Goal: Transaction & Acquisition: Purchase product/service

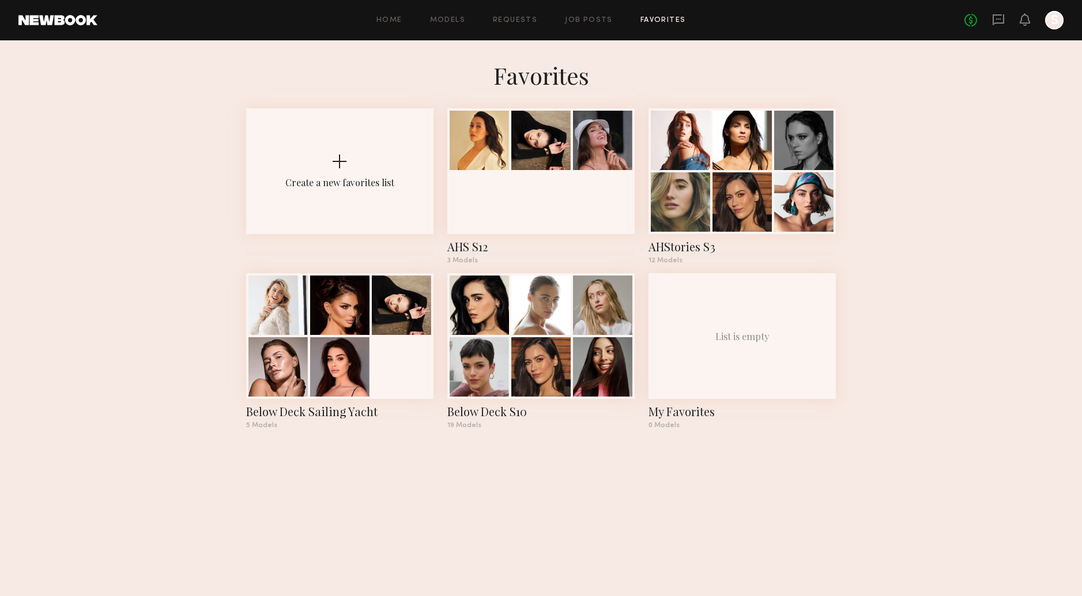
click at [74, 18] on link at bounding box center [57, 20] width 79 height 10
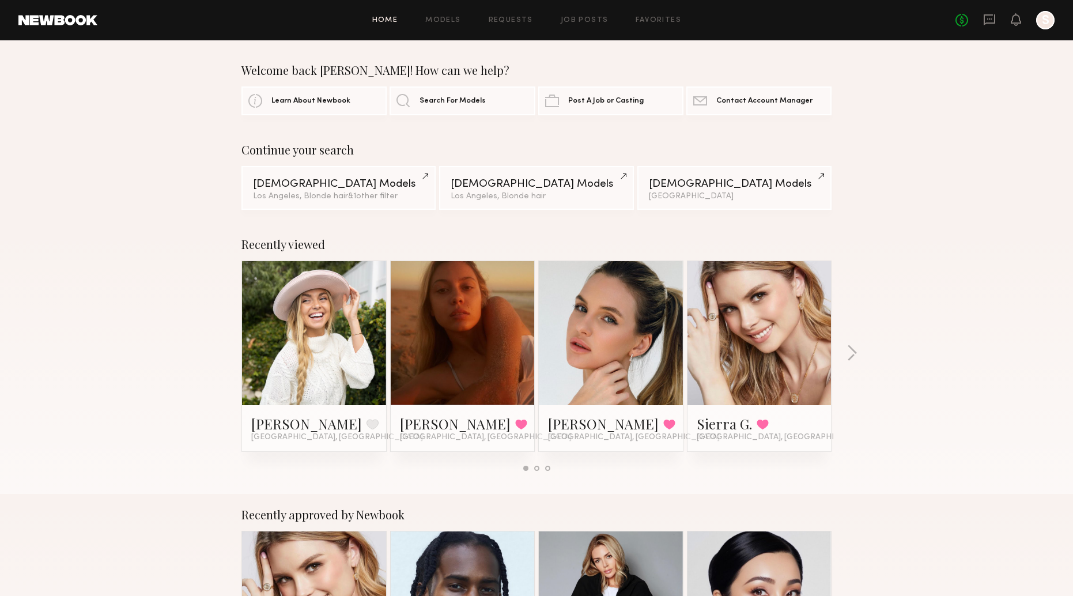
click at [67, 21] on link at bounding box center [57, 20] width 79 height 10
click at [754, 309] on link at bounding box center [759, 333] width 70 height 144
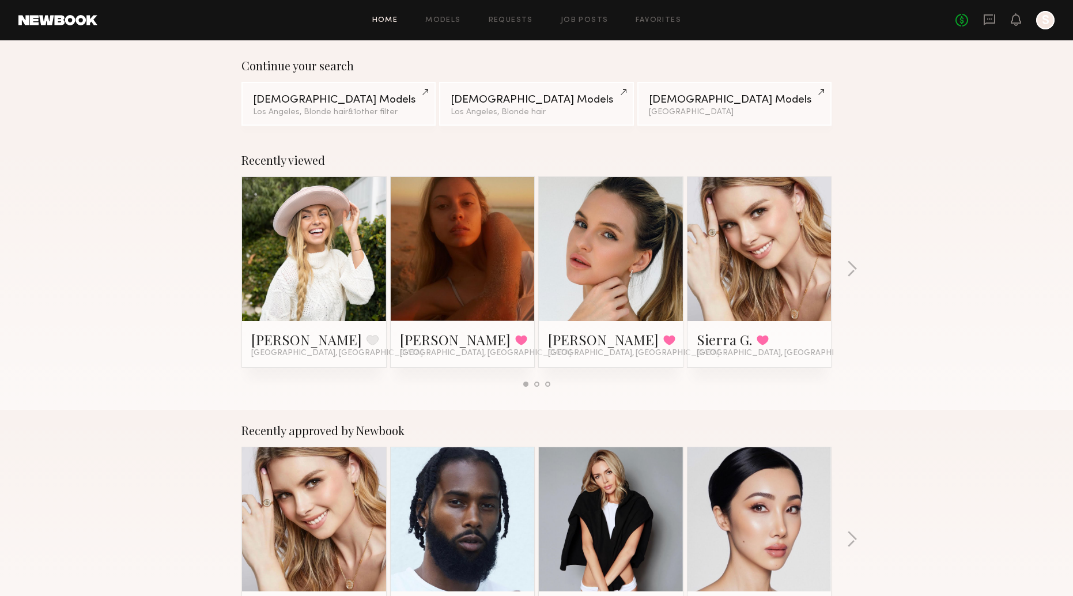
scroll to position [154, 0]
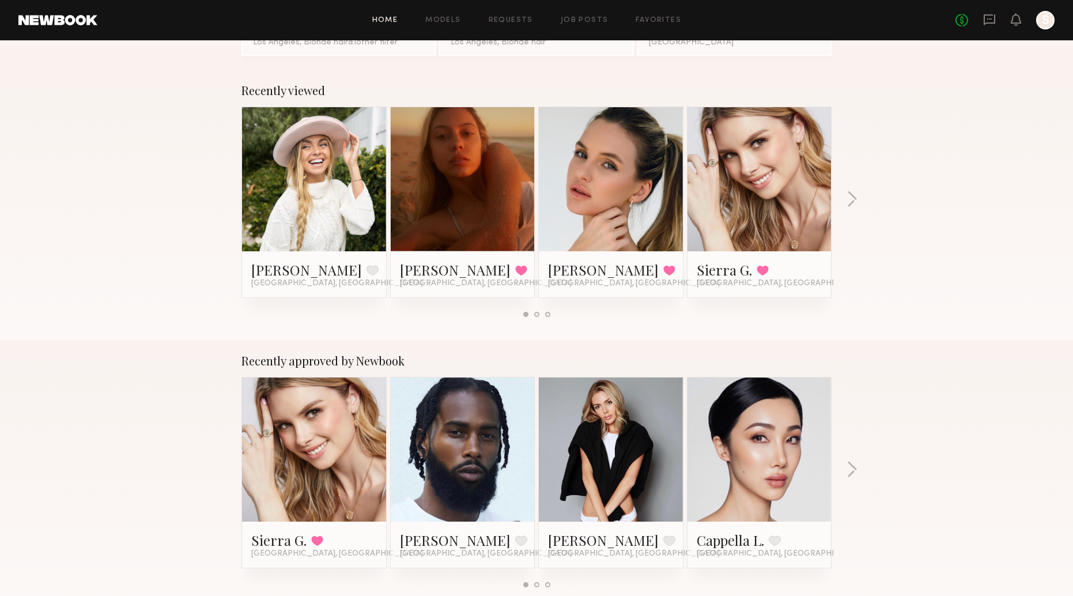
click at [635, 176] on link at bounding box center [611, 179] width 70 height 144
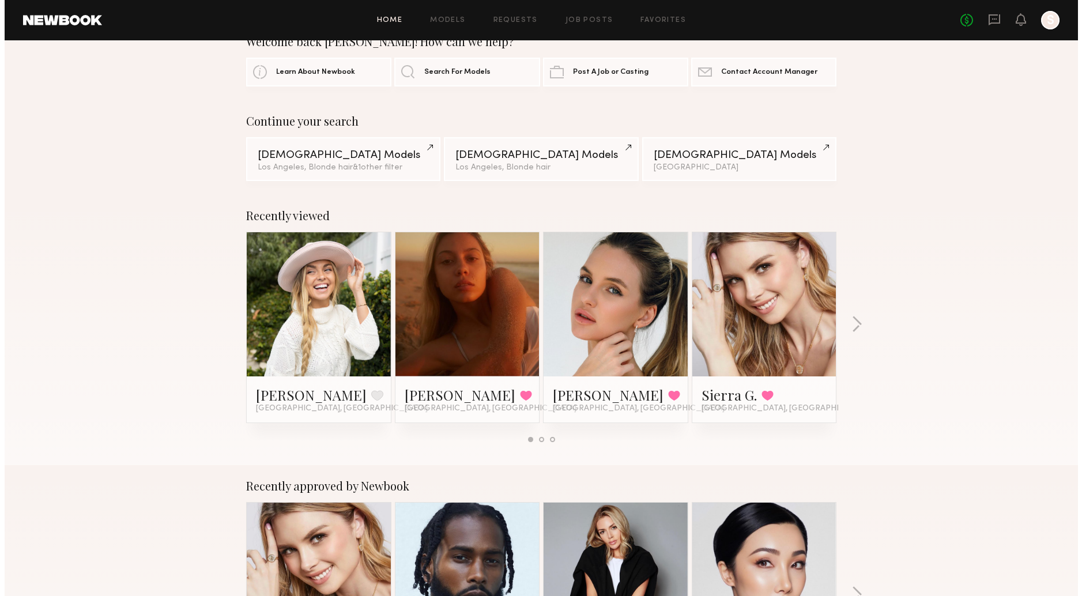
scroll to position [0, 0]
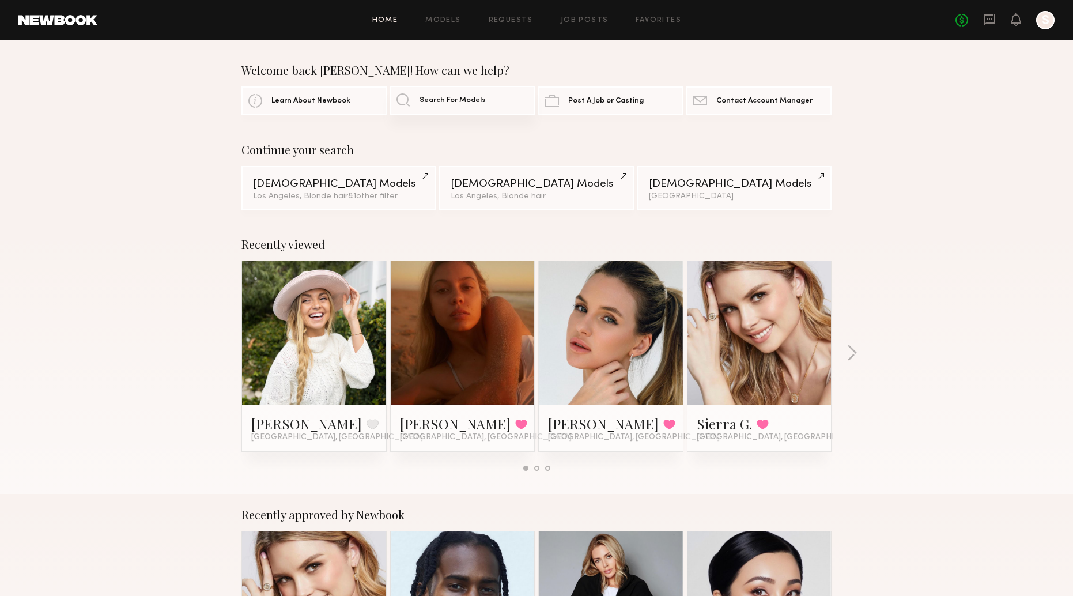
click at [462, 105] on link "Search For Models" at bounding box center [462, 100] width 145 height 29
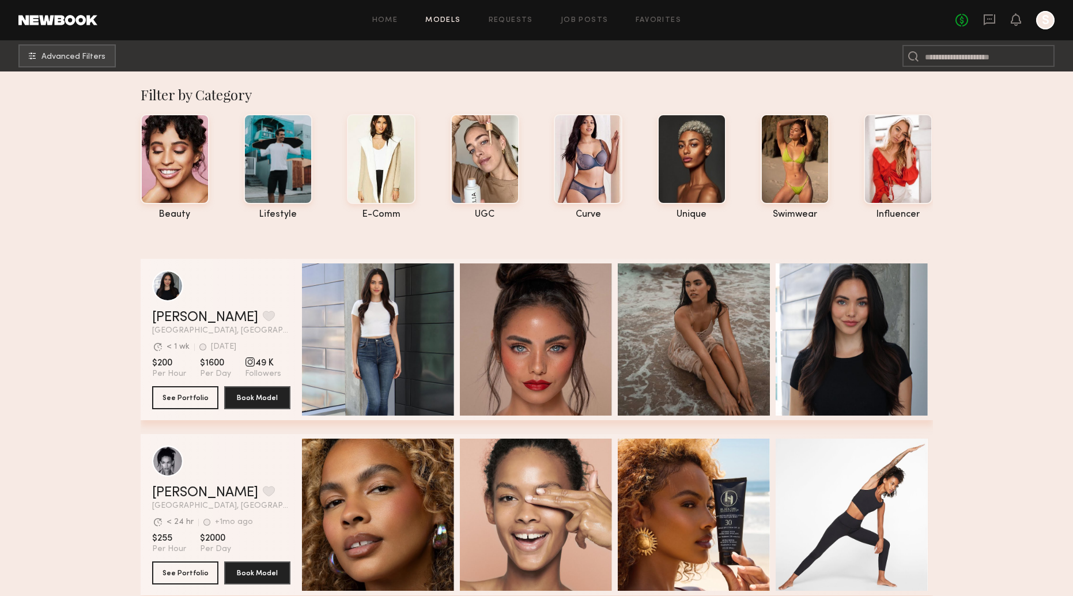
click at [90, 69] on nb-browse-subheader "Advanced Filters" at bounding box center [536, 55] width 1073 height 31
click at [95, 61] on button "Advanced Filters" at bounding box center [66, 55] width 97 height 23
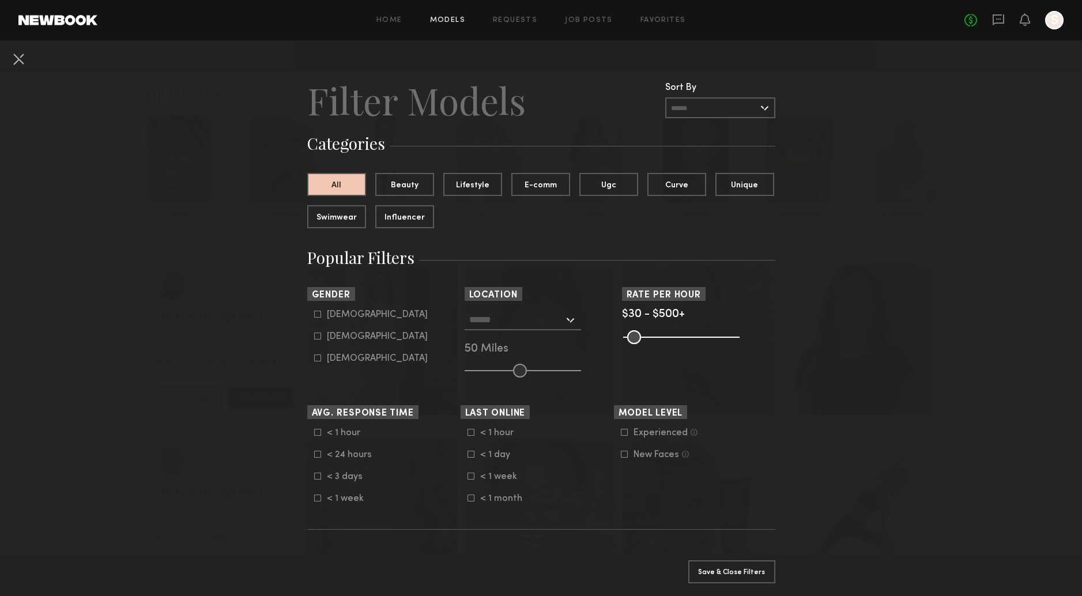
click at [707, 107] on input "text" at bounding box center [720, 107] width 110 height 21
click at [591, 103] on header "Filter Models Sort By Clear Rate LOW TO HIGH HIGH TO LOW Experience LOW TO HIGH…" at bounding box center [541, 100] width 468 height 46
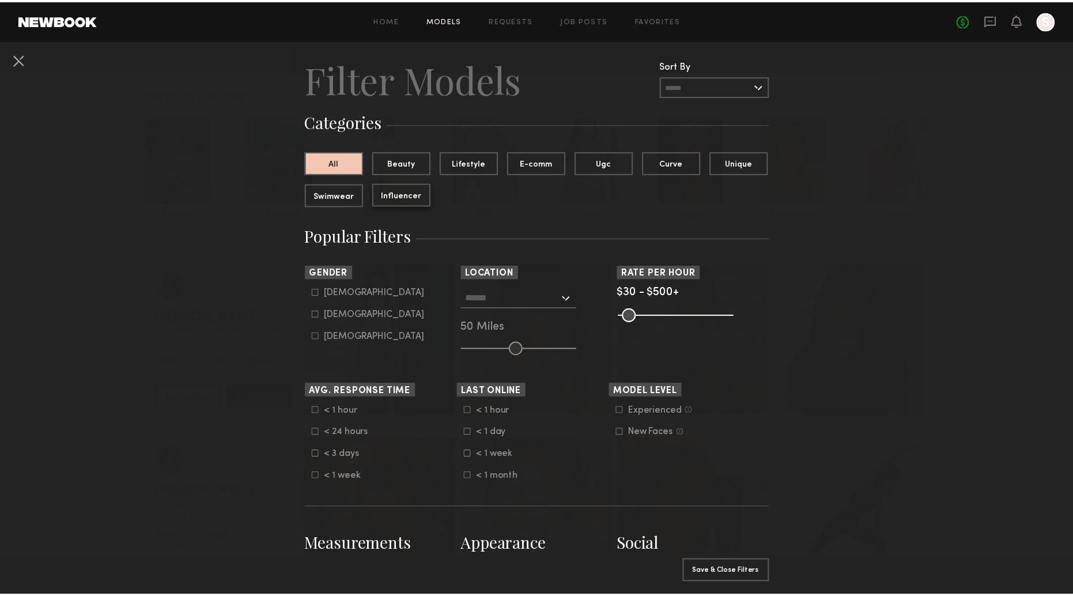
scroll to position [8, 0]
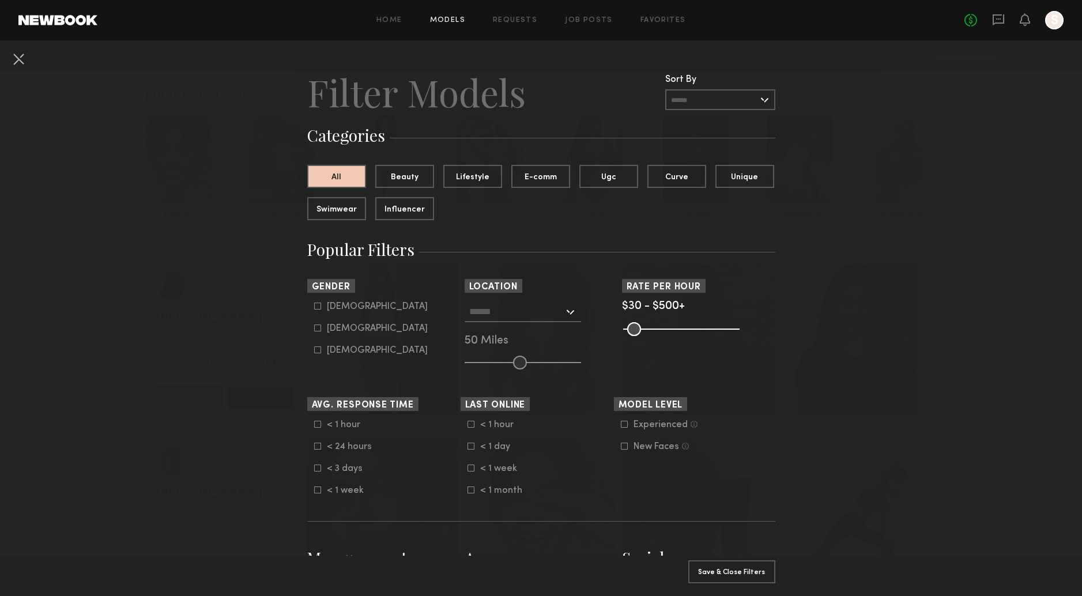
click at [63, 16] on link at bounding box center [57, 20] width 79 height 10
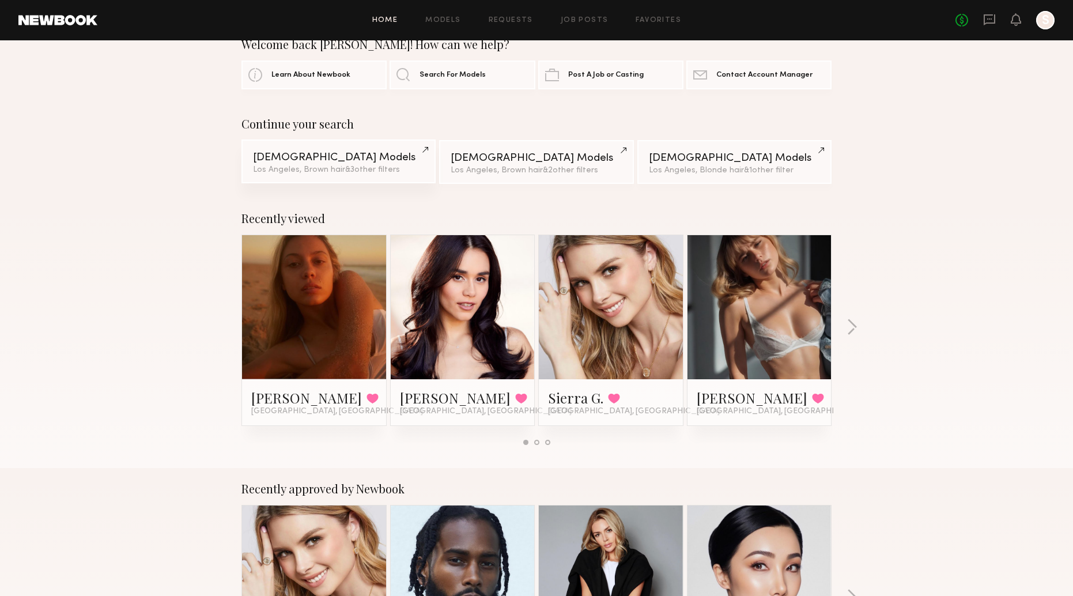
scroll to position [27, 0]
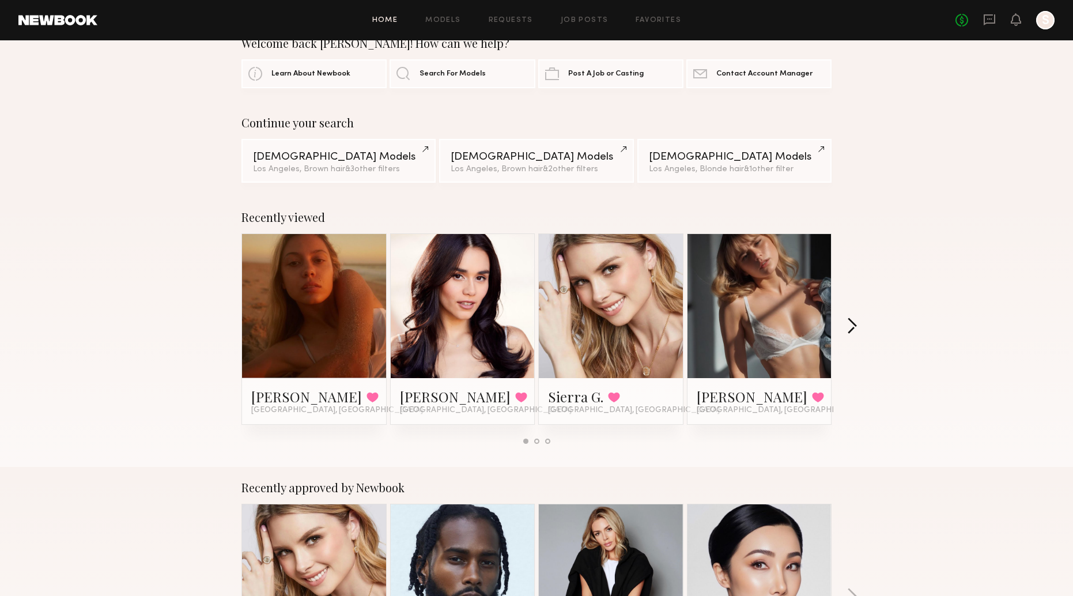
click at [853, 326] on button "button" at bounding box center [852, 327] width 11 height 19
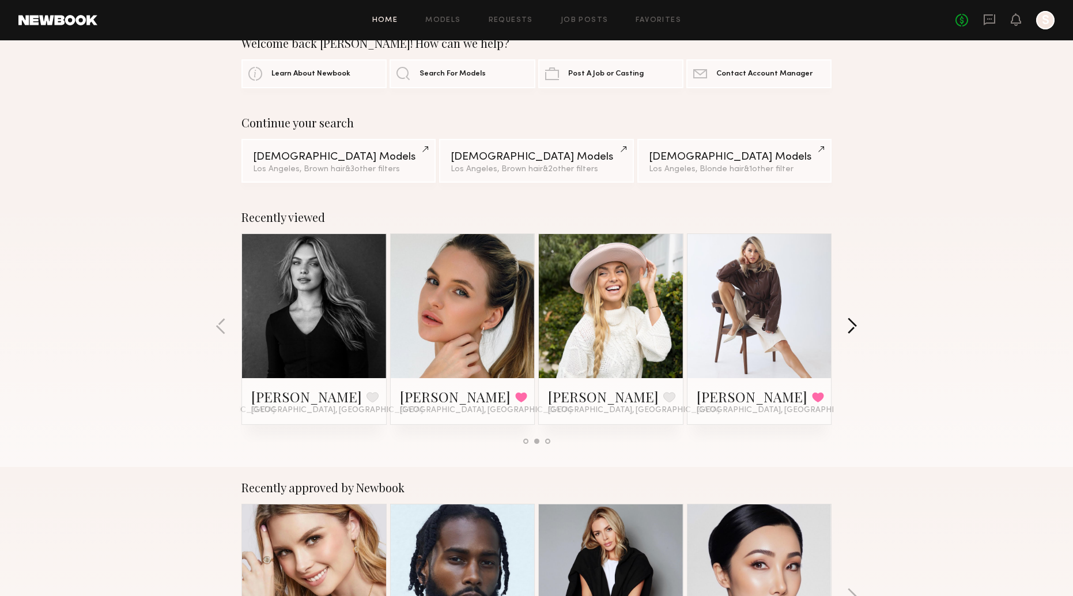
click at [853, 326] on button "button" at bounding box center [852, 327] width 11 height 19
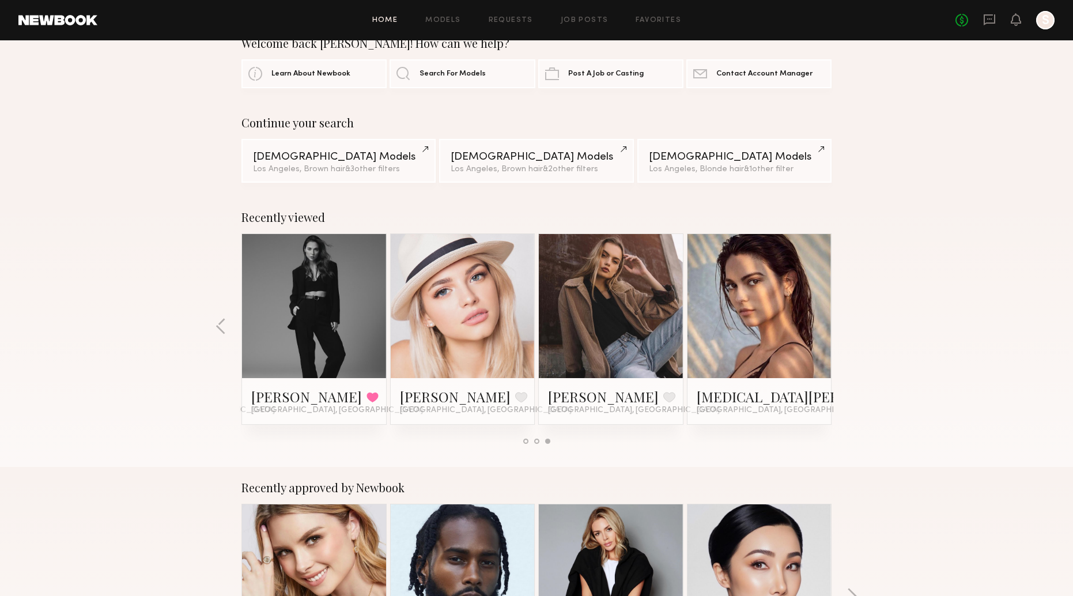
click at [853, 326] on div "Recently viewed Viktoria H. Favorited Los Angeles, CA Priscilla P. Favorited Lo…" at bounding box center [536, 332] width 1073 height 270
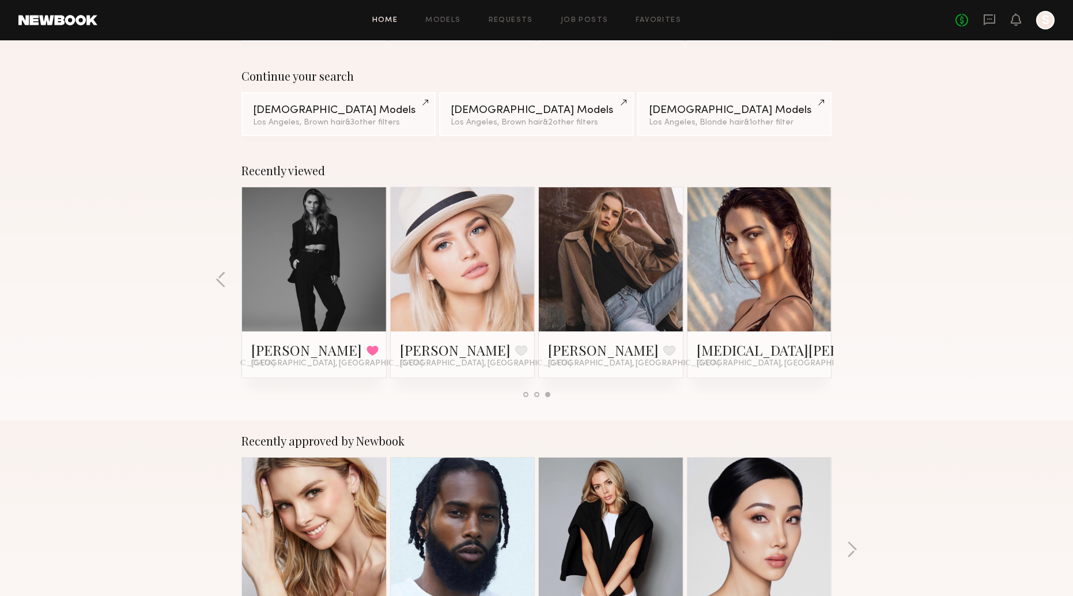
scroll to position [353, 0]
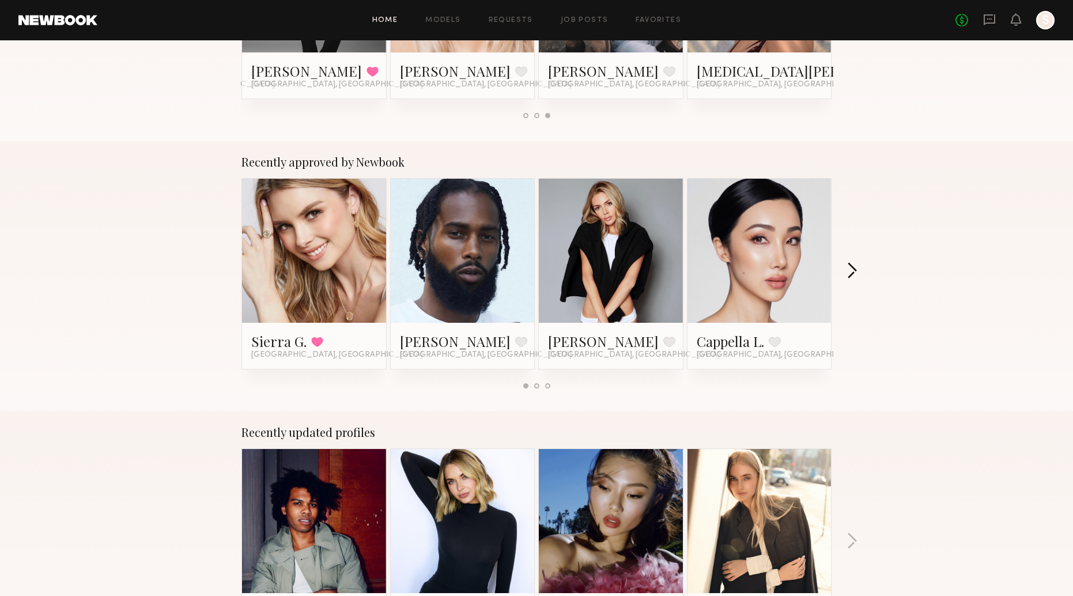
click at [857, 272] on button "button" at bounding box center [852, 271] width 11 height 19
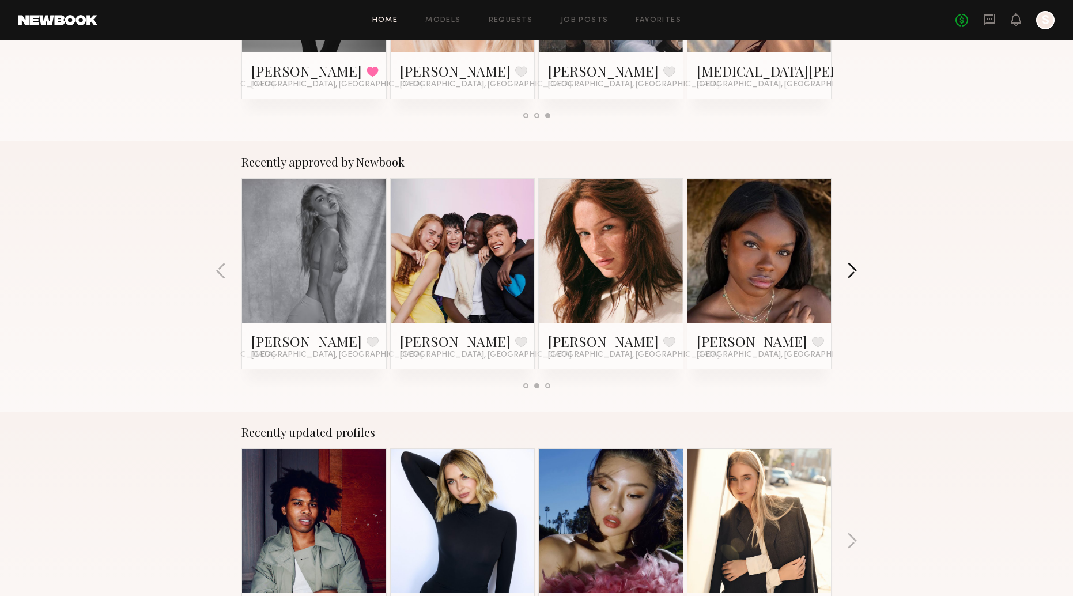
click at [857, 272] on button "button" at bounding box center [852, 271] width 11 height 19
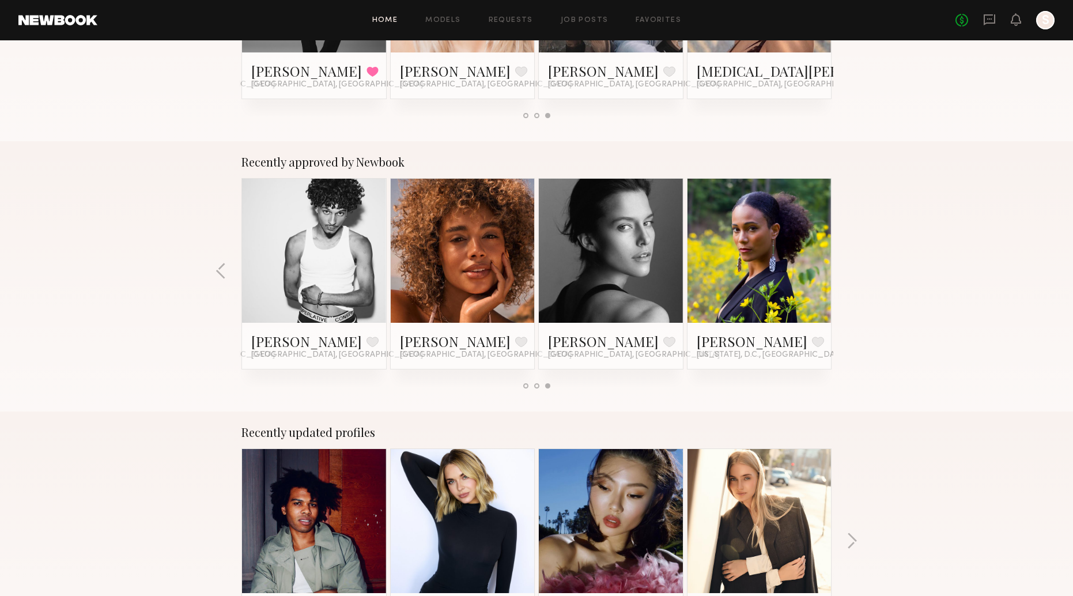
click at [857, 272] on div "Recently approved by Newbook Sierra G. Favorited Los Angeles, CA Allante B. Fav…" at bounding box center [536, 276] width 1073 height 270
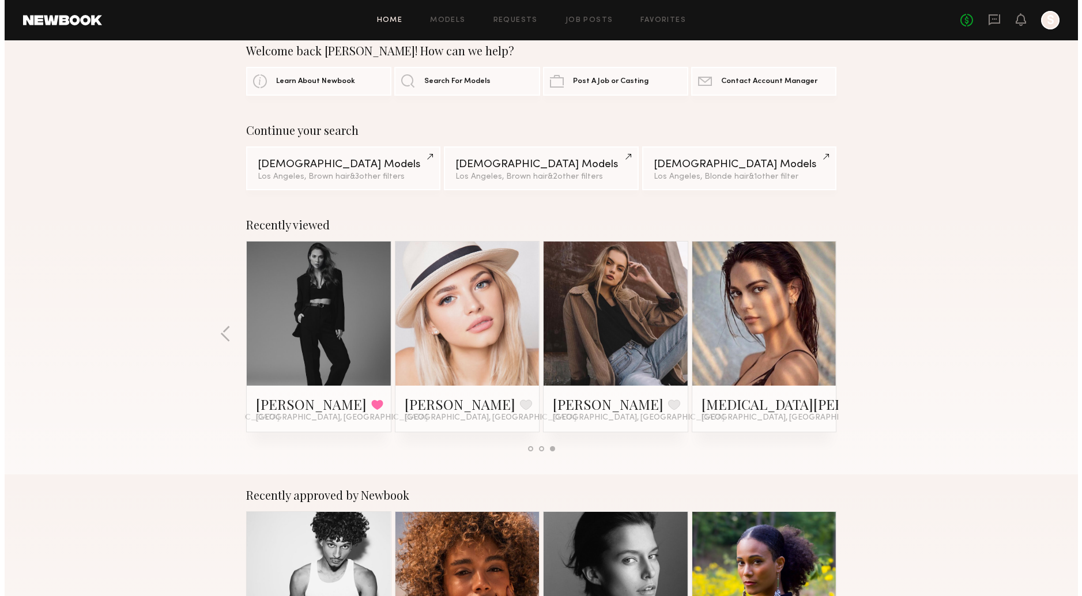
scroll to position [0, 0]
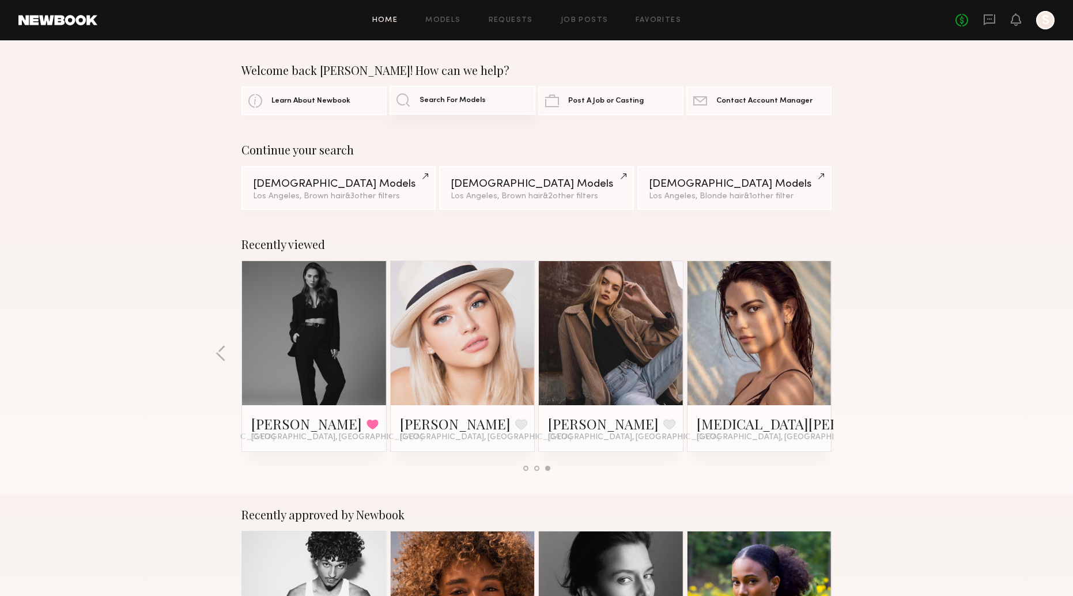
click at [475, 105] on link "Search For Models" at bounding box center [462, 100] width 145 height 29
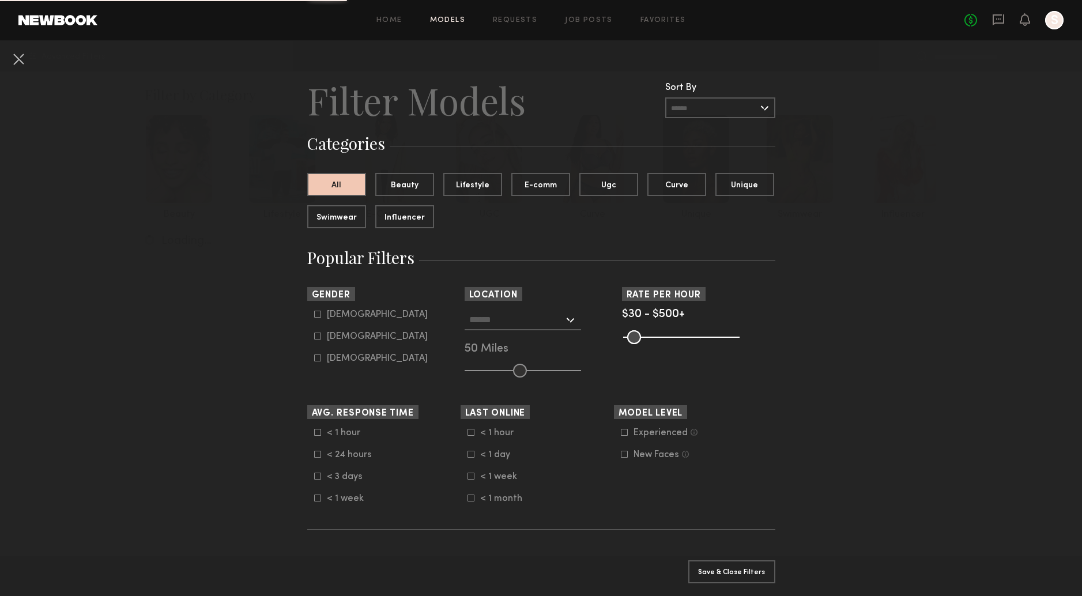
click at [679, 109] on input "text" at bounding box center [720, 107] width 110 height 21
click at [593, 101] on header "Filter Models Sort By Clear Rate LOW TO HIGH HIGH TO LOW Experience LOW TO HIGH…" at bounding box center [541, 100] width 468 height 46
click at [472, 186] on button "Lifestyle" at bounding box center [472, 183] width 59 height 23
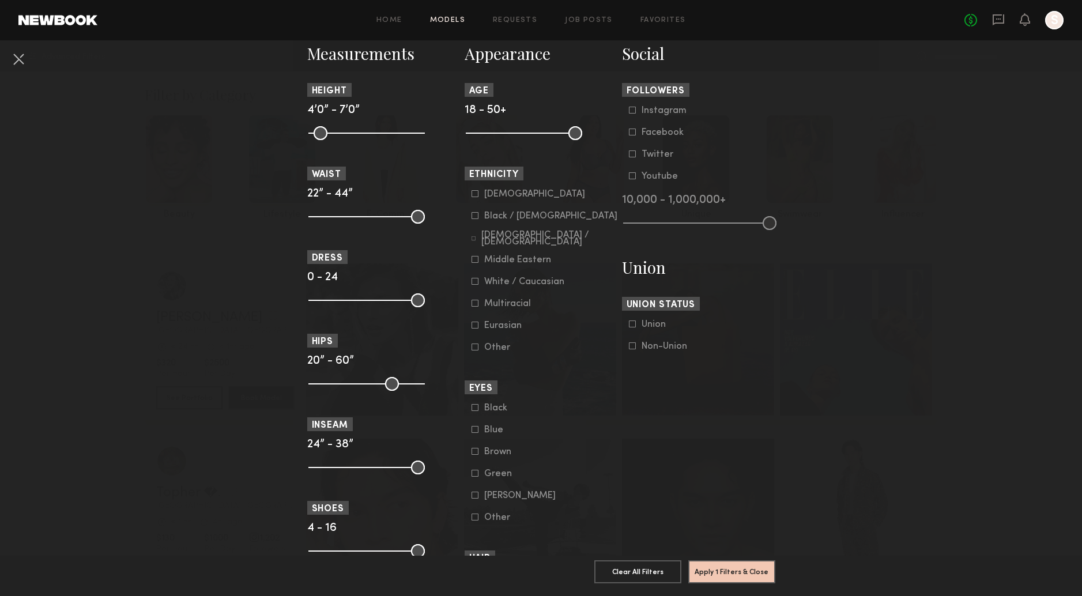
scroll to position [513, 0]
drag, startPoint x: 564, startPoint y: 138, endPoint x: 537, endPoint y: 142, distance: 27.3
type input "**"
click at [537, 139] on input "range" at bounding box center [524, 133] width 116 height 14
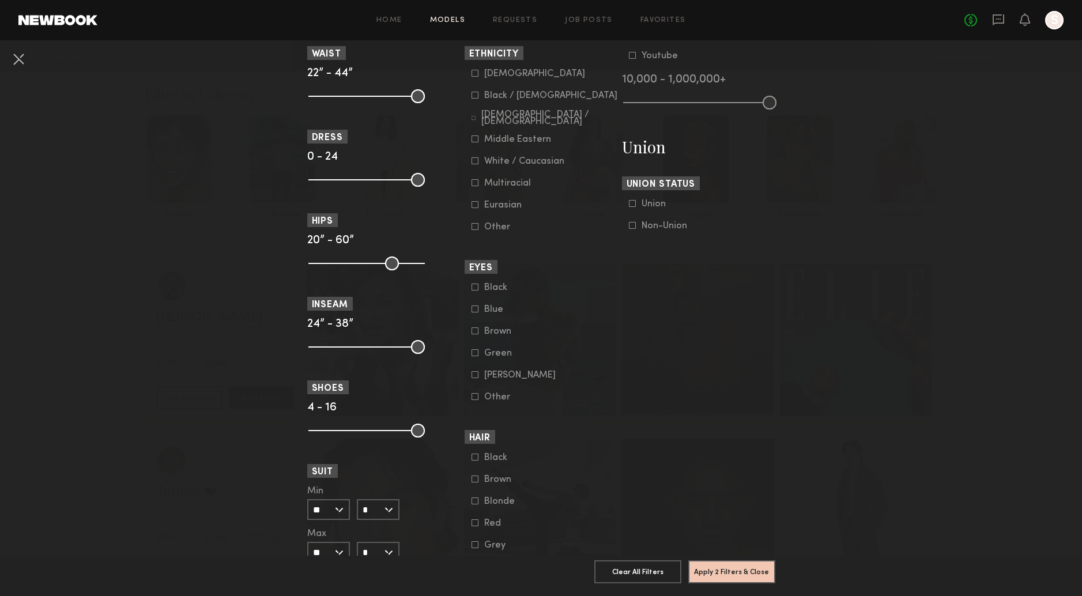
click at [471, 504] on icon at bounding box center [474, 500] width 7 height 7
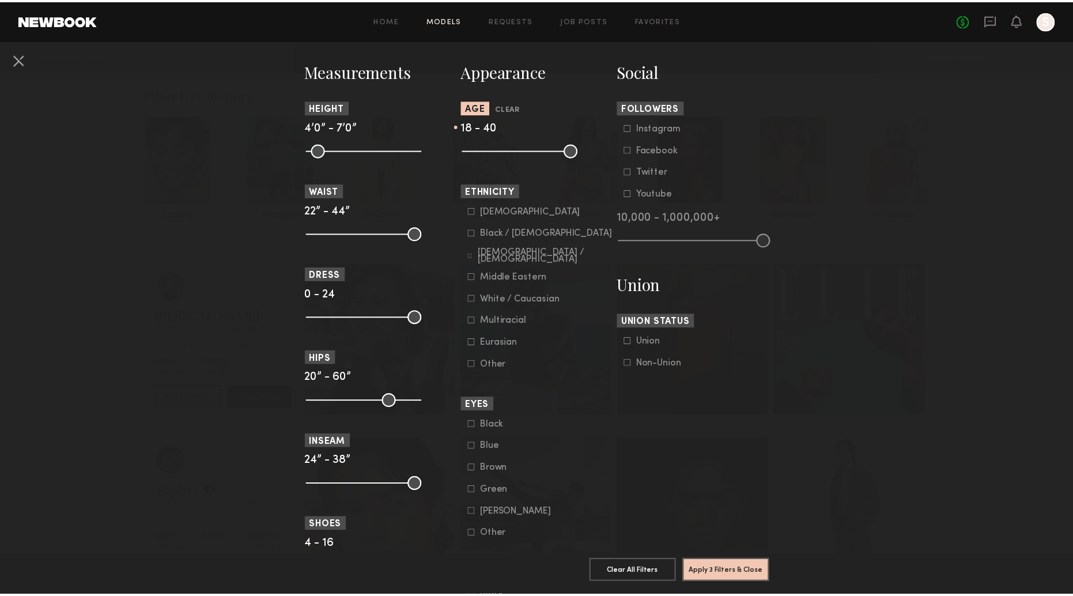
scroll to position [470, 0]
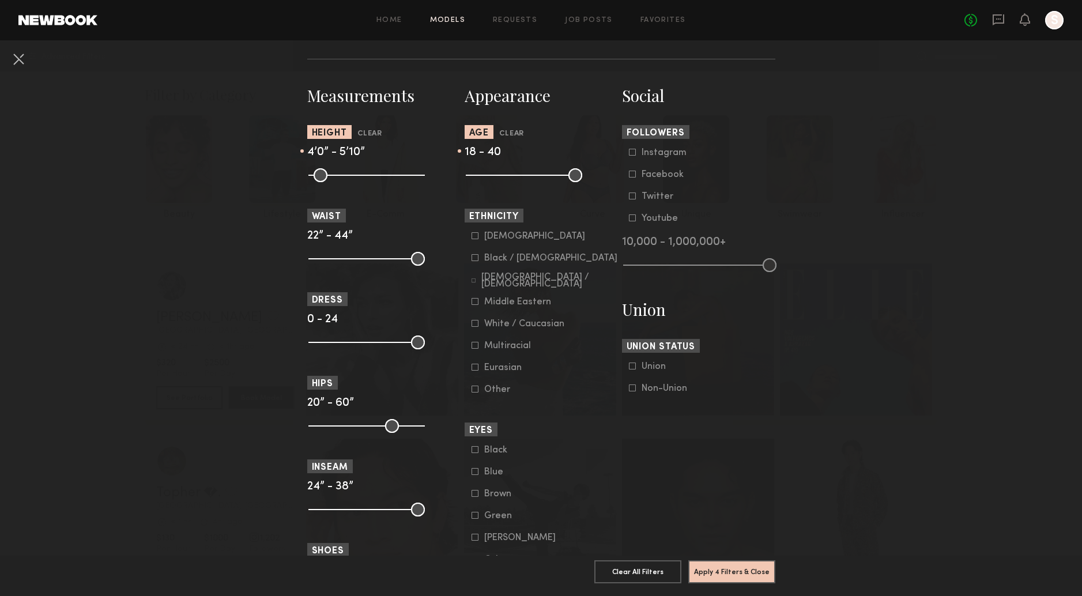
drag, startPoint x: 413, startPoint y: 180, endPoint x: 374, endPoint y: 186, distance: 39.7
type input "**"
click at [374, 182] on input "range" at bounding box center [366, 175] width 116 height 14
drag, startPoint x: 314, startPoint y: 177, endPoint x: 338, endPoint y: 173, distance: 24.1
type input "**"
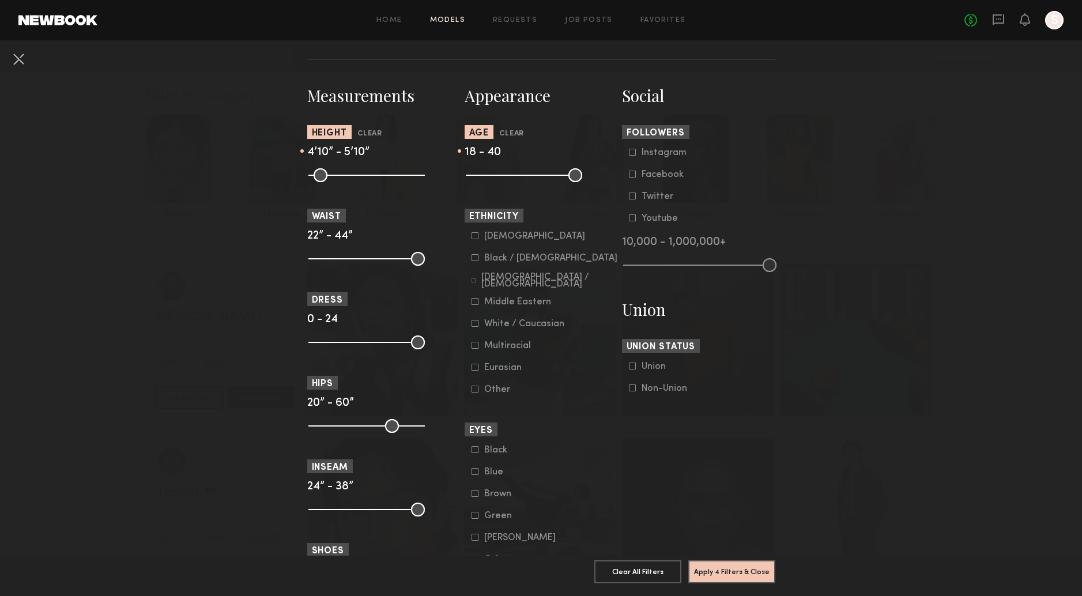
click at [338, 173] on input "range" at bounding box center [366, 175] width 116 height 14
click at [734, 560] on button "Apply 4 Filters & Close" at bounding box center [731, 571] width 87 height 23
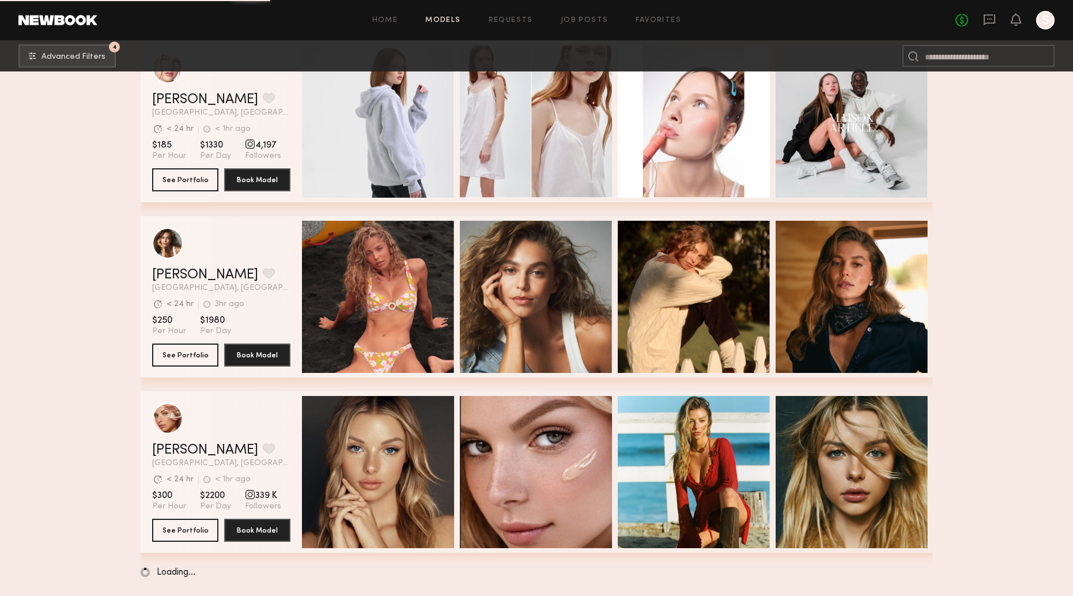
scroll to position [3567, 0]
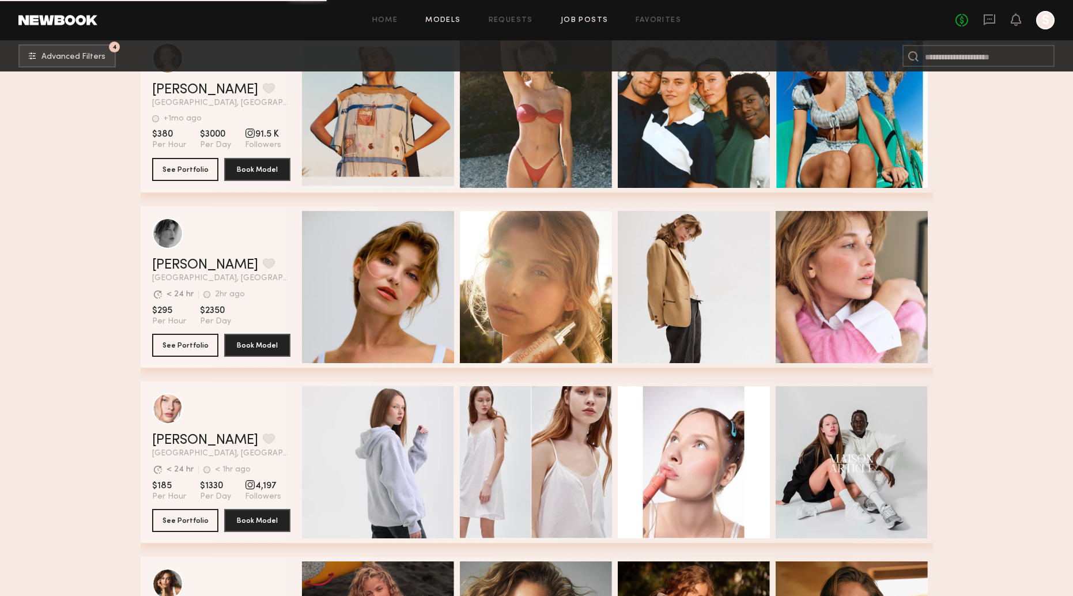
click at [592, 18] on link "Job Posts" at bounding box center [585, 20] width 48 height 7
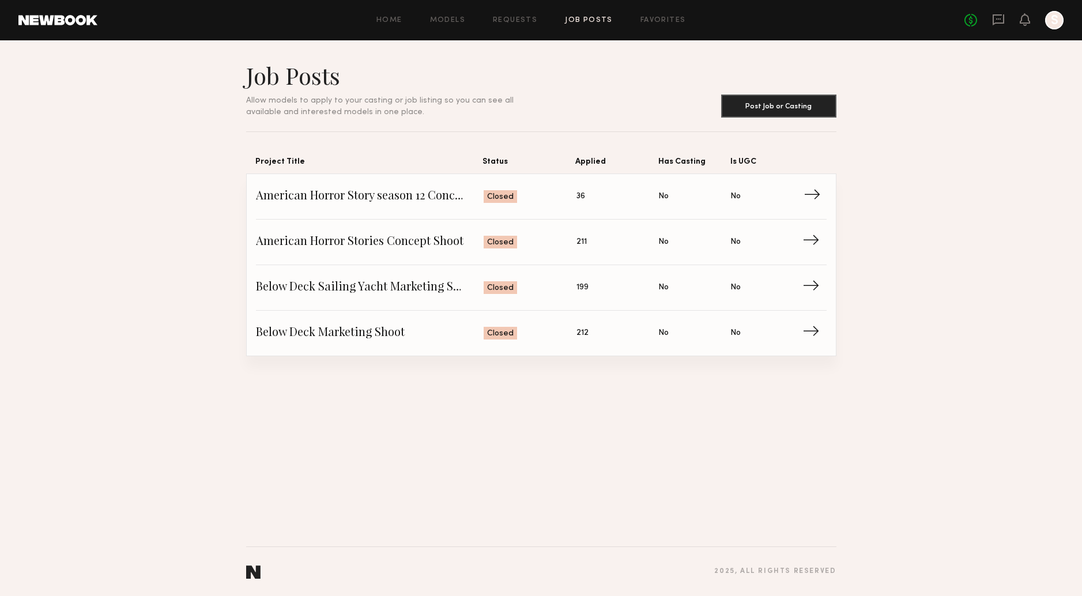
click at [346, 200] on span "American Horror Story season 12 Concept Shoot" at bounding box center [370, 196] width 228 height 17
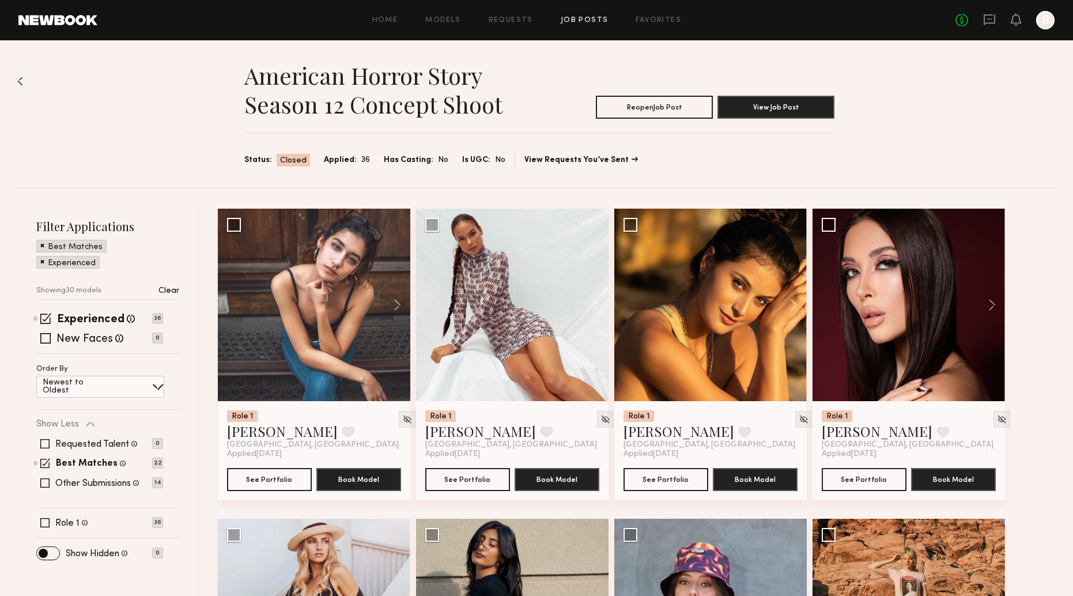
click at [658, 14] on div "Home Models Requests Job Posts Favorites Sign Out No fees up to $5,000 S" at bounding box center [575, 20] width 957 height 18
click at [657, 17] on link "Favorites" at bounding box center [659, 20] width 46 height 7
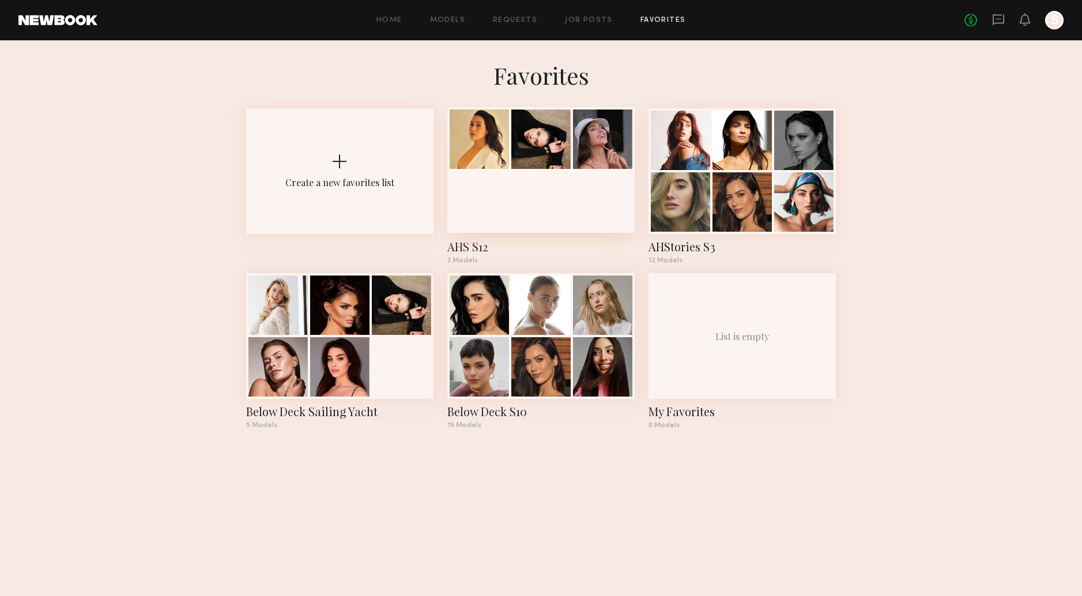
click at [527, 152] on div at bounding box center [540, 138] width 59 height 59
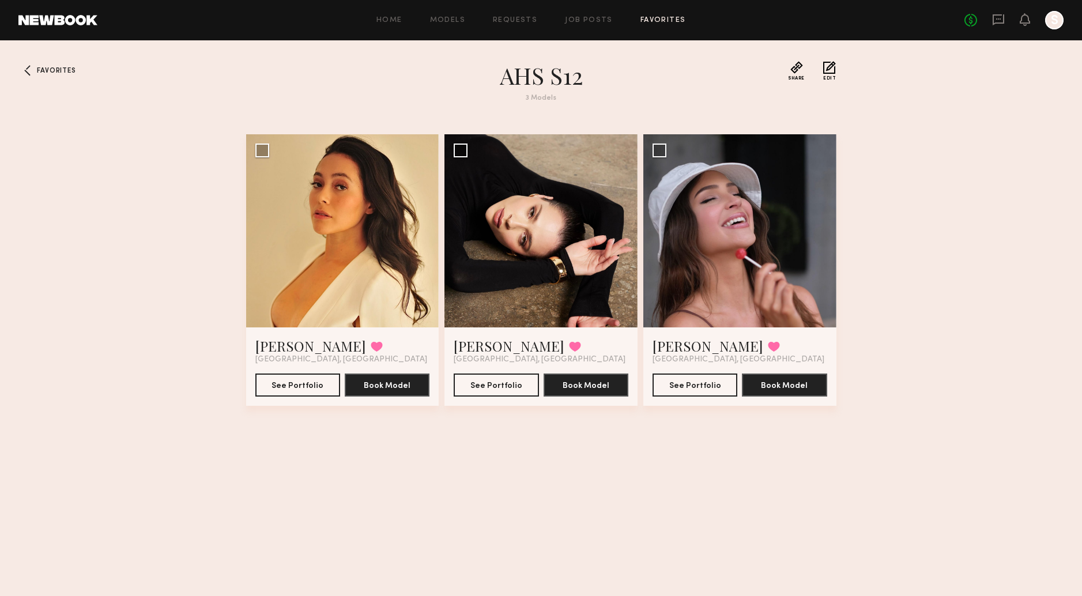
click at [579, 27] on div "Home Models Requests Job Posts Favorites Sign Out No fees up to $5,000 S" at bounding box center [580, 20] width 966 height 18
click at [580, 22] on link "Job Posts" at bounding box center [589, 20] width 48 height 7
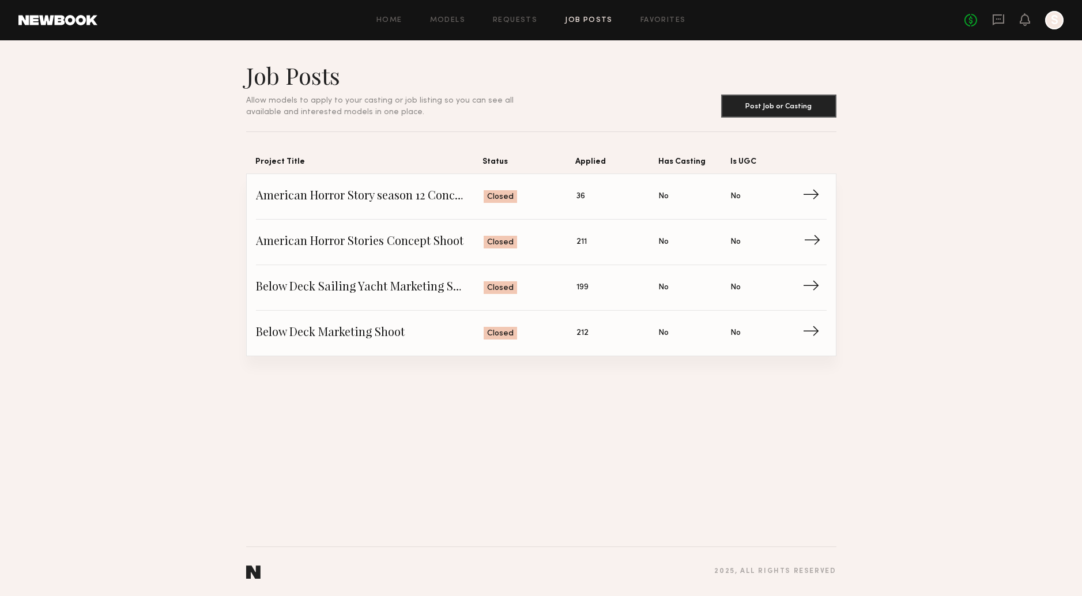
click at [381, 232] on link "American Horror Stories Concept Shoot Status: Closed Applied: 211 Has Casting: …" at bounding box center [541, 243] width 571 height 46
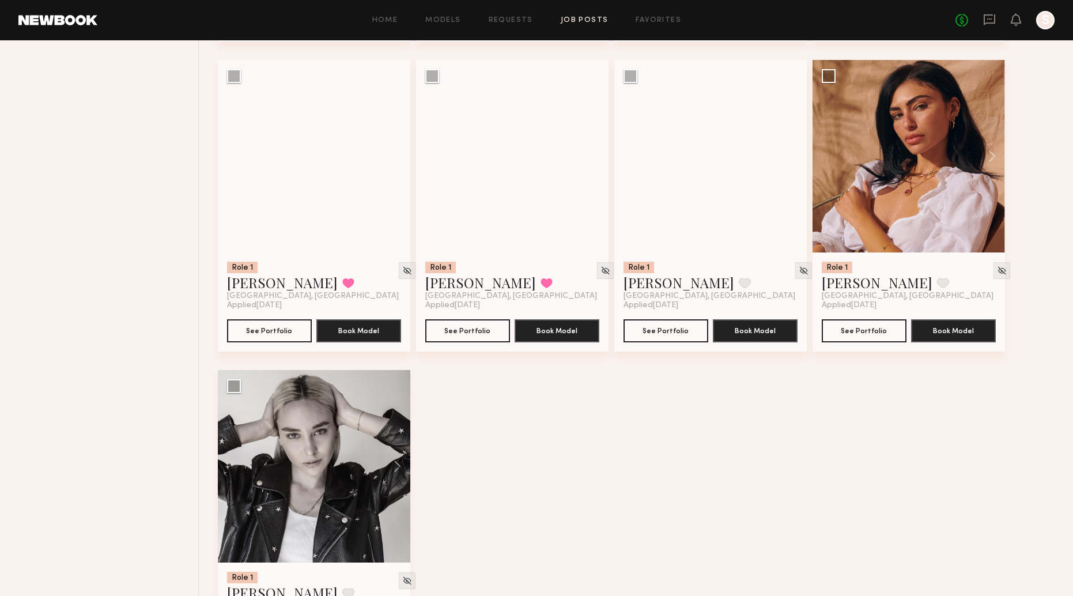
scroll to position [10380, 0]
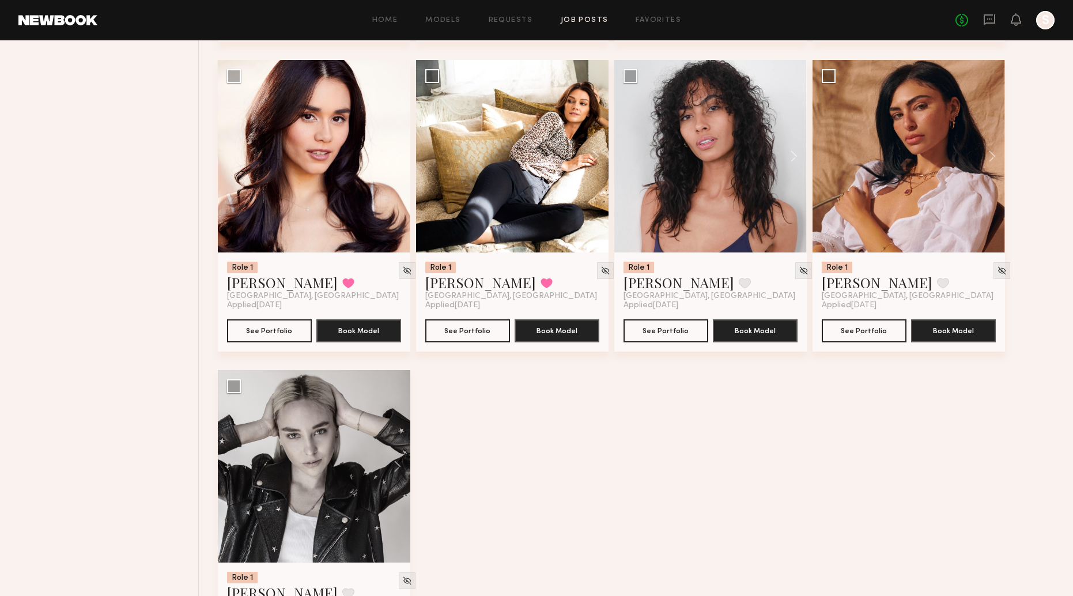
click at [1049, 25] on div at bounding box center [1045, 20] width 18 height 18
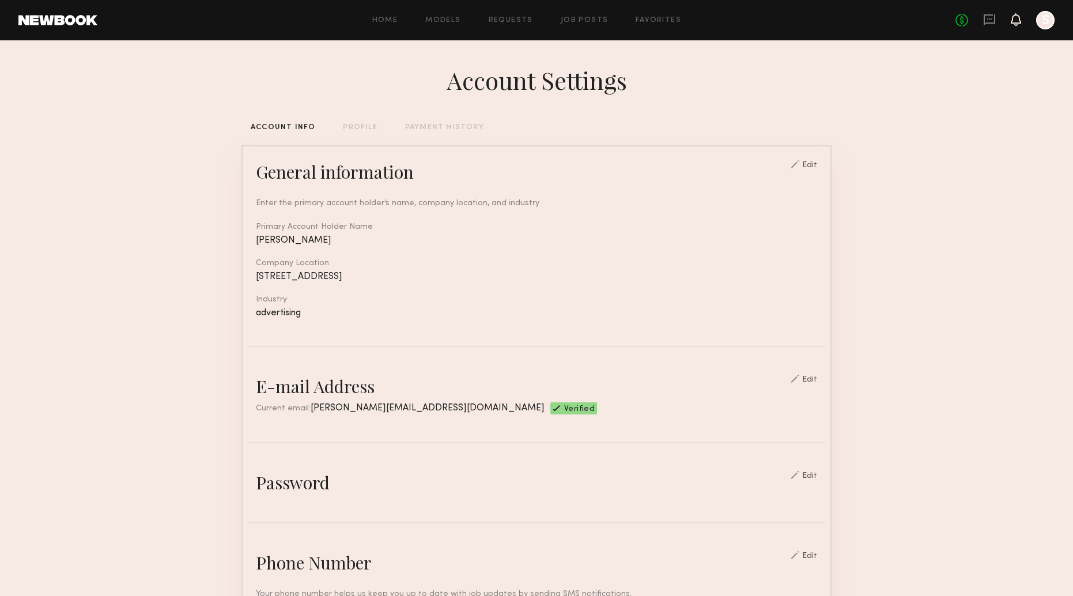
click at [1015, 21] on icon at bounding box center [1015, 19] width 9 height 8
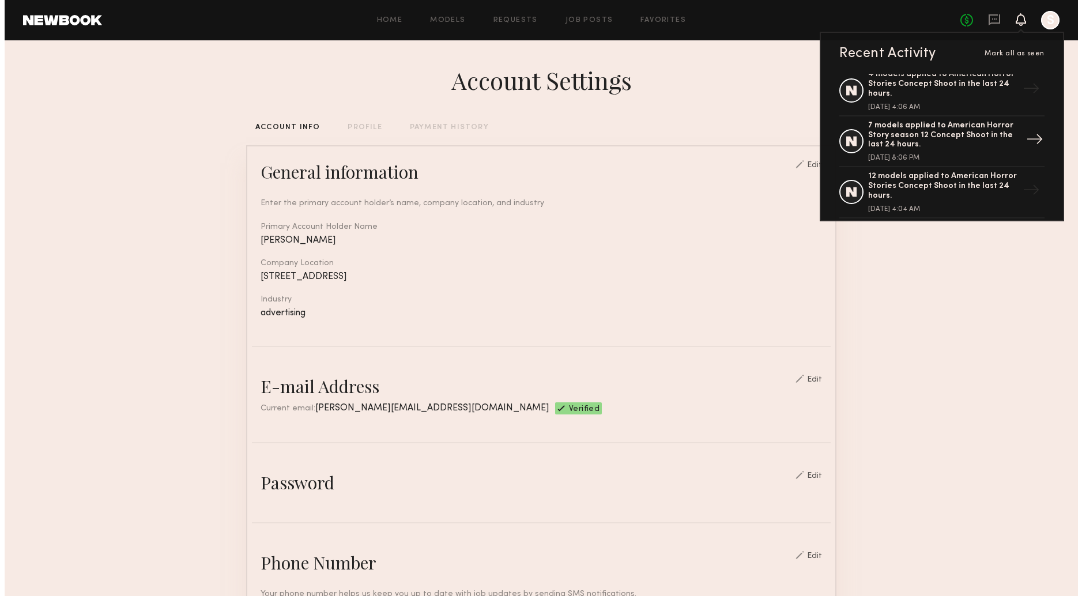
scroll to position [62, 0]
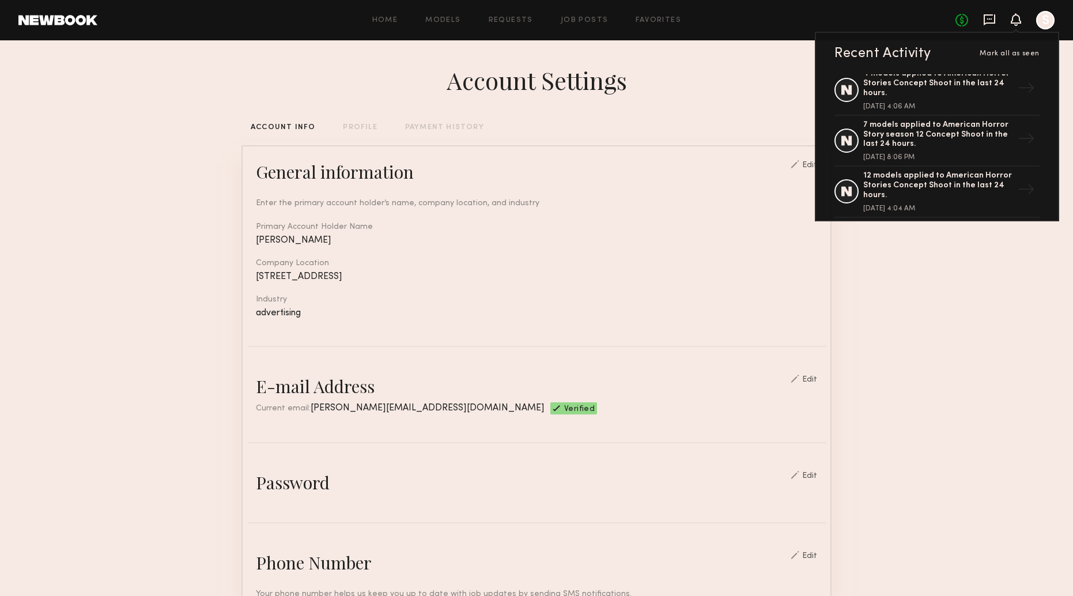
click at [987, 22] on icon at bounding box center [990, 19] width 12 height 11
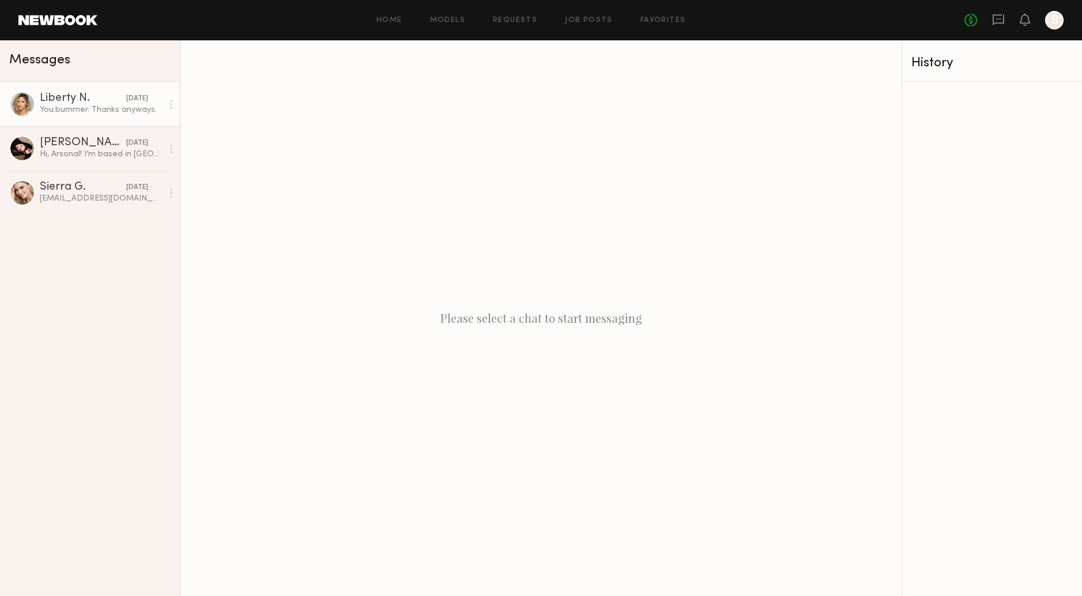
click at [75, 113] on div "You: bummer. Thanks anyways." at bounding box center [101, 109] width 123 height 11
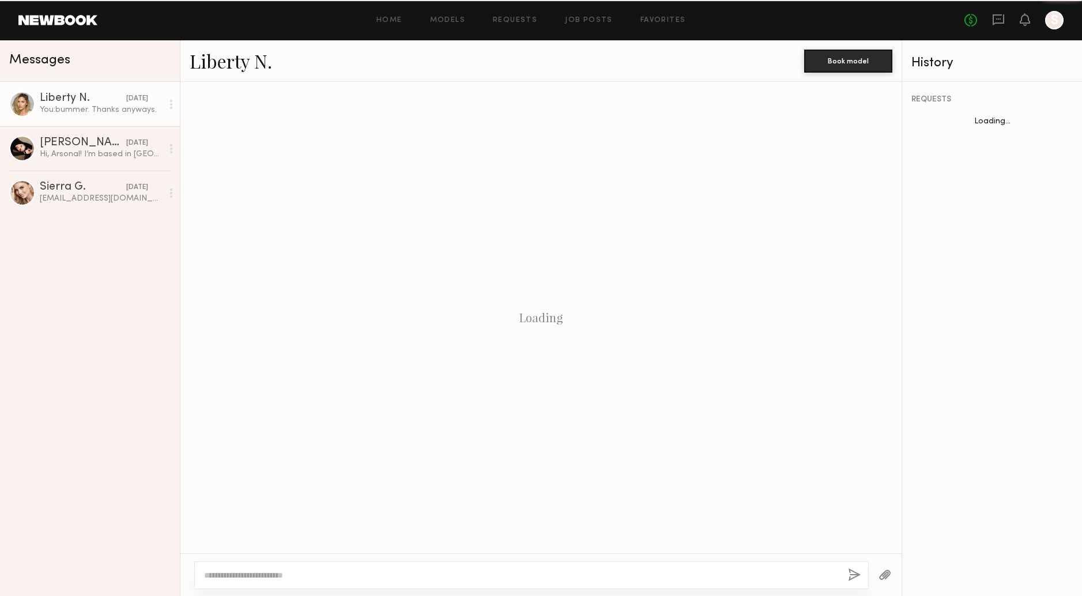
scroll to position [704, 0]
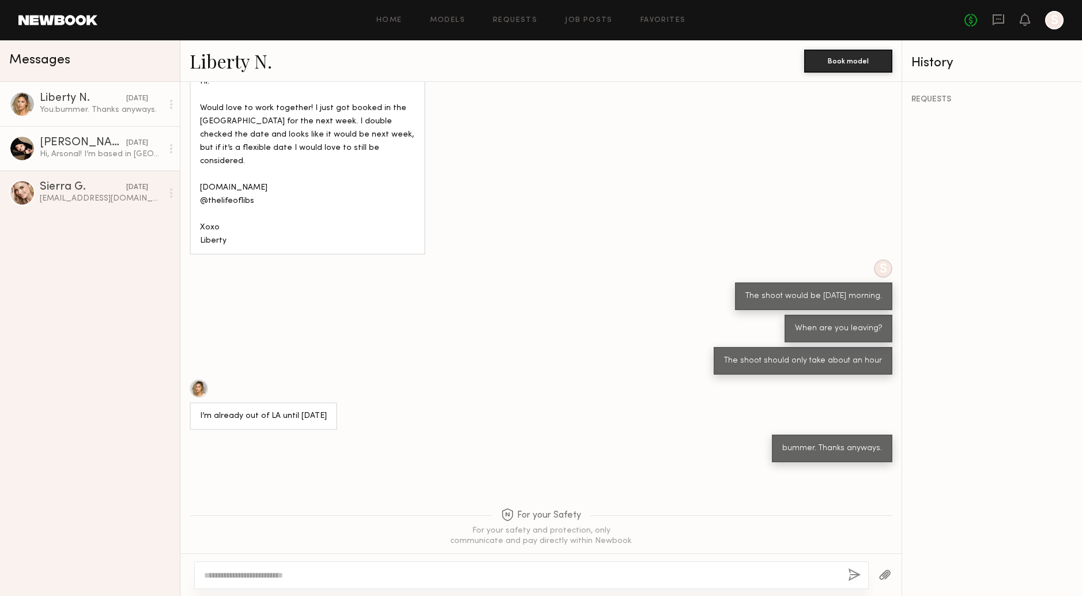
click at [86, 156] on div "Hi, Arsonal! I’m based in Los Angeles, yes I’m in NY now for couple of days and…" at bounding box center [101, 154] width 123 height 11
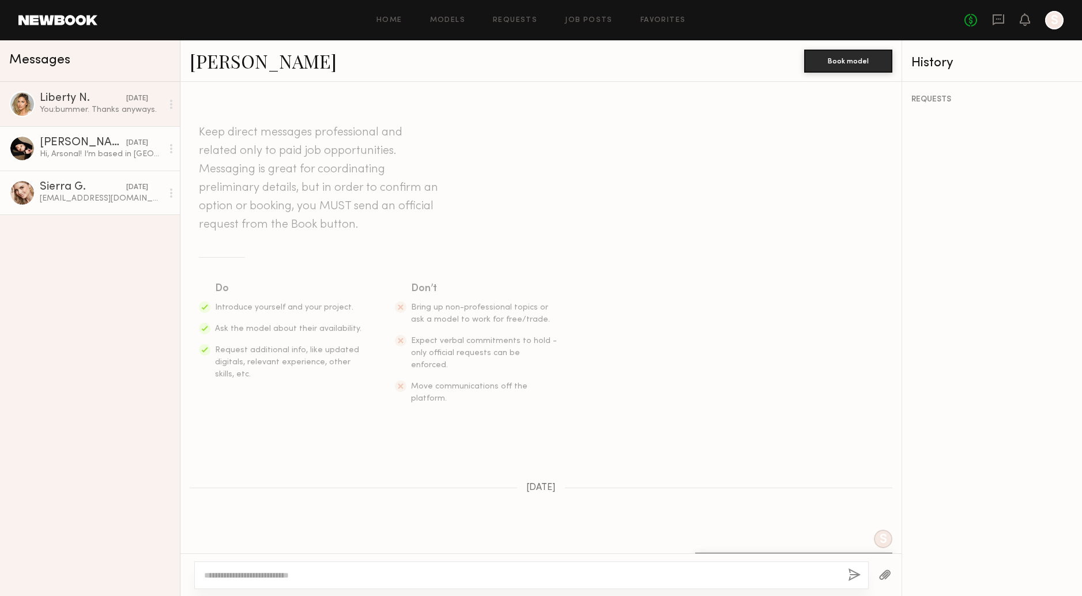
scroll to position [177, 0]
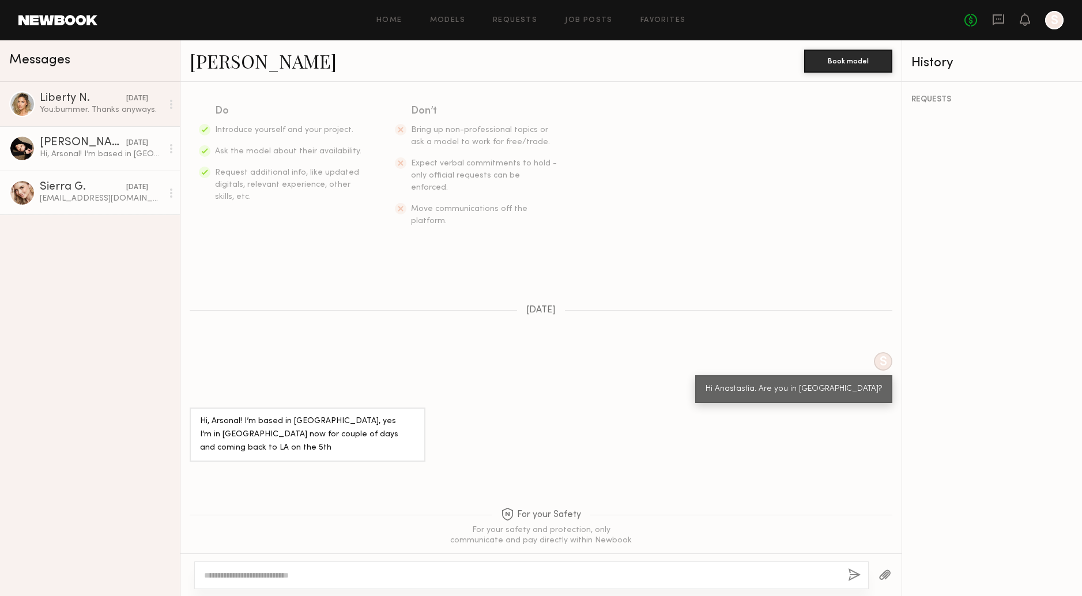
click at [84, 199] on div "Sisigilley@gmail.com" at bounding box center [101, 198] width 123 height 11
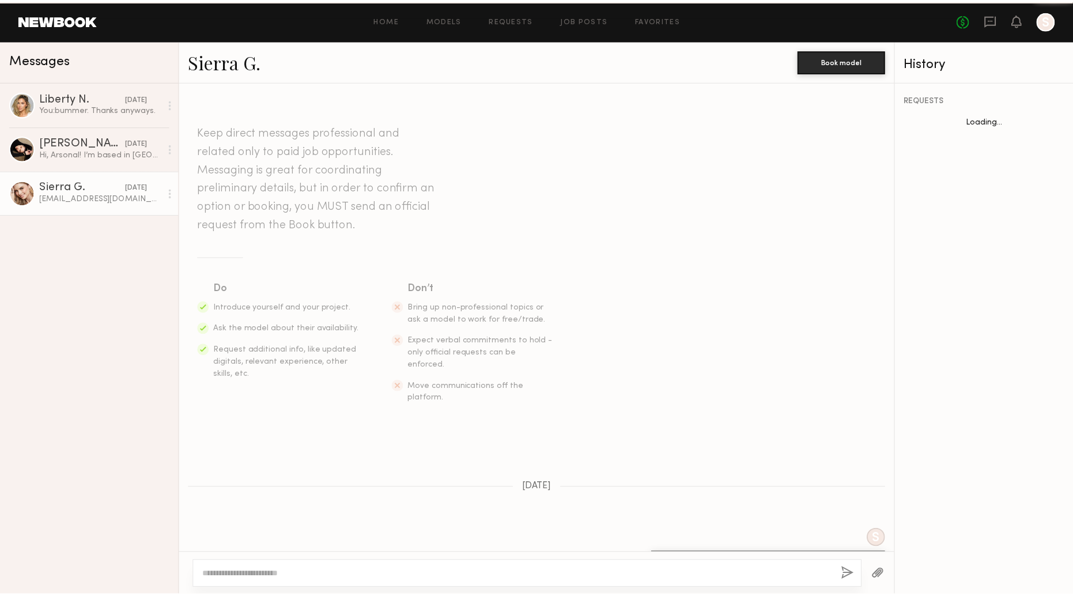
scroll to position [416, 0]
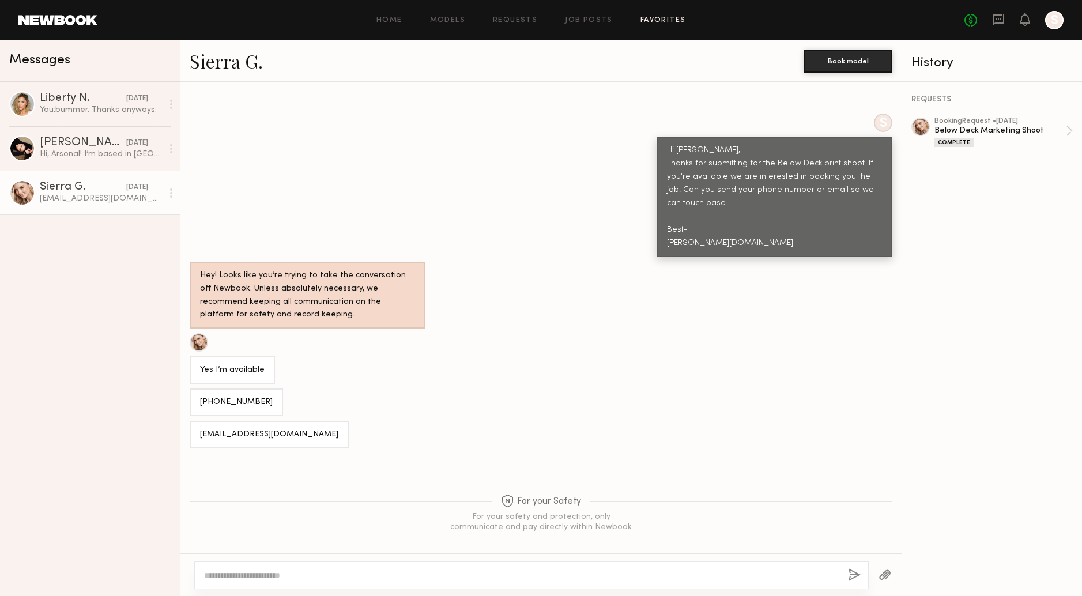
click at [659, 18] on link "Favorites" at bounding box center [663, 20] width 46 height 7
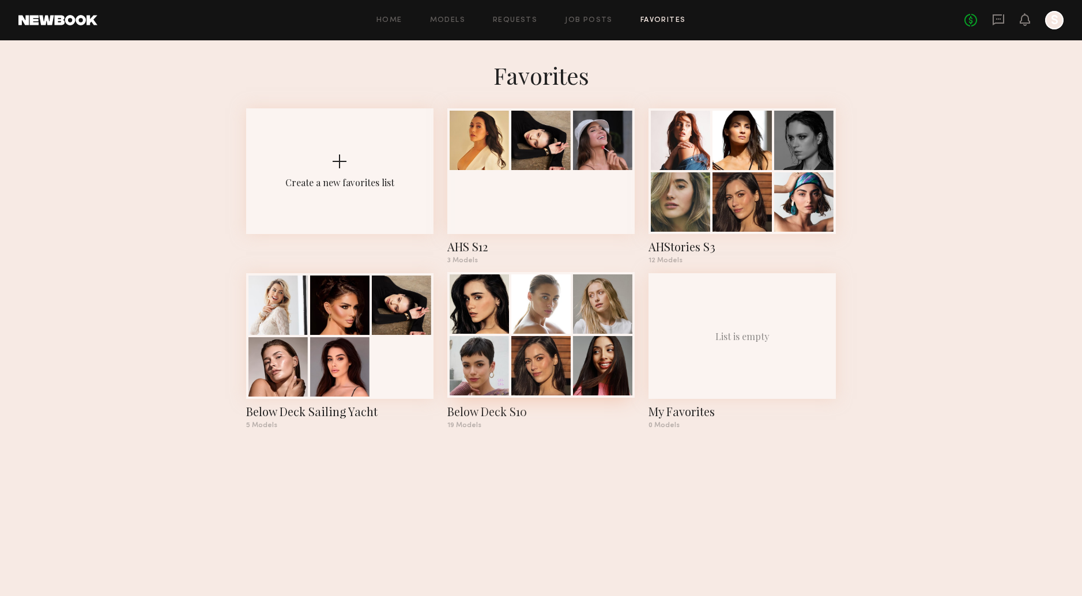
click at [563, 318] on div at bounding box center [540, 303] width 59 height 59
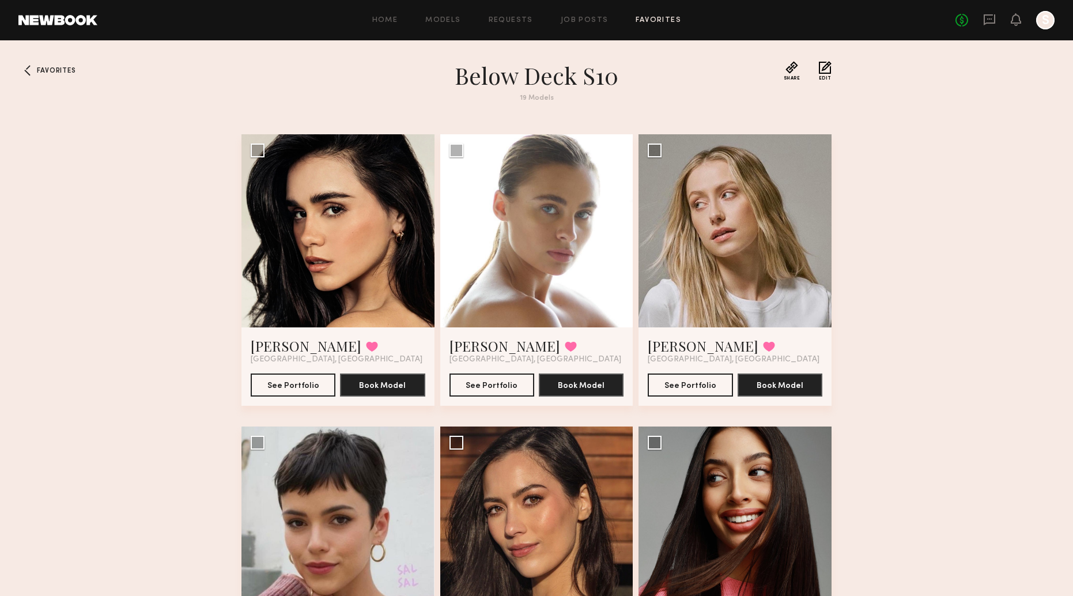
click at [660, 22] on link "Favorites" at bounding box center [659, 20] width 46 height 7
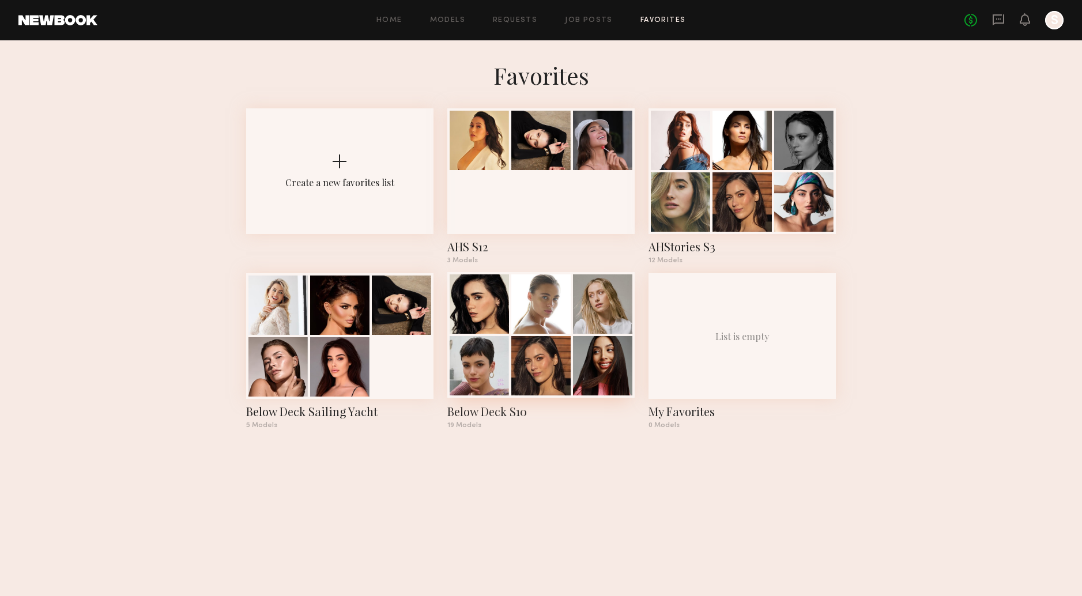
click at [610, 334] on div at bounding box center [540, 335] width 187 height 126
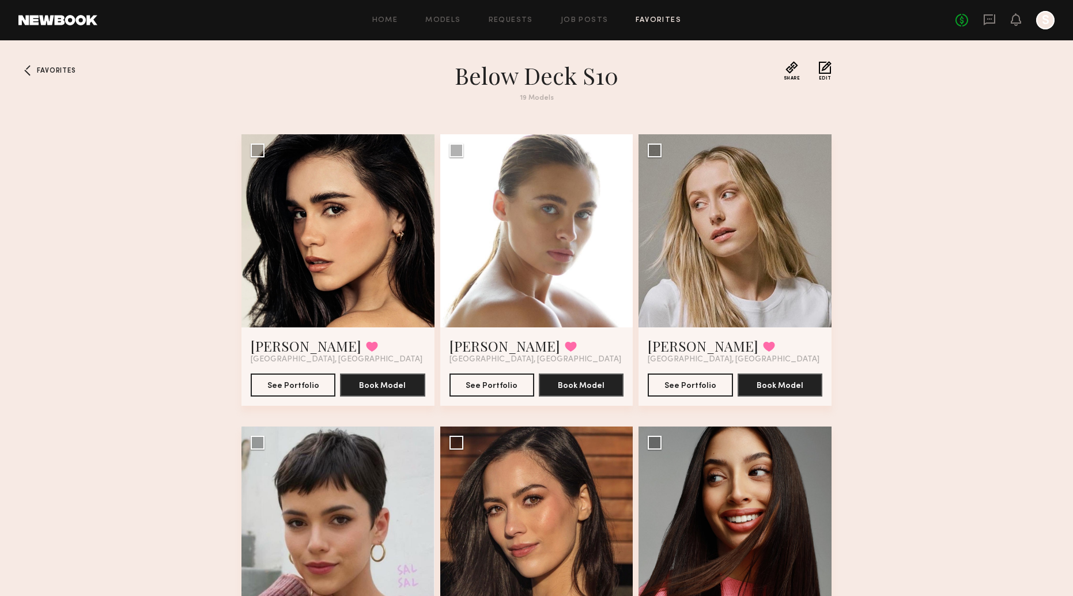
click at [641, 17] on link "Favorites" at bounding box center [659, 20] width 46 height 7
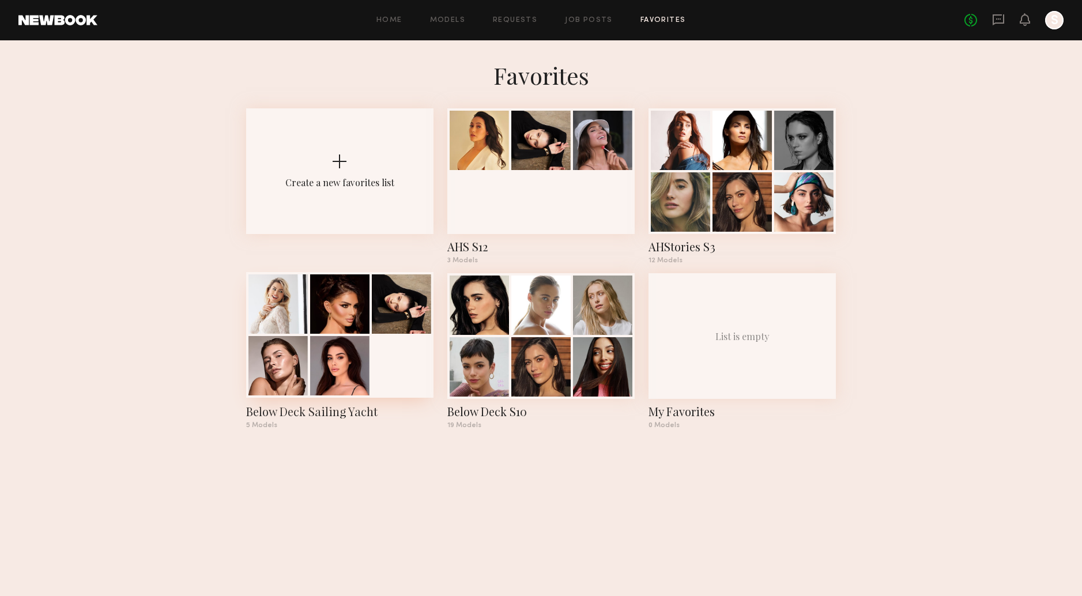
click at [358, 316] on div at bounding box center [339, 303] width 59 height 59
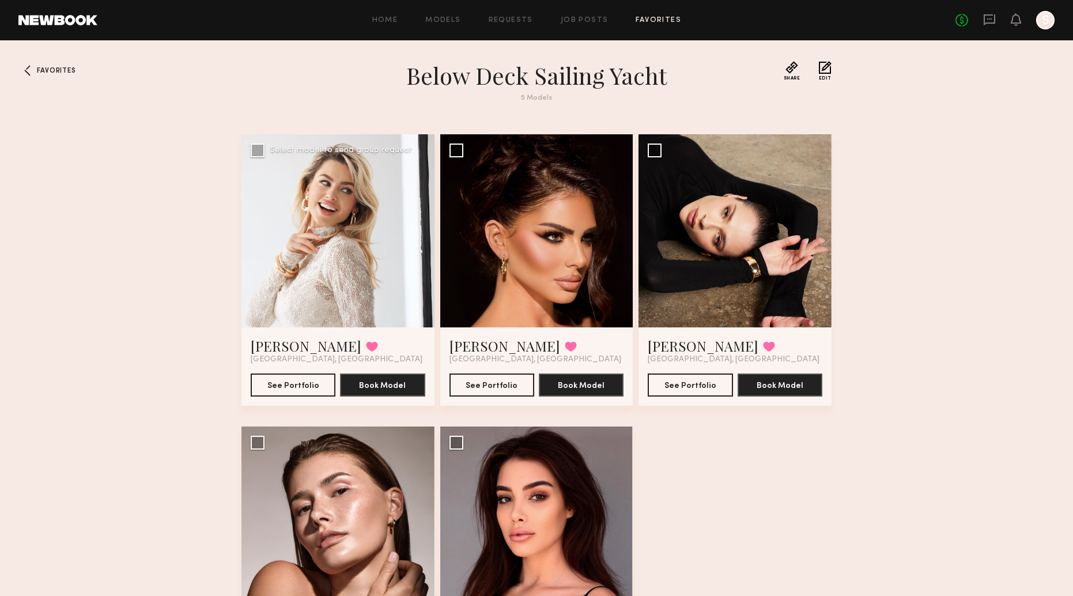
click at [345, 223] on div at bounding box center [337, 230] width 193 height 193
click at [308, 383] on button "See Portfolio" at bounding box center [293, 384] width 85 height 23
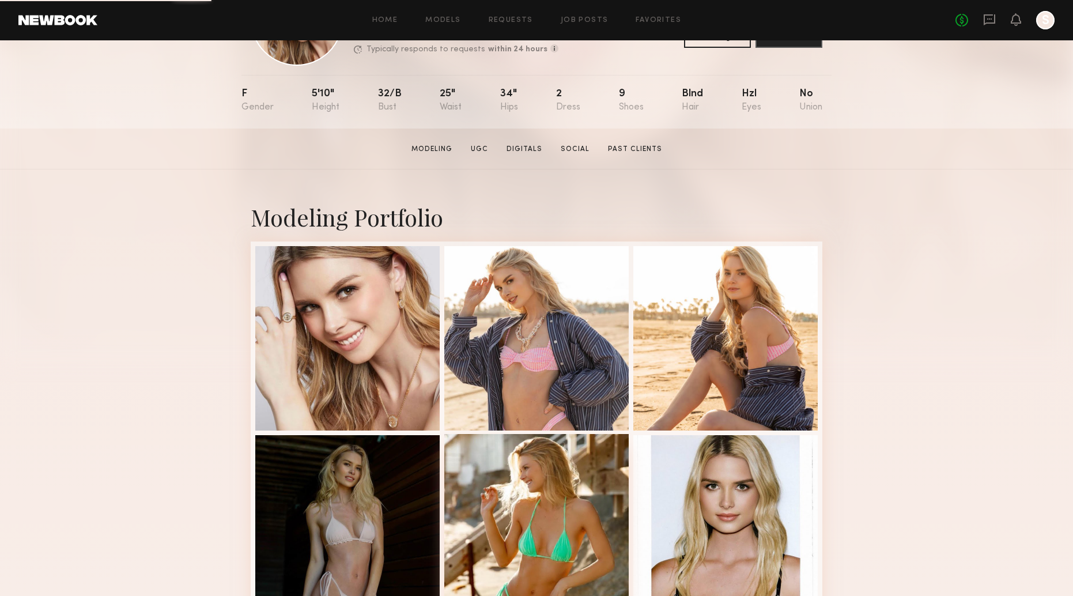
scroll to position [297, 0]
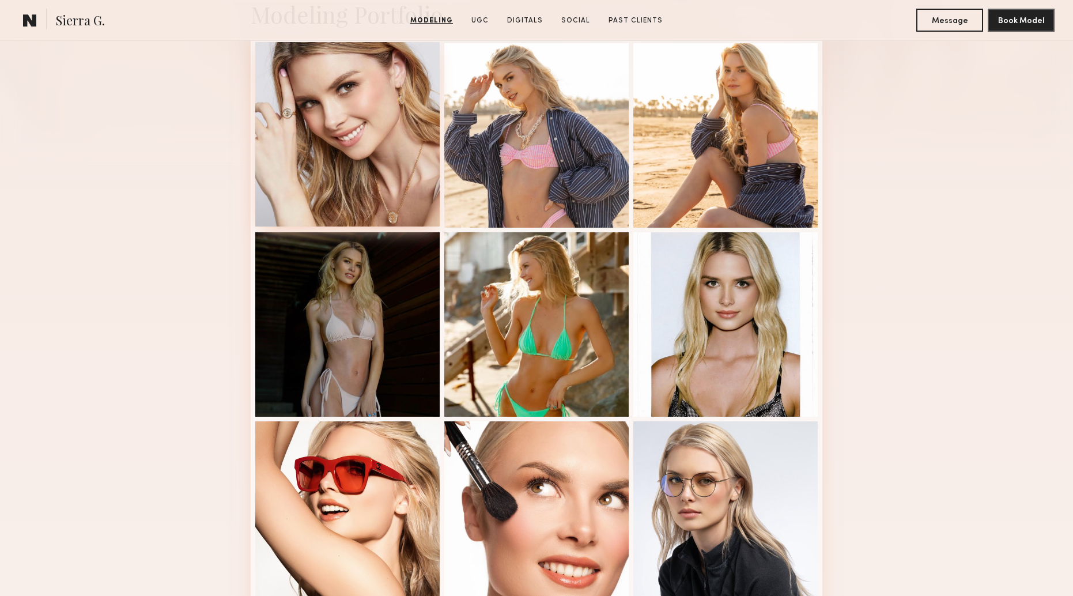
click at [372, 137] on div at bounding box center [347, 134] width 184 height 184
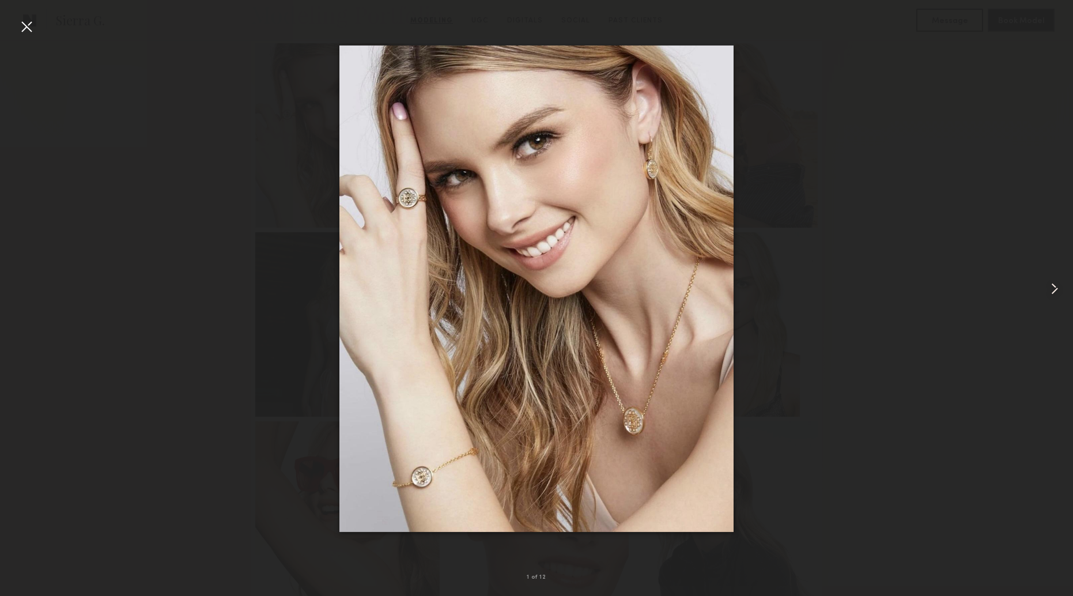
click at [1052, 289] on common-icon at bounding box center [1054, 288] width 18 height 18
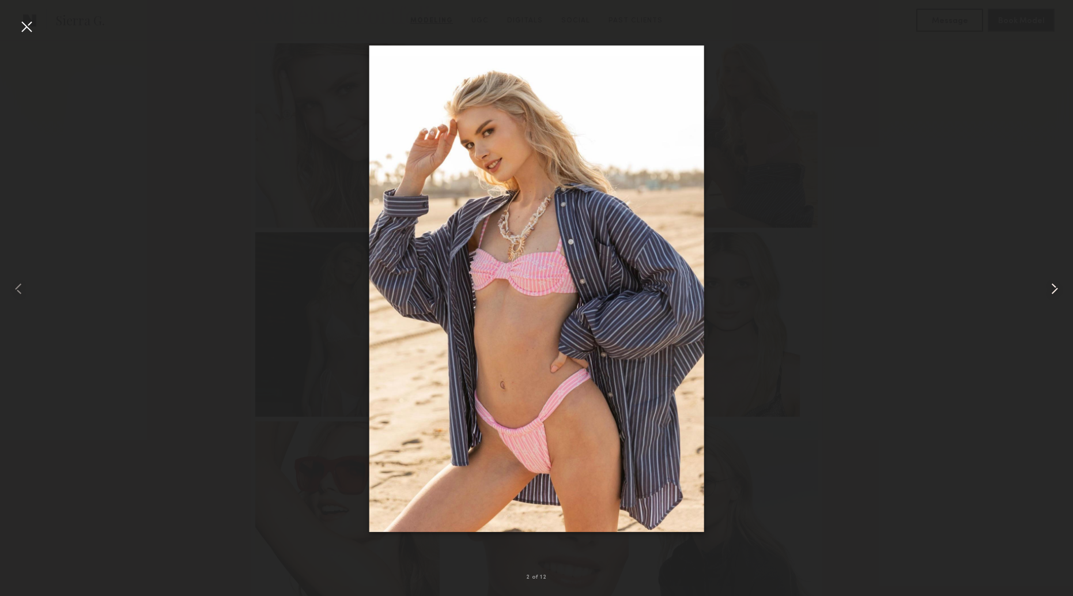
click at [1052, 289] on common-icon at bounding box center [1054, 288] width 18 height 18
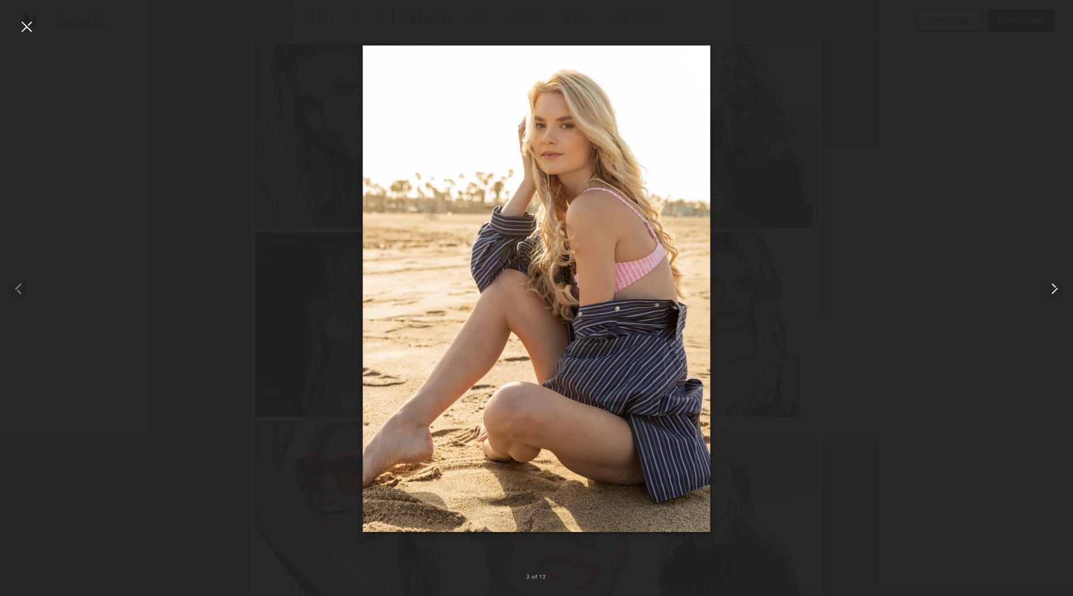
click at [1052, 289] on common-icon at bounding box center [1054, 288] width 18 height 18
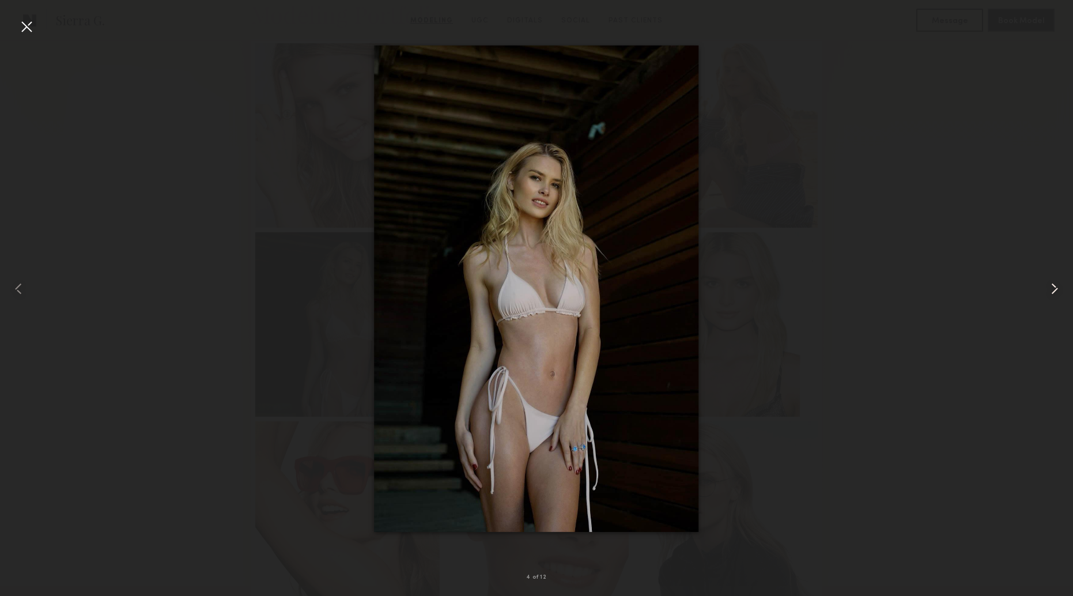
click at [1052, 289] on common-icon at bounding box center [1054, 288] width 18 height 18
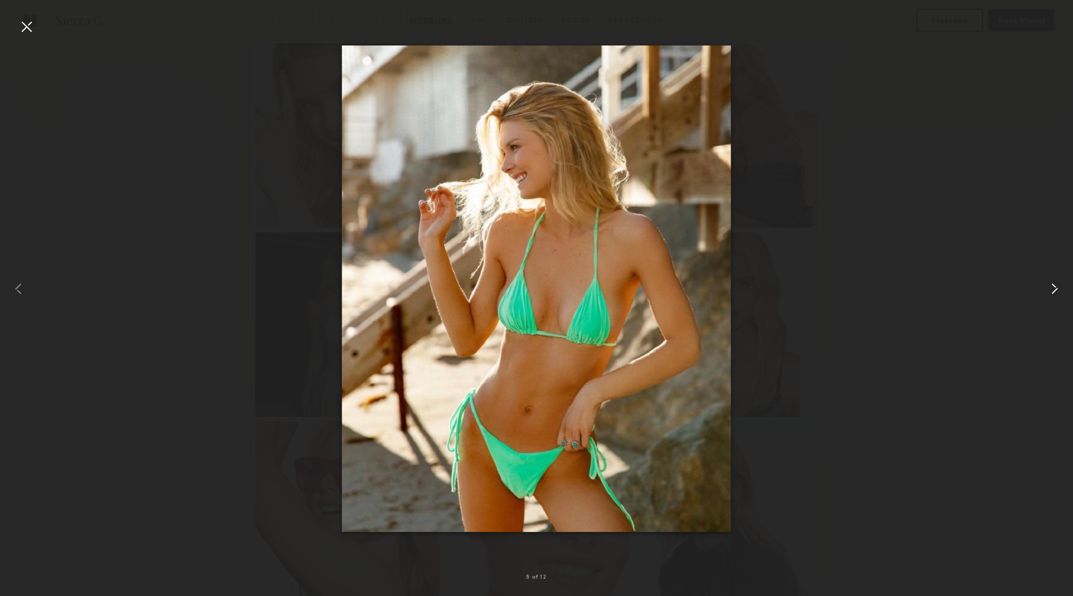
click at [1052, 289] on common-icon at bounding box center [1054, 288] width 18 height 18
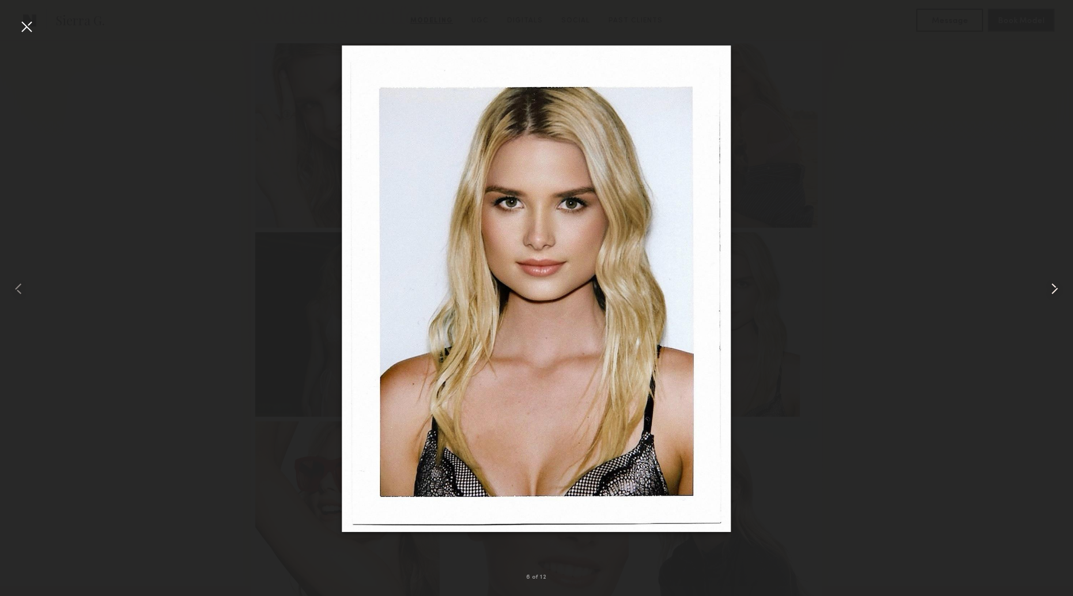
click at [1052, 289] on common-icon at bounding box center [1054, 288] width 18 height 18
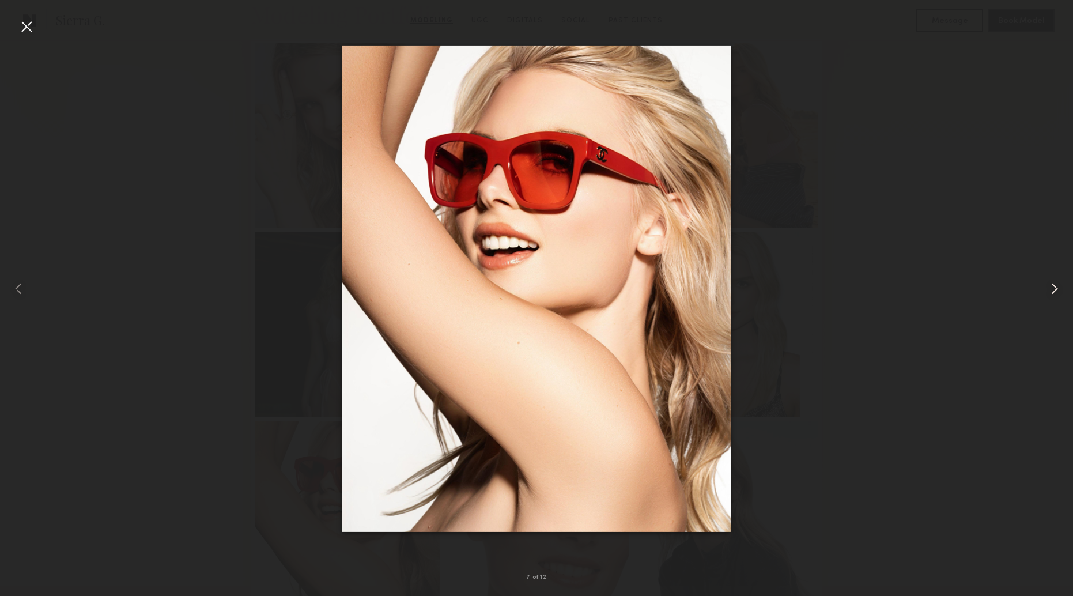
click at [1052, 289] on common-icon at bounding box center [1054, 288] width 18 height 18
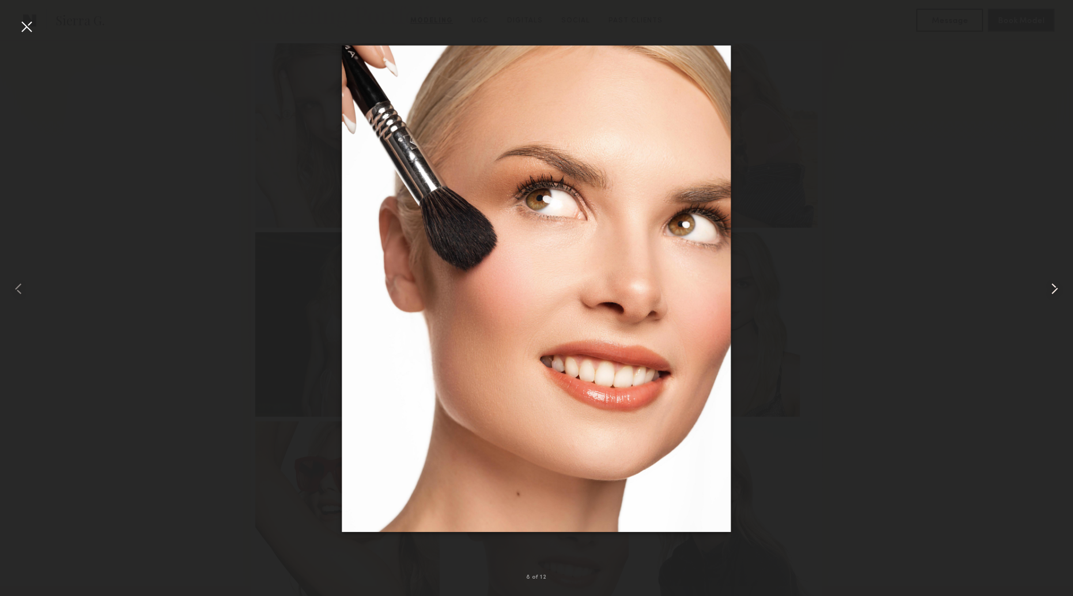
click at [1052, 289] on common-icon at bounding box center [1054, 288] width 18 height 18
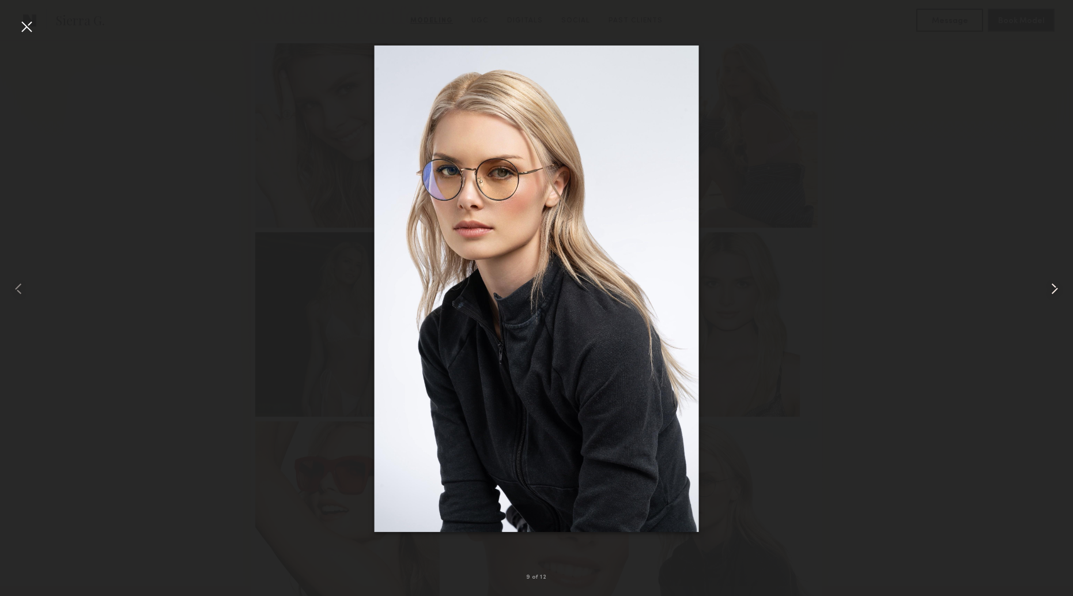
click at [1052, 289] on common-icon at bounding box center [1054, 288] width 18 height 18
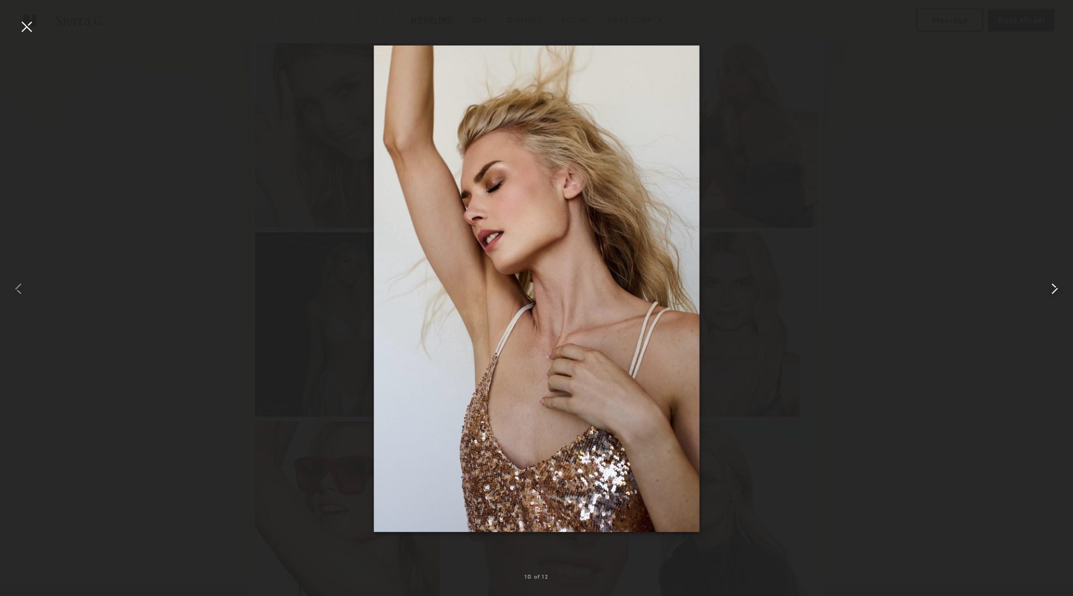
click at [1052, 289] on common-icon at bounding box center [1054, 288] width 18 height 18
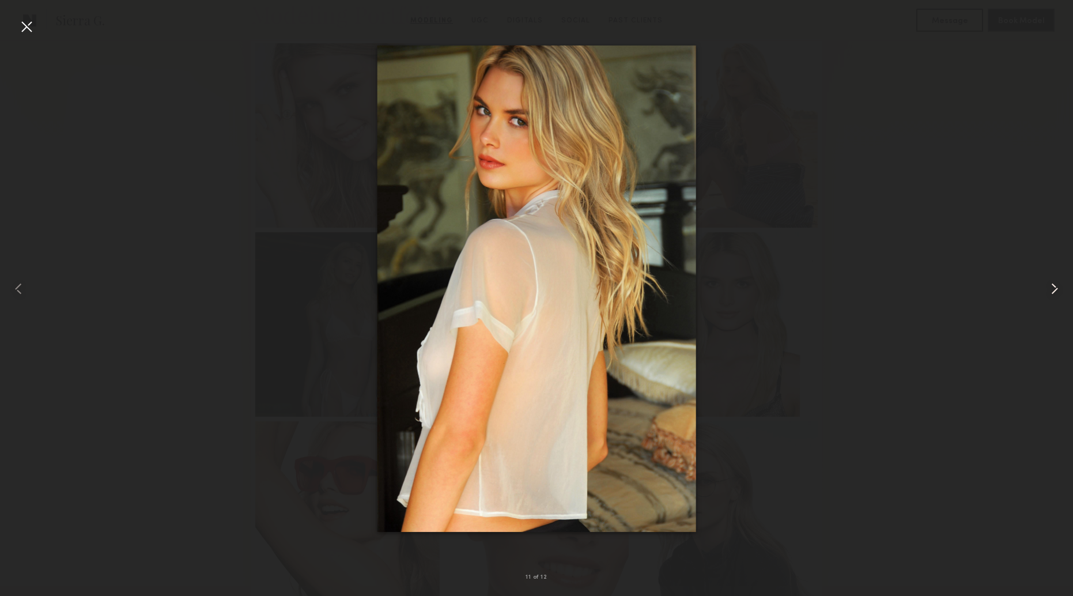
click at [1052, 289] on common-icon at bounding box center [1054, 288] width 18 height 18
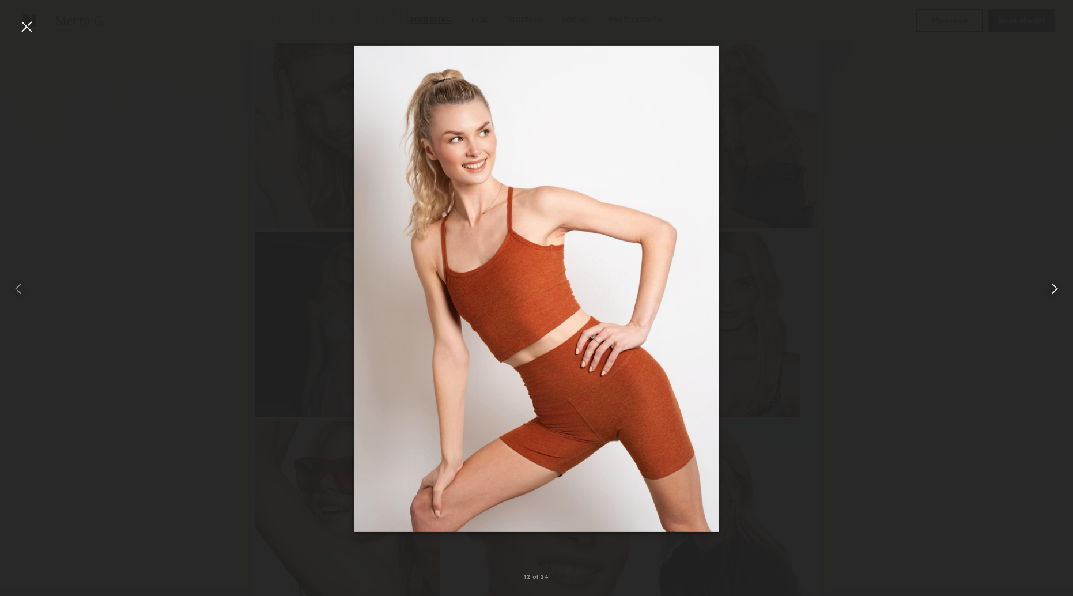
click at [1052, 289] on common-icon at bounding box center [1054, 288] width 18 height 18
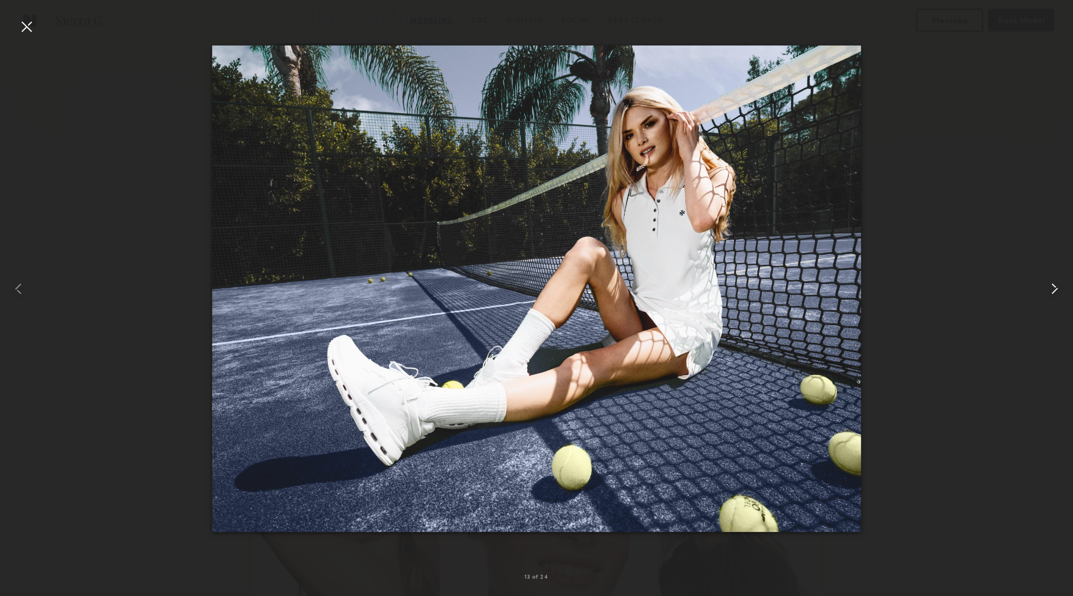
click at [1052, 289] on common-icon at bounding box center [1054, 288] width 18 height 18
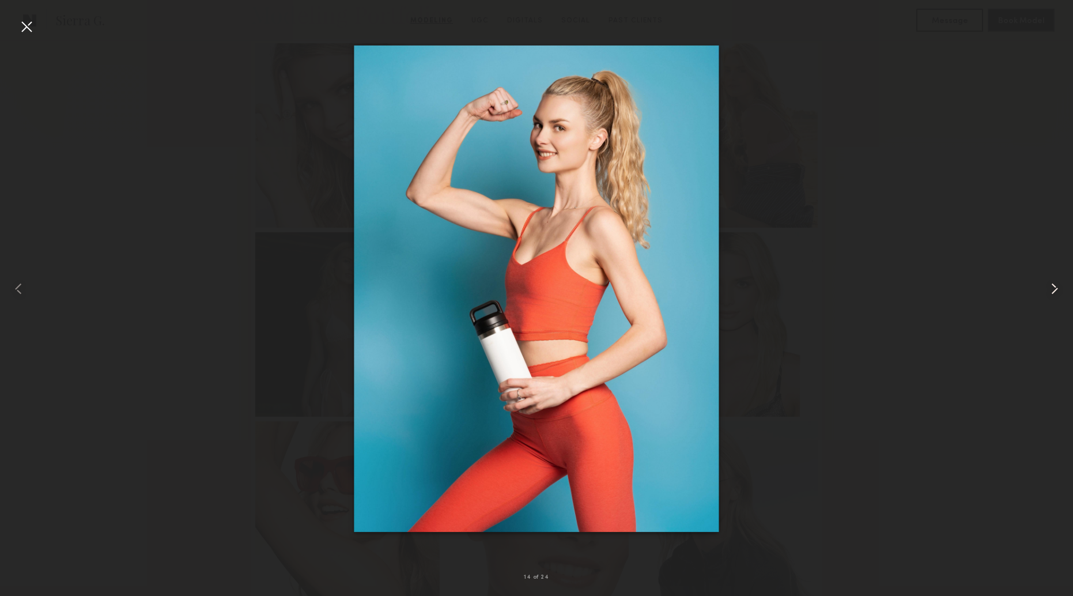
click at [1052, 289] on common-icon at bounding box center [1054, 288] width 18 height 18
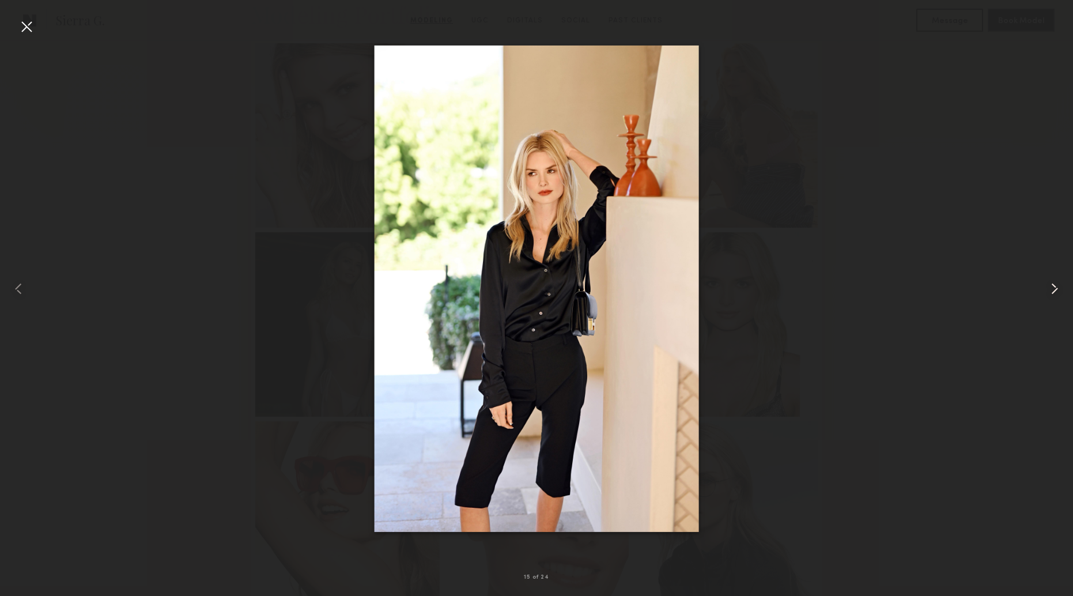
click at [1052, 289] on common-icon at bounding box center [1054, 288] width 18 height 18
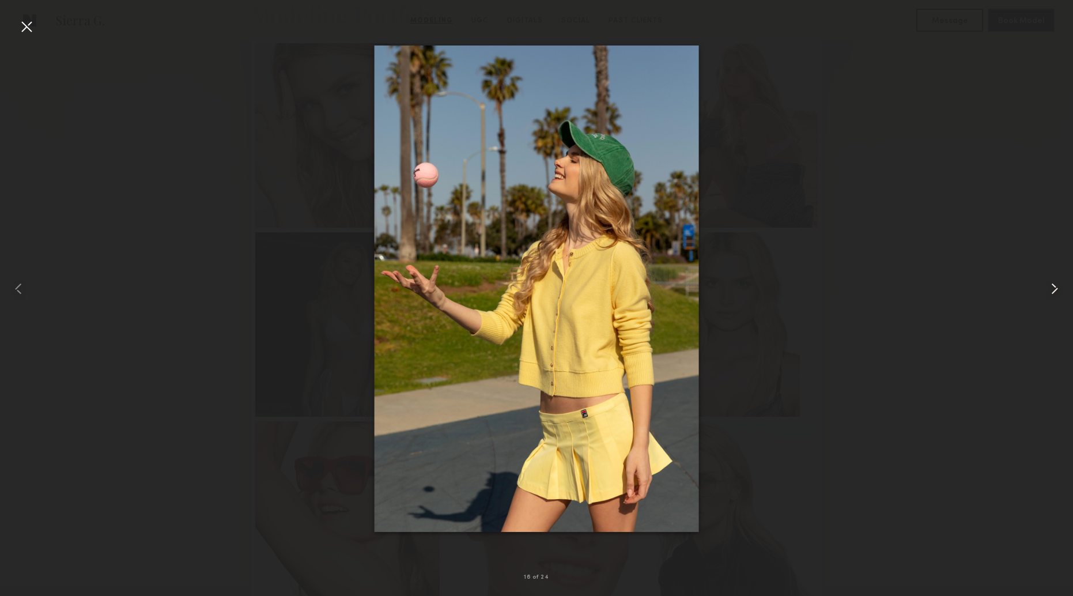
click at [1052, 289] on common-icon at bounding box center [1054, 288] width 18 height 18
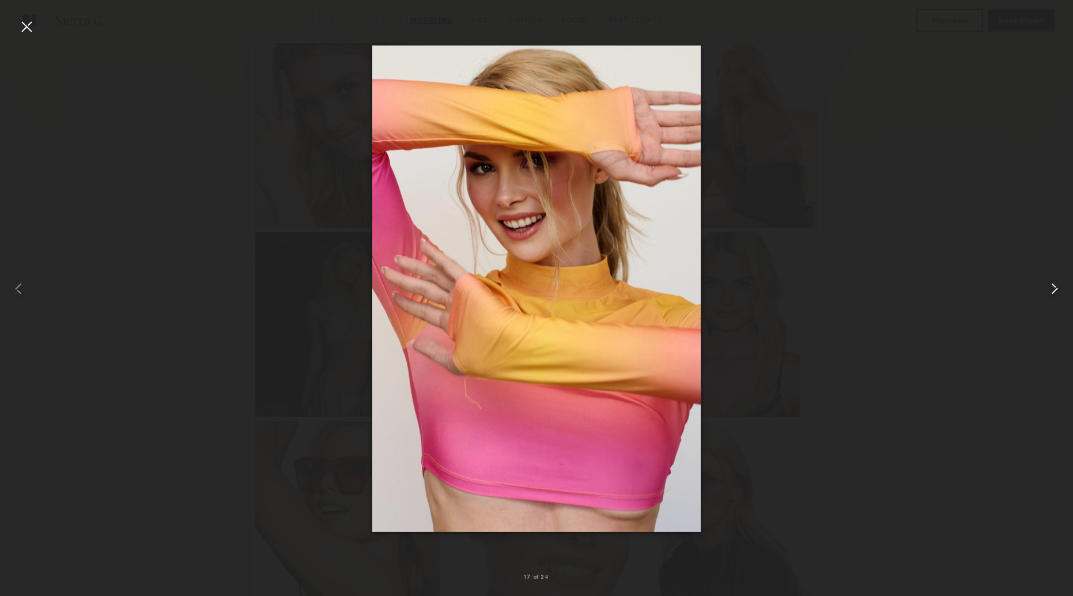
click at [1052, 289] on common-icon at bounding box center [1054, 288] width 18 height 18
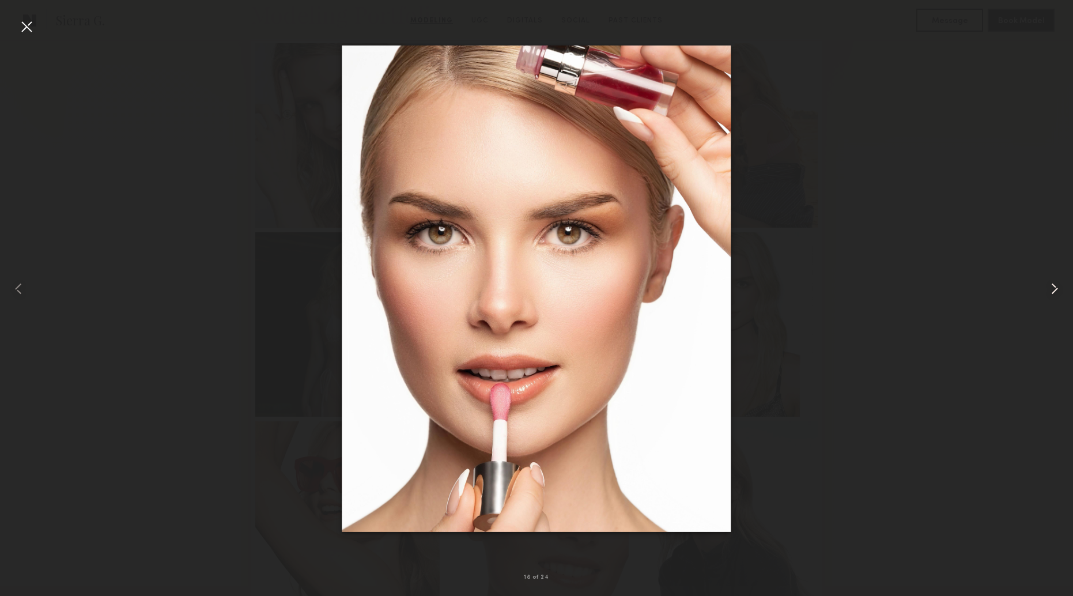
click at [1052, 289] on common-icon at bounding box center [1054, 288] width 18 height 18
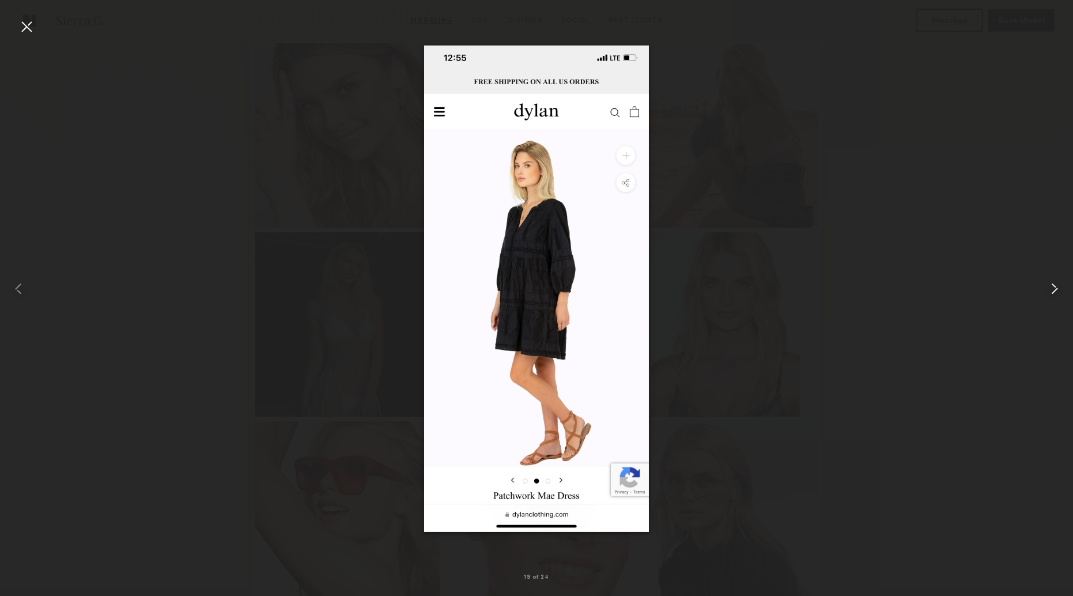
click at [1052, 289] on common-icon at bounding box center [1054, 288] width 18 height 18
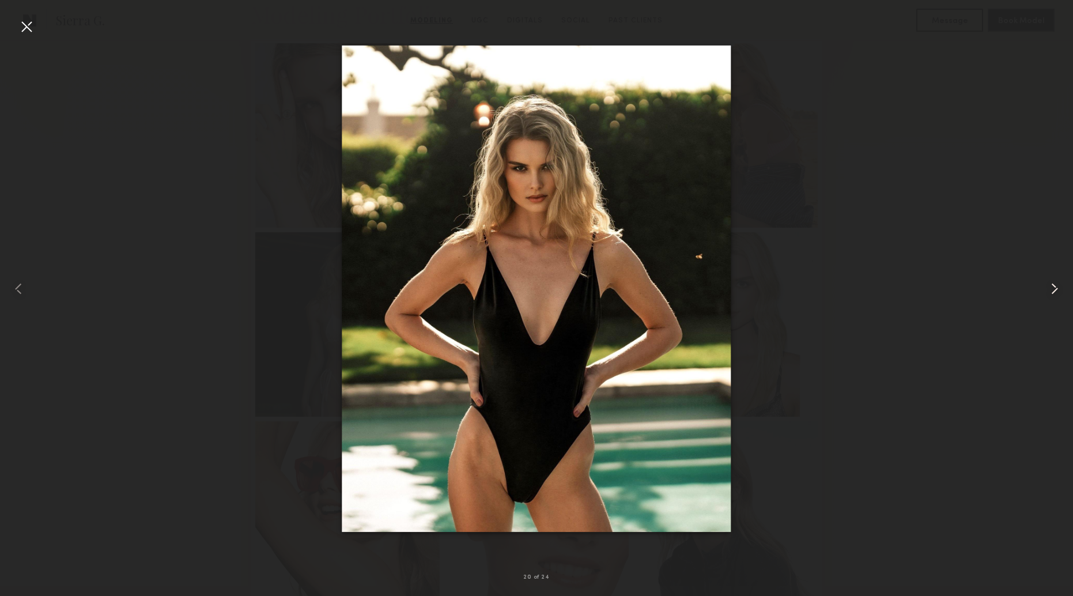
click at [1052, 289] on common-icon at bounding box center [1054, 288] width 18 height 18
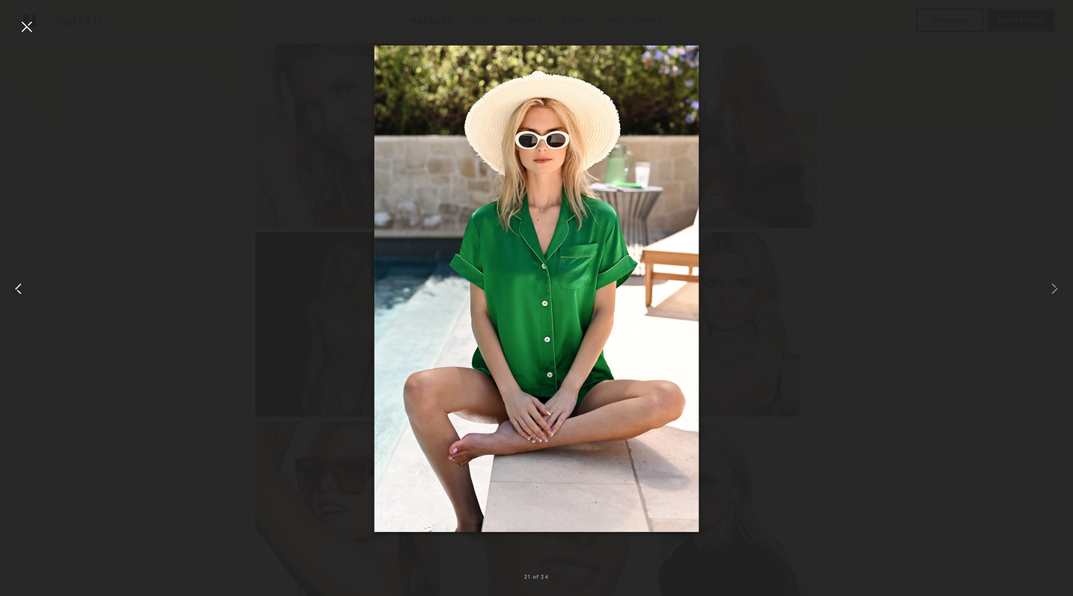
click at [26, 297] on common-icon at bounding box center [18, 288] width 18 height 18
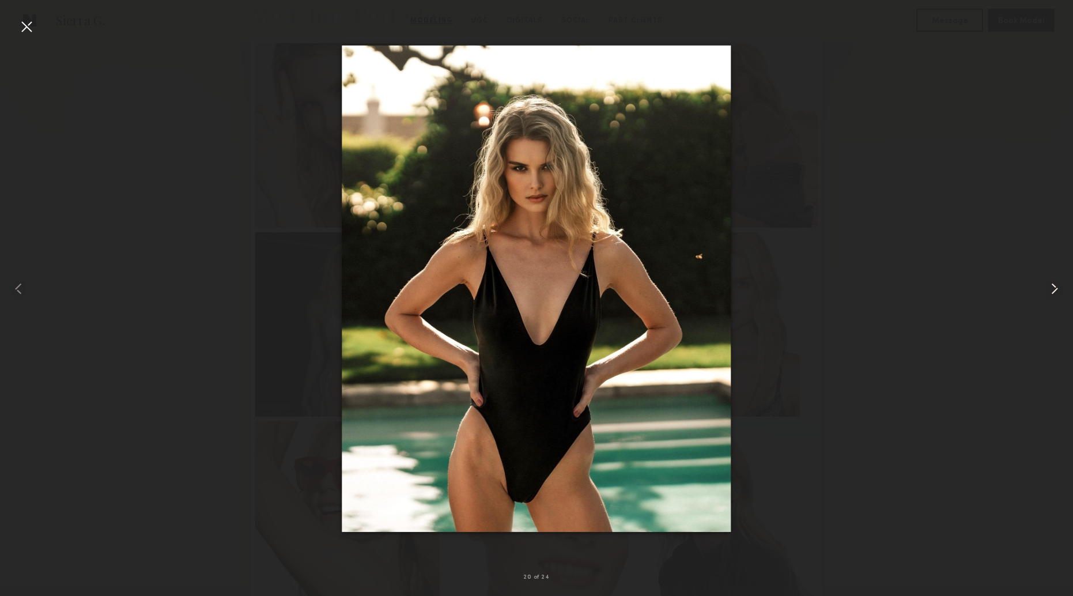
click at [1048, 287] on common-icon at bounding box center [1054, 288] width 18 height 18
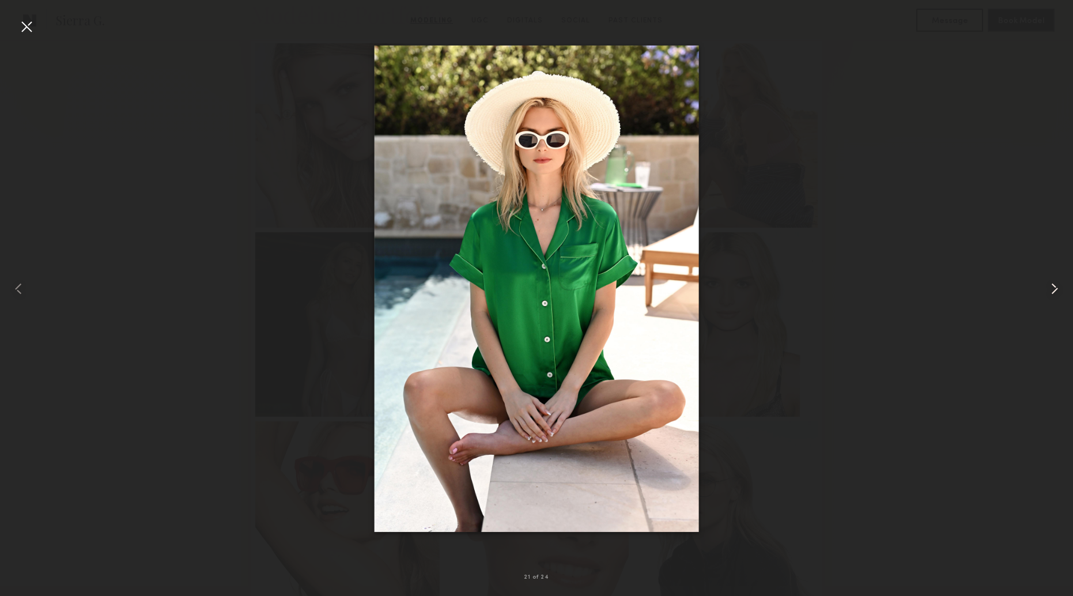
click at [1048, 287] on common-icon at bounding box center [1054, 288] width 18 height 18
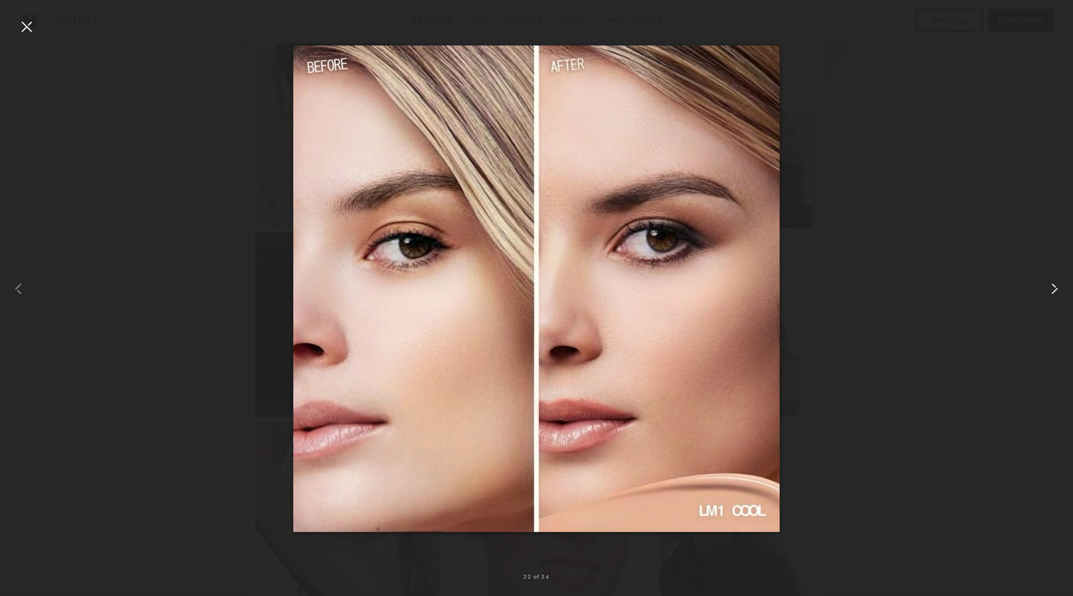
click at [1056, 289] on common-icon at bounding box center [1054, 288] width 18 height 18
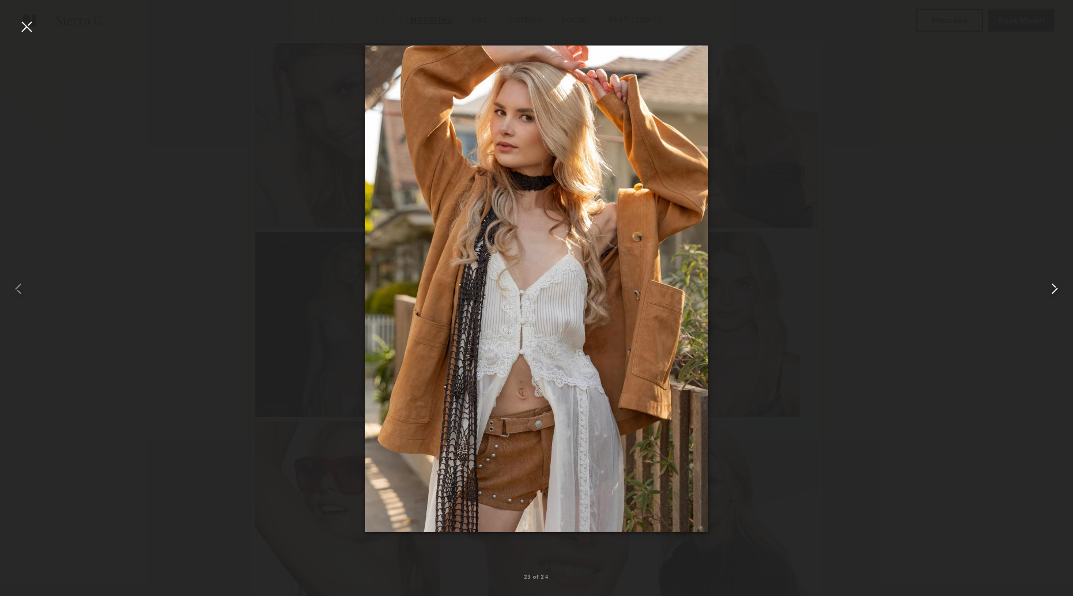
click at [1056, 289] on common-icon at bounding box center [1054, 288] width 18 height 18
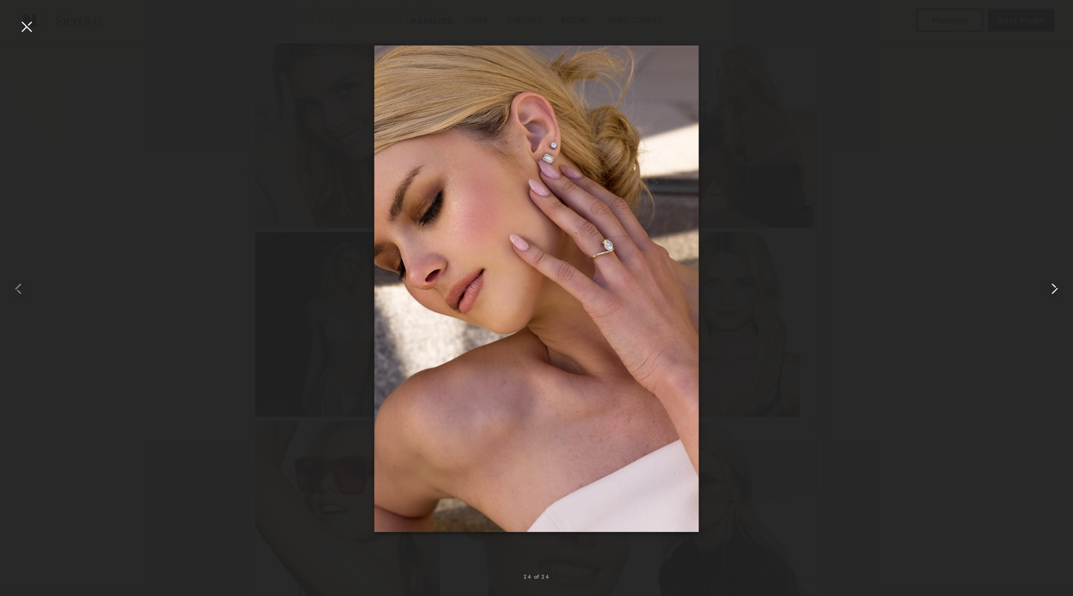
click at [1056, 289] on common-icon at bounding box center [1054, 288] width 18 height 18
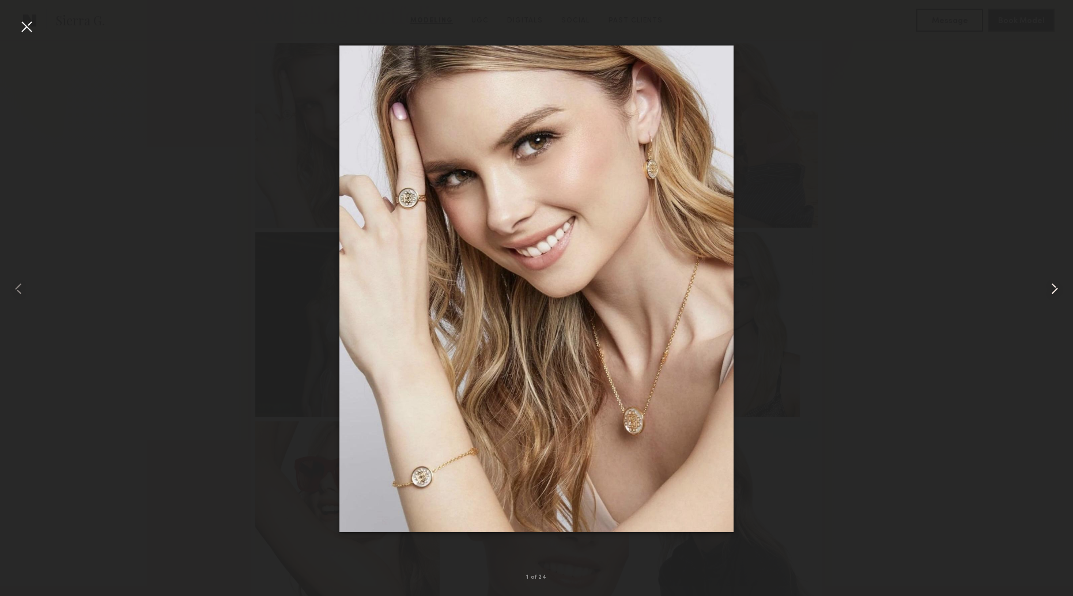
click at [1056, 289] on common-icon at bounding box center [1054, 288] width 18 height 18
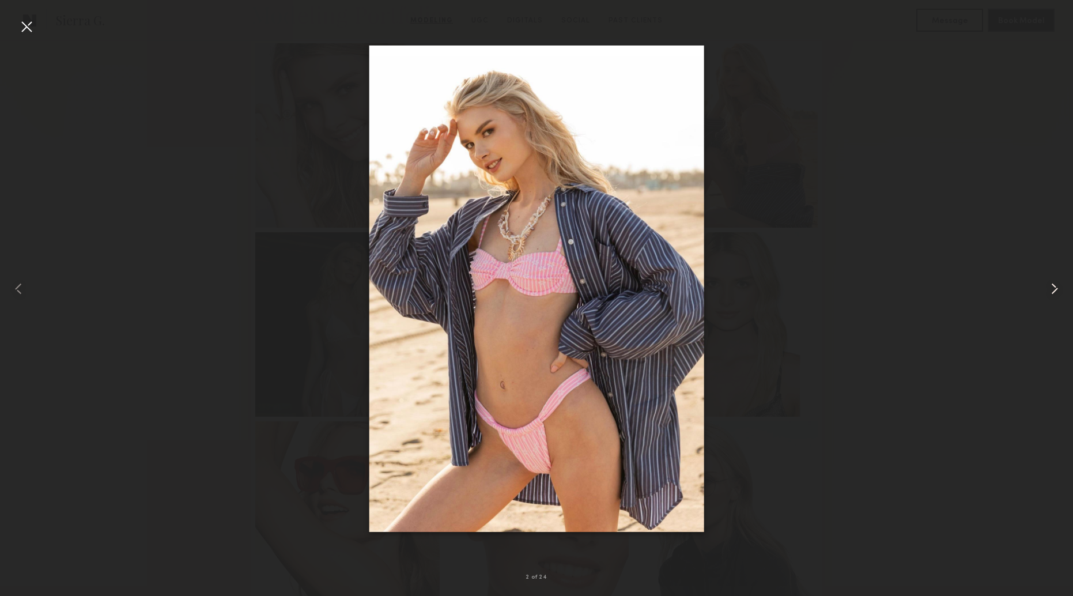
click at [1056, 289] on common-icon at bounding box center [1054, 288] width 18 height 18
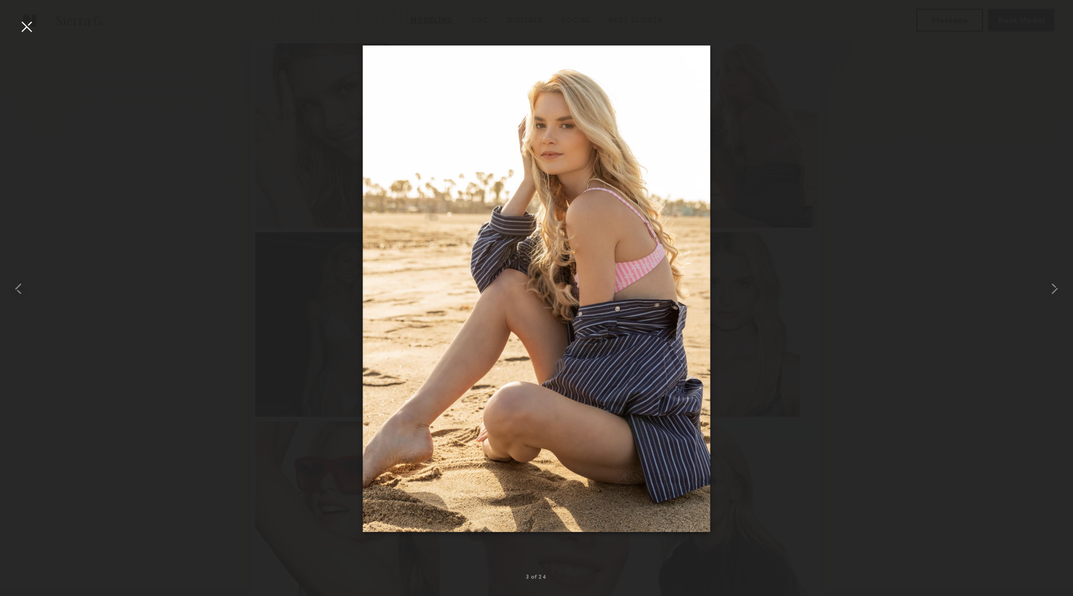
click at [18, 21] on div at bounding box center [26, 26] width 18 height 18
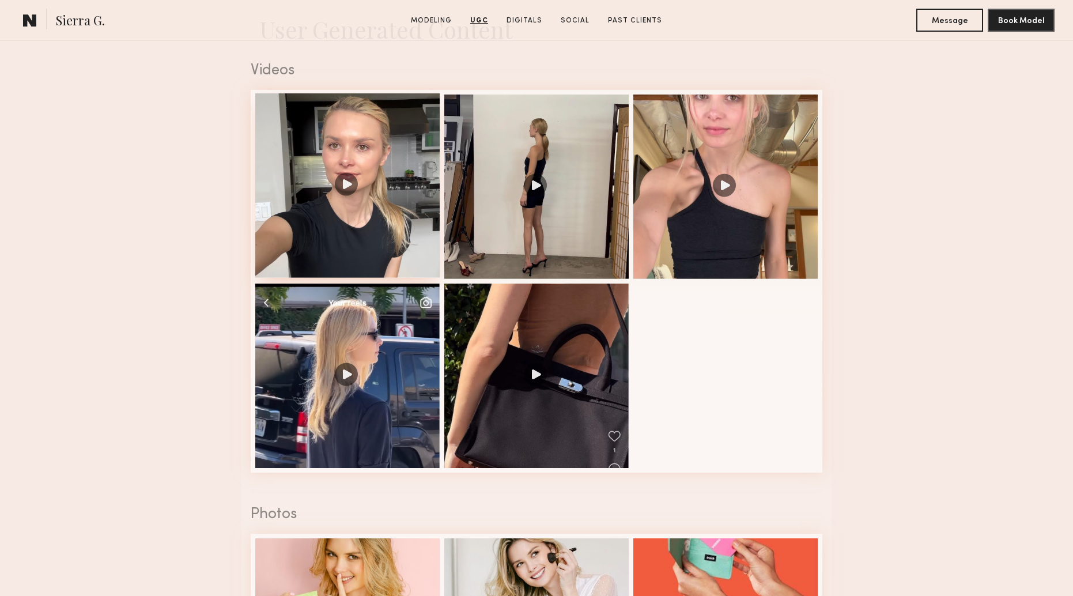
scroll to position [1883, 0]
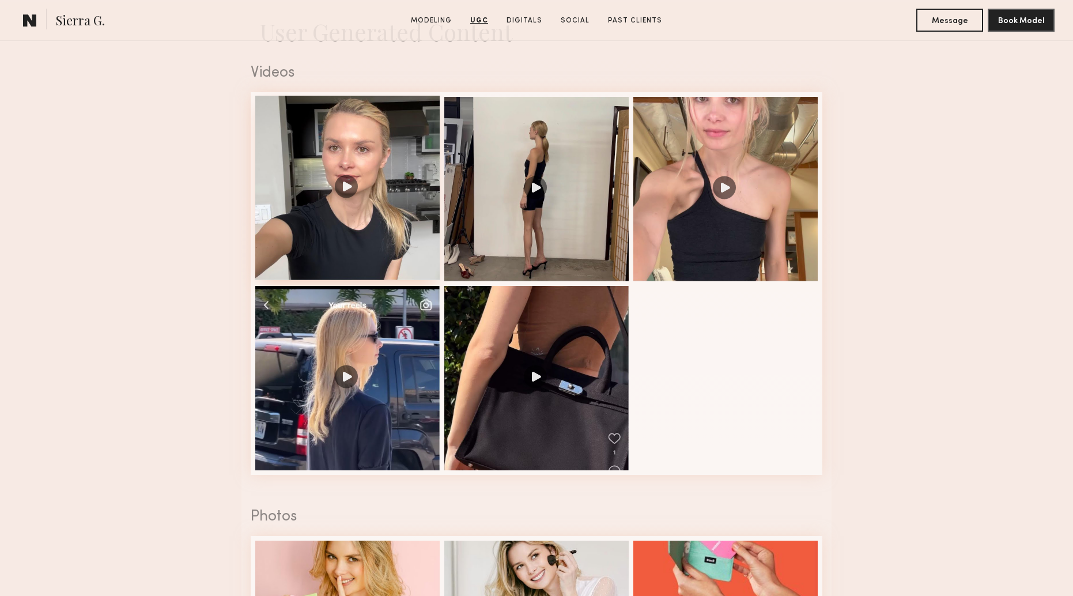
click at [342, 189] on div at bounding box center [347, 188] width 184 height 184
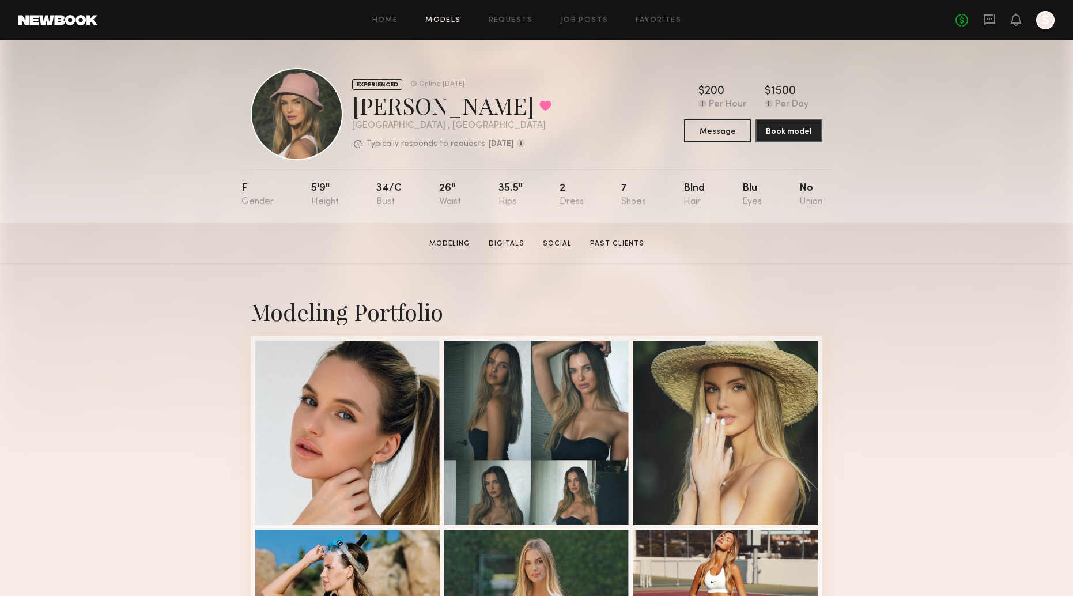
click at [453, 17] on link "Models" at bounding box center [442, 20] width 35 height 7
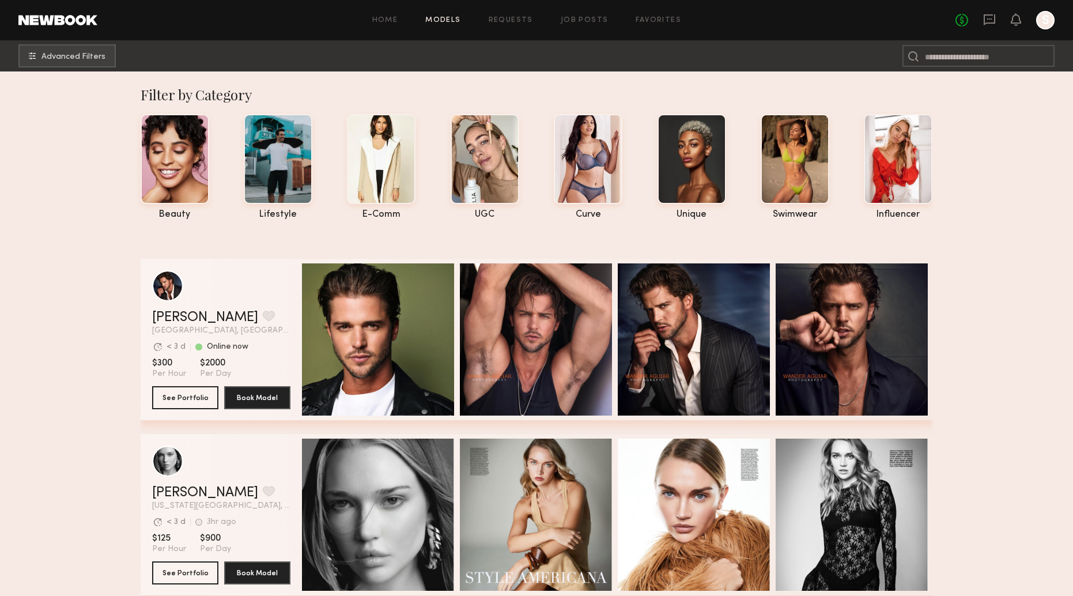
click at [83, 70] on nb-browse-subheader "Advanced Filters" at bounding box center [536, 55] width 1073 height 31
click at [86, 58] on span "Advanced Filters" at bounding box center [73, 56] width 64 height 8
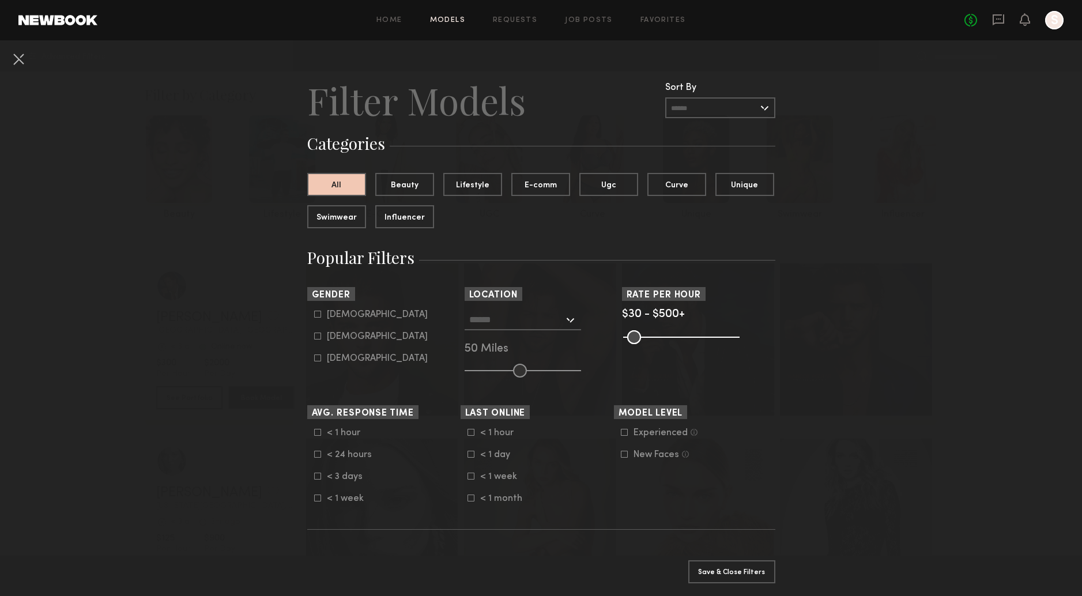
click at [686, 112] on input "text" at bounding box center [720, 107] width 110 height 21
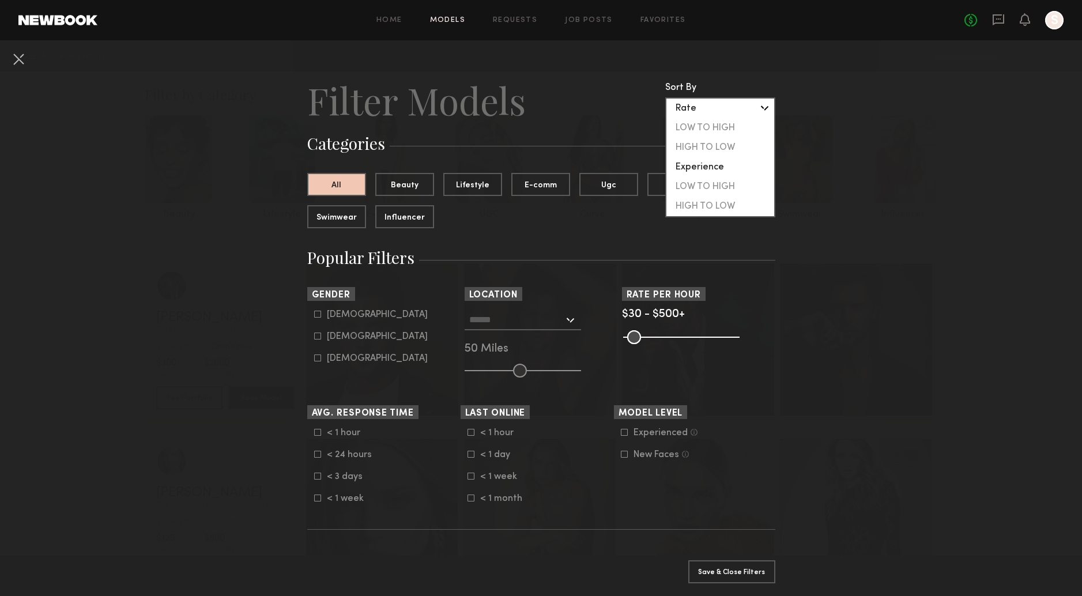
click at [611, 111] on header "Filter Models Sort By Clear Rate LOW TO HIGH HIGH TO LOW Experience LOW TO HIGH…" at bounding box center [541, 100] width 468 height 46
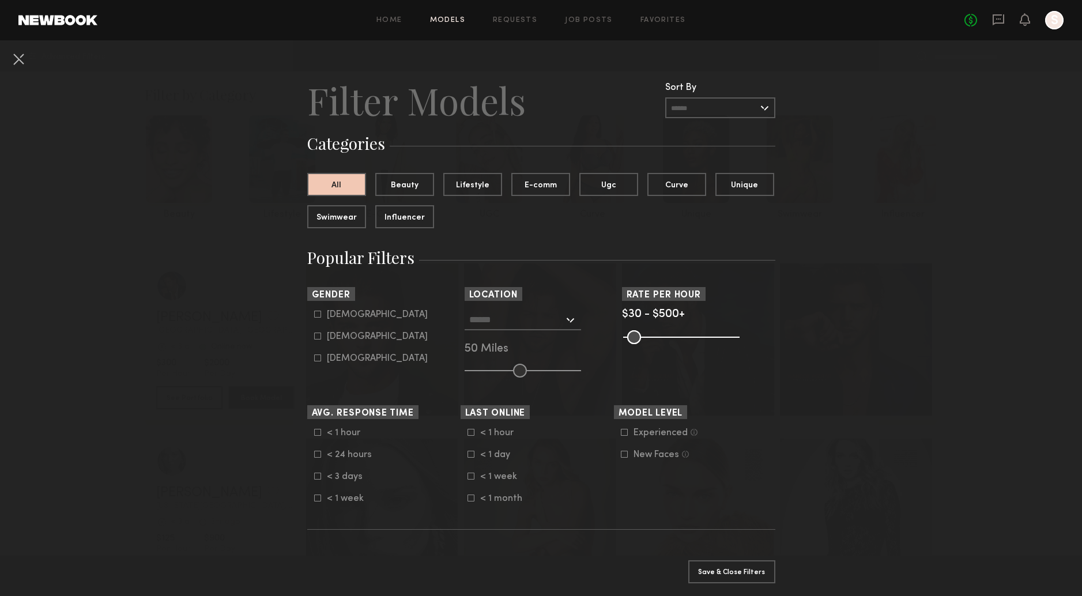
click at [320, 333] on label "Female" at bounding box center [371, 336] width 114 height 7
type input "**"
click at [513, 320] on input "text" at bounding box center [516, 319] width 95 height 20
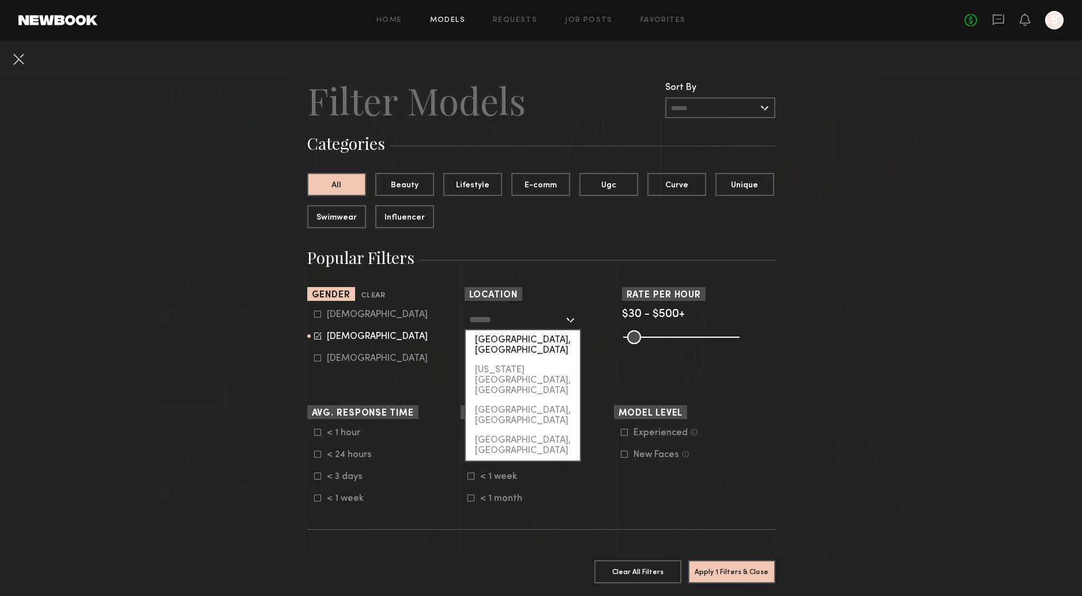
click at [505, 337] on div "[GEOGRAPHIC_DATA], [GEOGRAPHIC_DATA]" at bounding box center [523, 345] width 114 height 30
type input "**********"
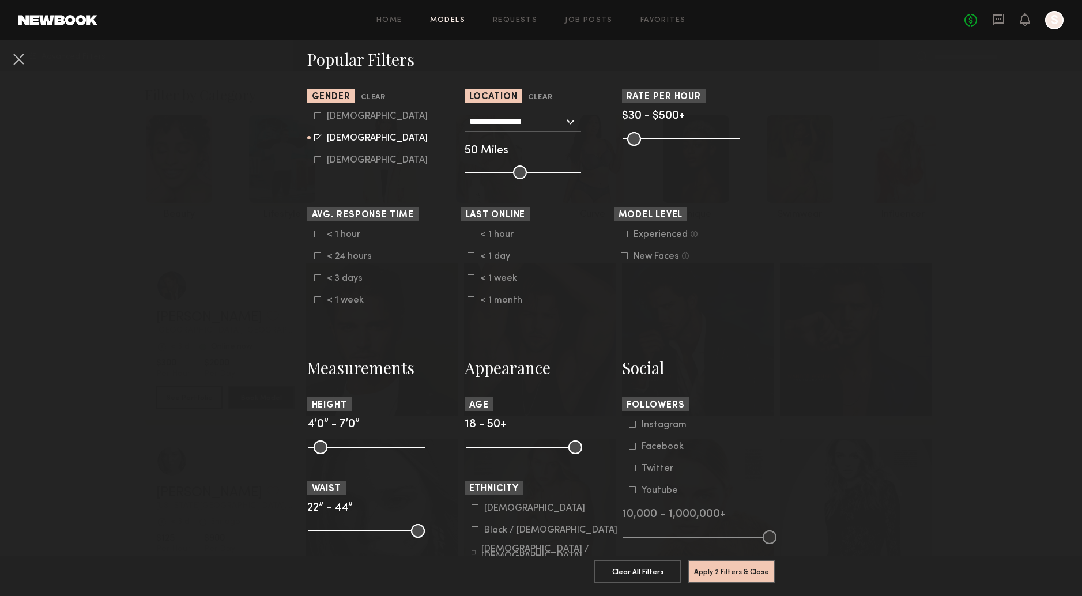
scroll to position [268, 0]
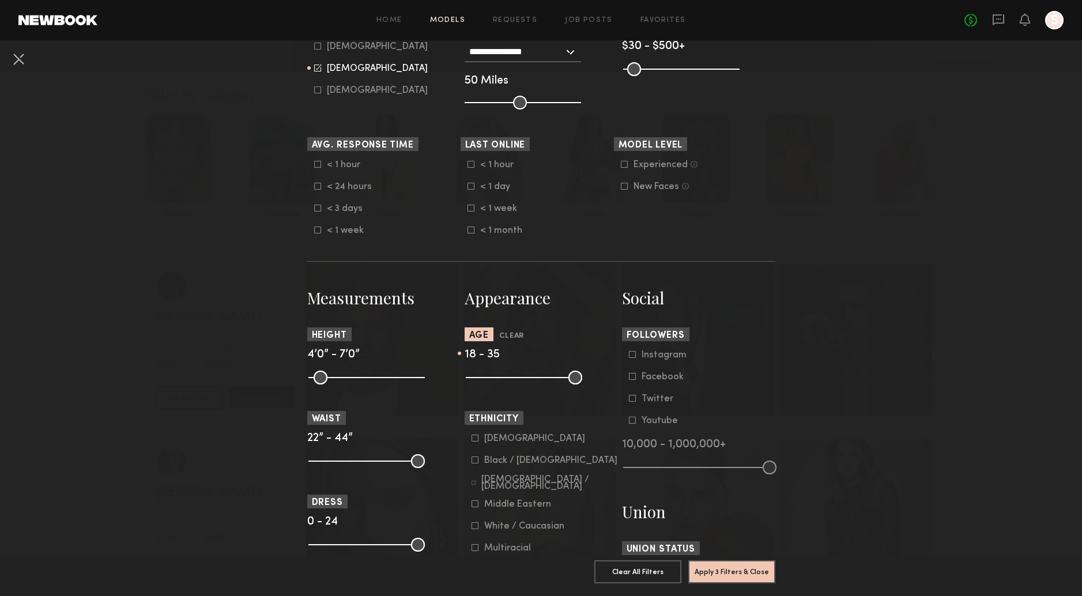
drag, startPoint x: 566, startPoint y: 377, endPoint x: 522, endPoint y: 386, distance: 45.9
type input "**"
click at [522, 384] on input "range" at bounding box center [524, 378] width 116 height 14
click at [466, 527] on div "Asian Black / African American Hispanic / Latino Middle Eastern White / Caucasi…" at bounding box center [540, 515] width 153 height 164
click at [471, 528] on icon at bounding box center [474, 525] width 7 height 7
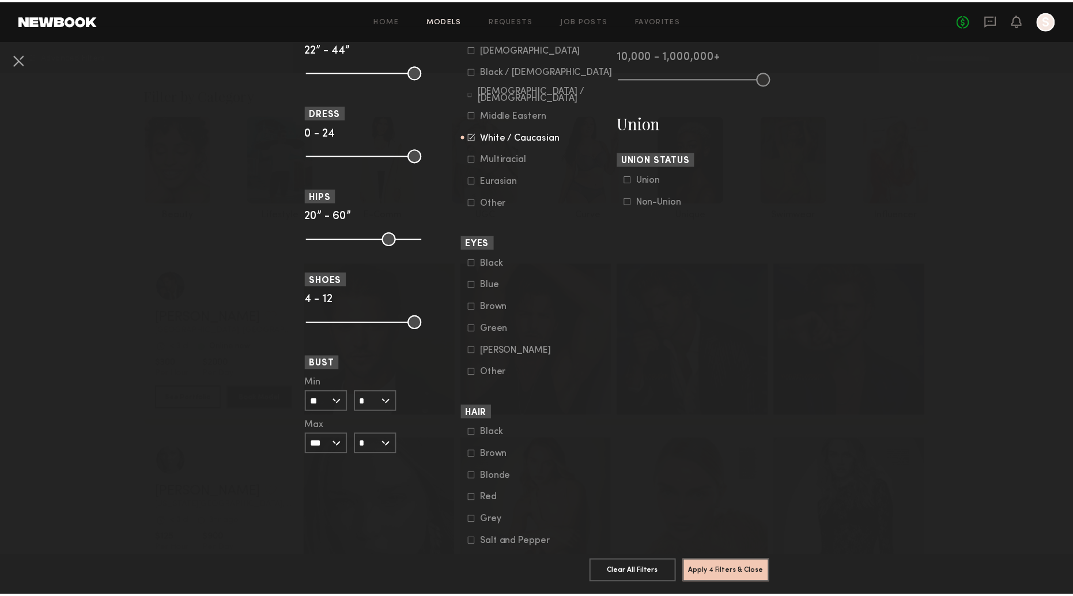
scroll to position [709, 0]
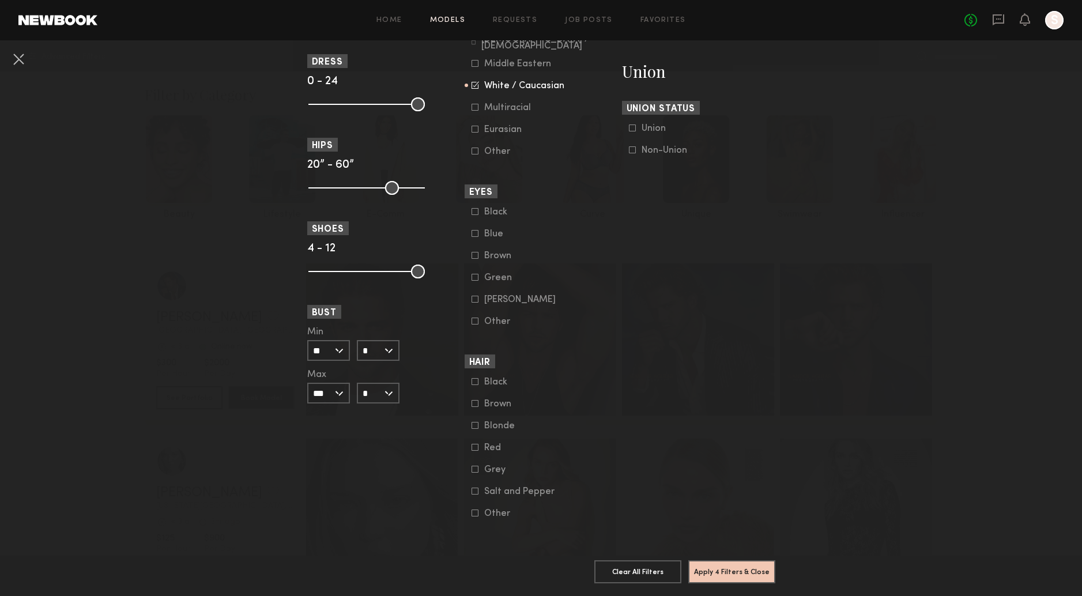
click at [466, 432] on div "Black Brown Blonde Red Grey Salt and Pepper Other" at bounding box center [540, 448] width 153 height 142
click at [471, 429] on icon at bounding box center [474, 425] width 7 height 7
click at [471, 409] on common-framework-checkbox "Brown" at bounding box center [544, 404] width 146 height 10
click at [471, 407] on icon at bounding box center [474, 403] width 7 height 7
click at [471, 385] on icon at bounding box center [474, 381] width 7 height 7
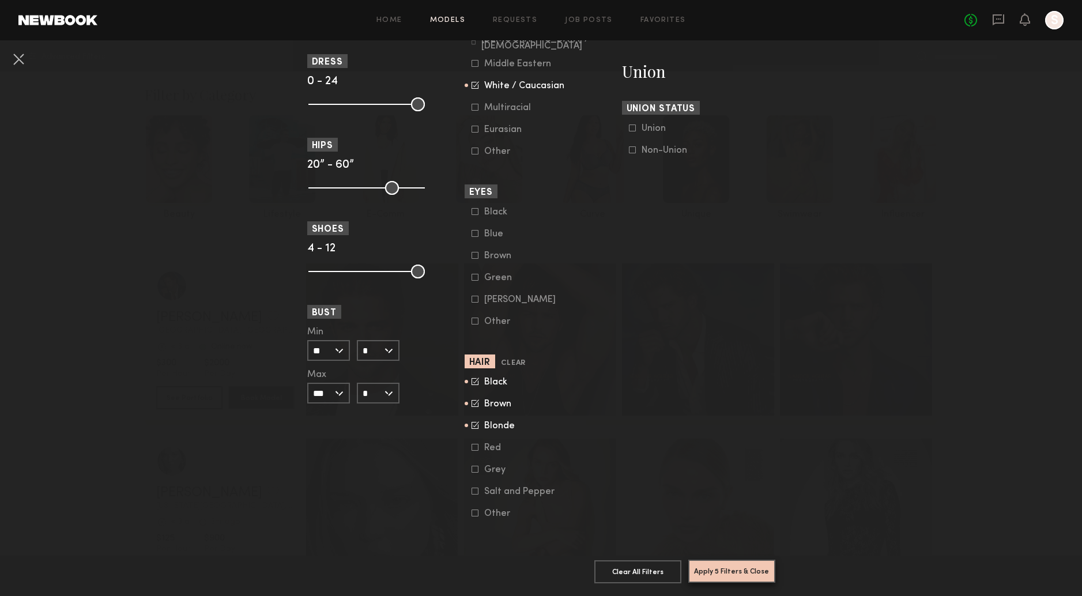
click at [700, 560] on button "Apply 5 Filters & Close" at bounding box center [731, 571] width 87 height 23
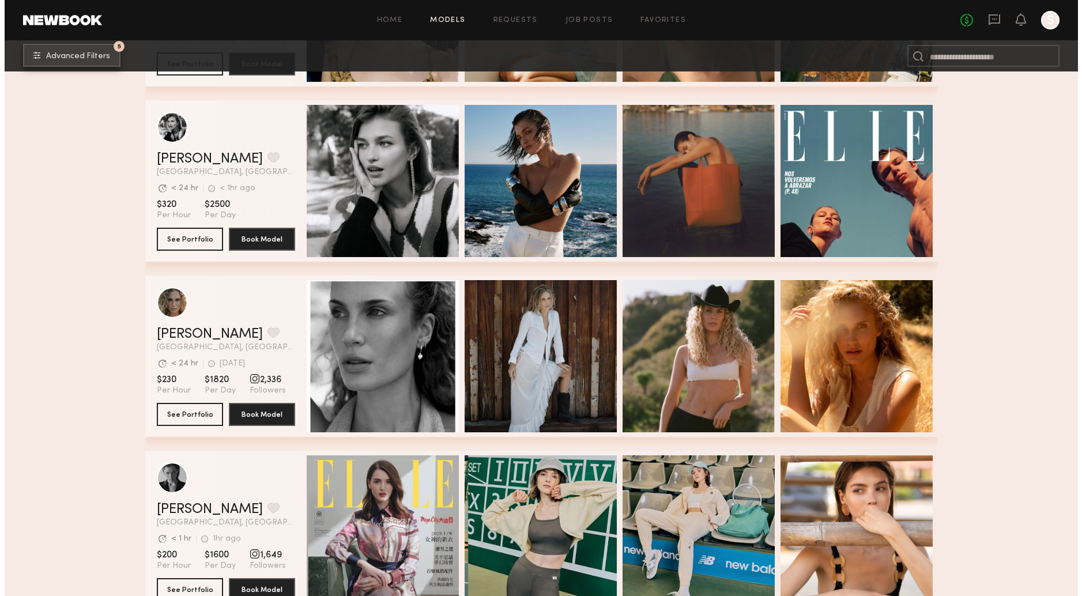
scroll to position [3855, 0]
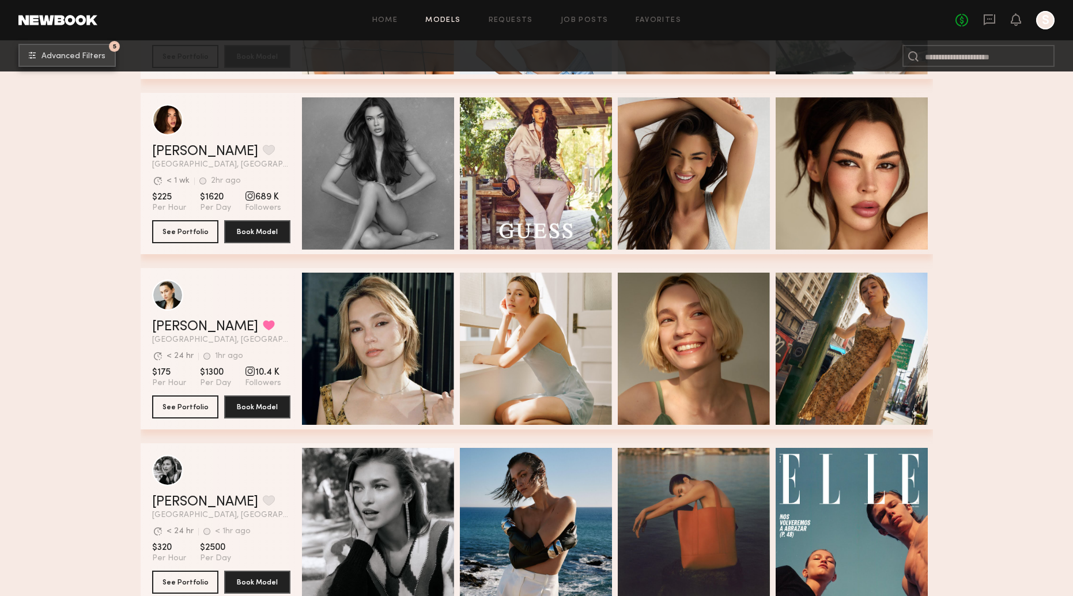
click at [75, 54] on span "Advanced Filters" at bounding box center [73, 56] width 64 height 8
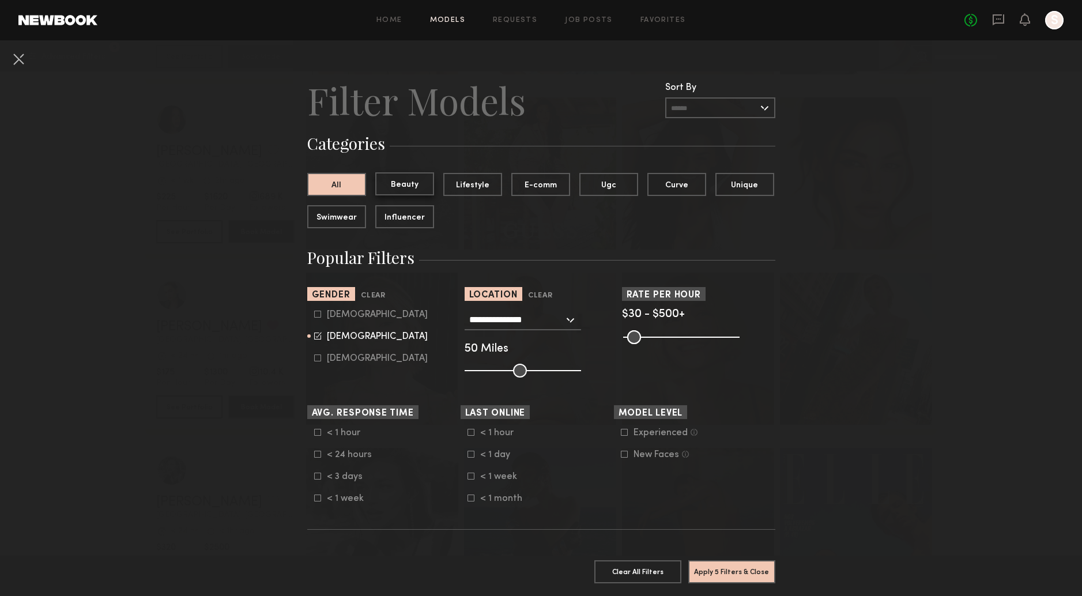
click at [409, 186] on button "Beauty" at bounding box center [404, 183] width 59 height 23
click at [720, 564] on button "Apply 6 Filters & Close" at bounding box center [731, 571] width 87 height 23
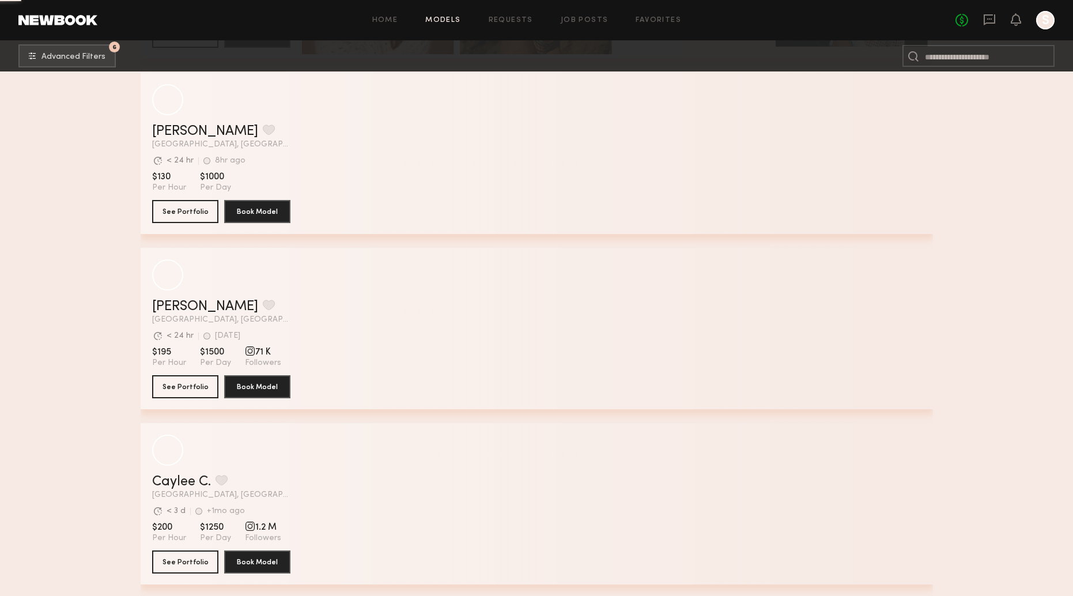
scroll to position [20268, 0]
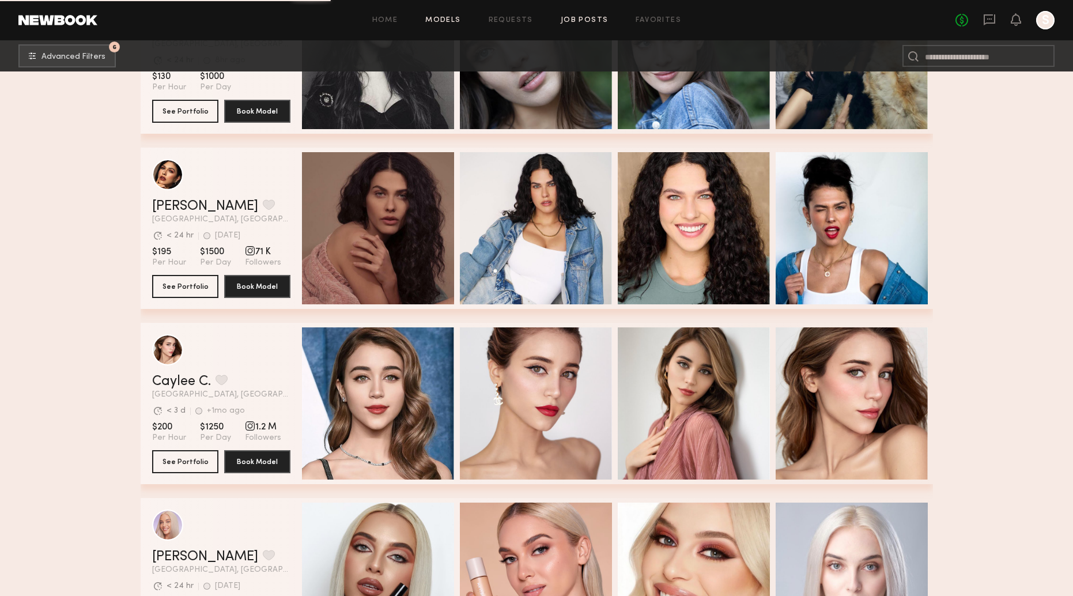
click at [569, 22] on link "Job Posts" at bounding box center [585, 20] width 48 height 7
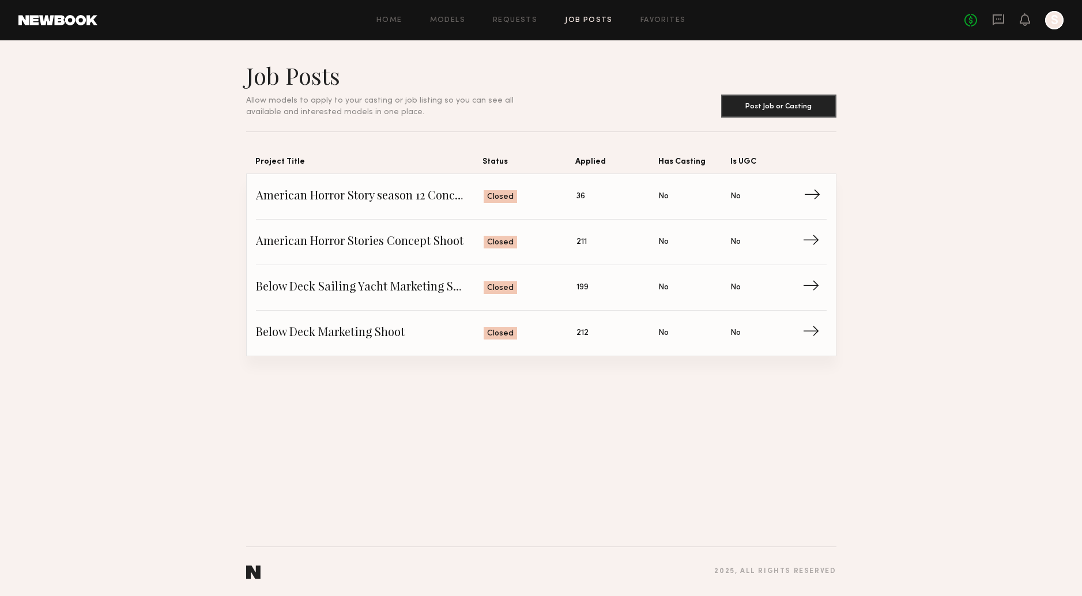
click at [410, 201] on span "American Horror Story season 12 Concept Shoot" at bounding box center [370, 196] width 228 height 17
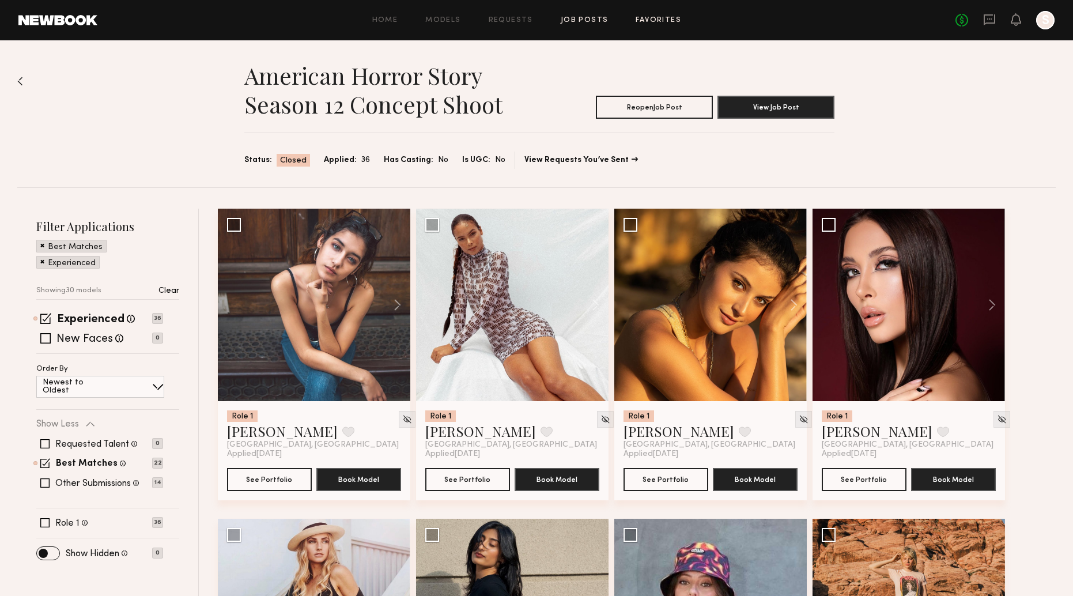
click at [644, 24] on link "Favorites" at bounding box center [659, 20] width 46 height 7
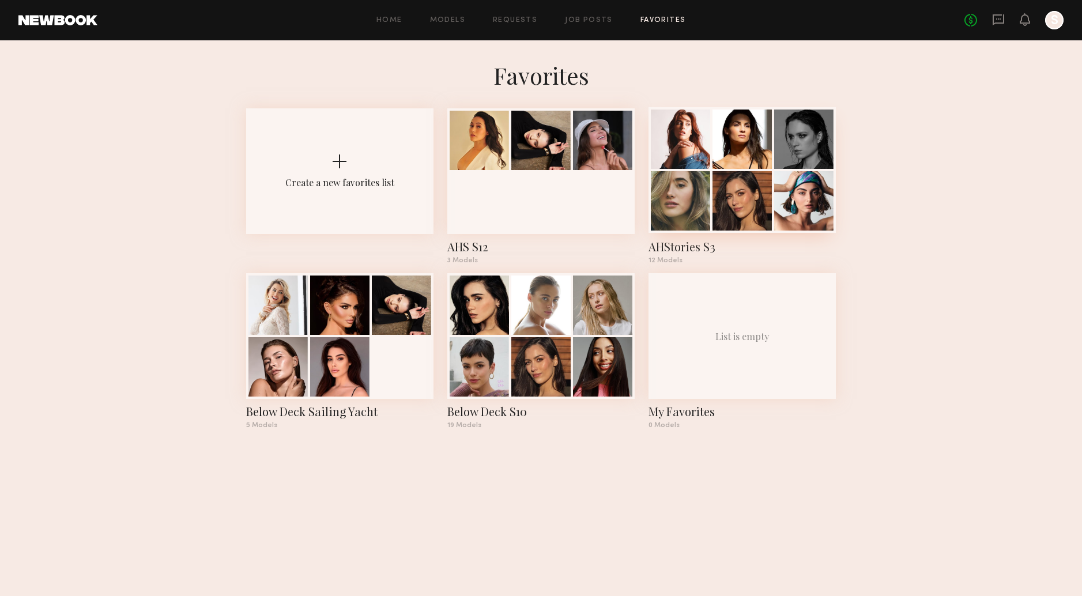
click at [677, 167] on div at bounding box center [680, 138] width 59 height 59
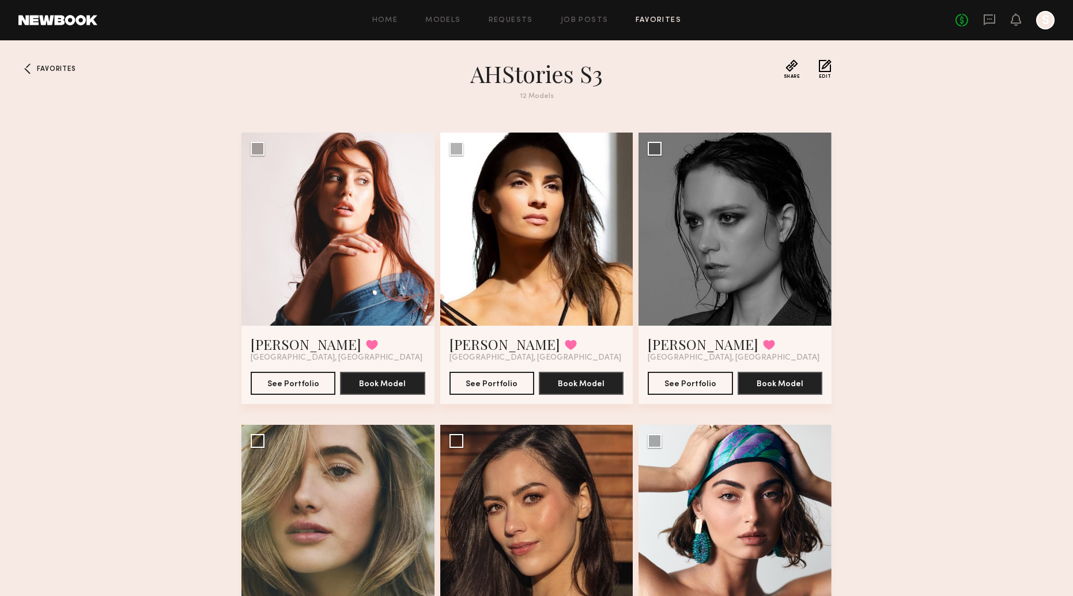
scroll to position [2, 0]
click at [660, 21] on link "Favorites" at bounding box center [659, 20] width 46 height 7
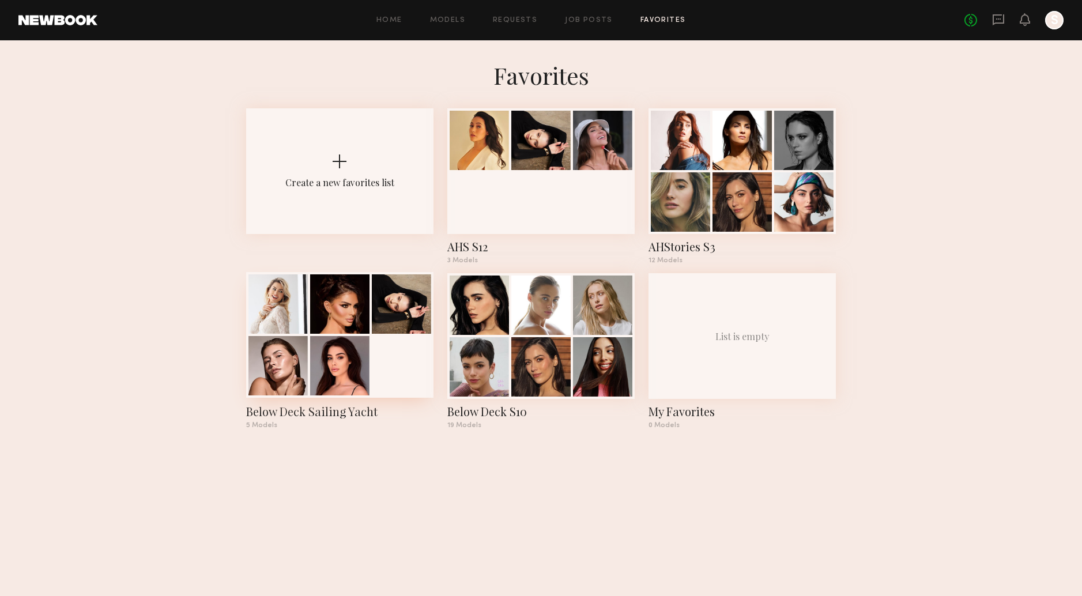
click at [392, 321] on div at bounding box center [401, 303] width 59 height 59
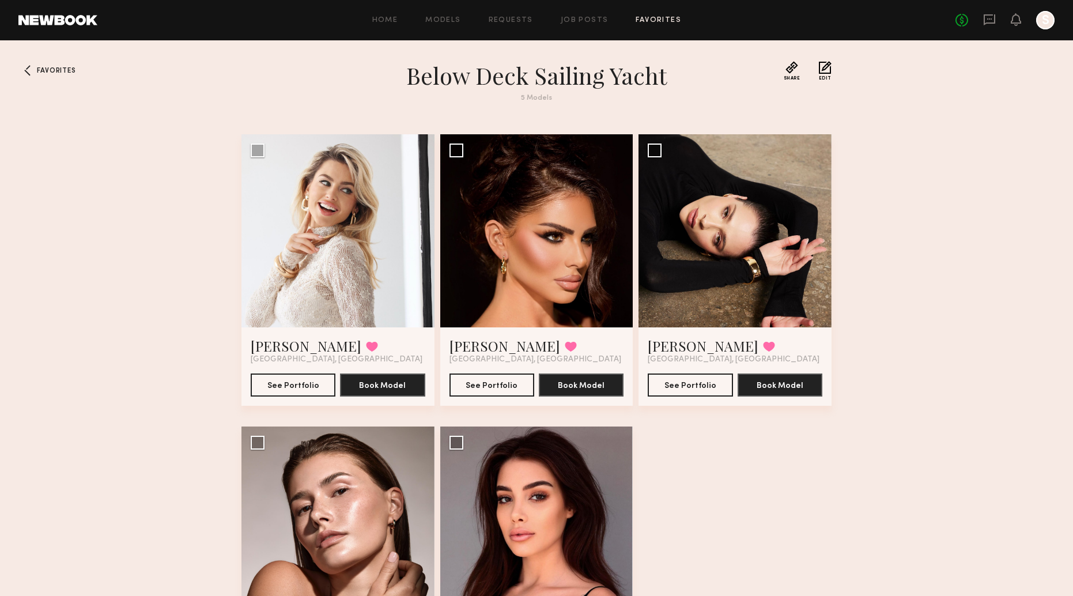
click at [655, 20] on link "Favorites" at bounding box center [659, 20] width 46 height 7
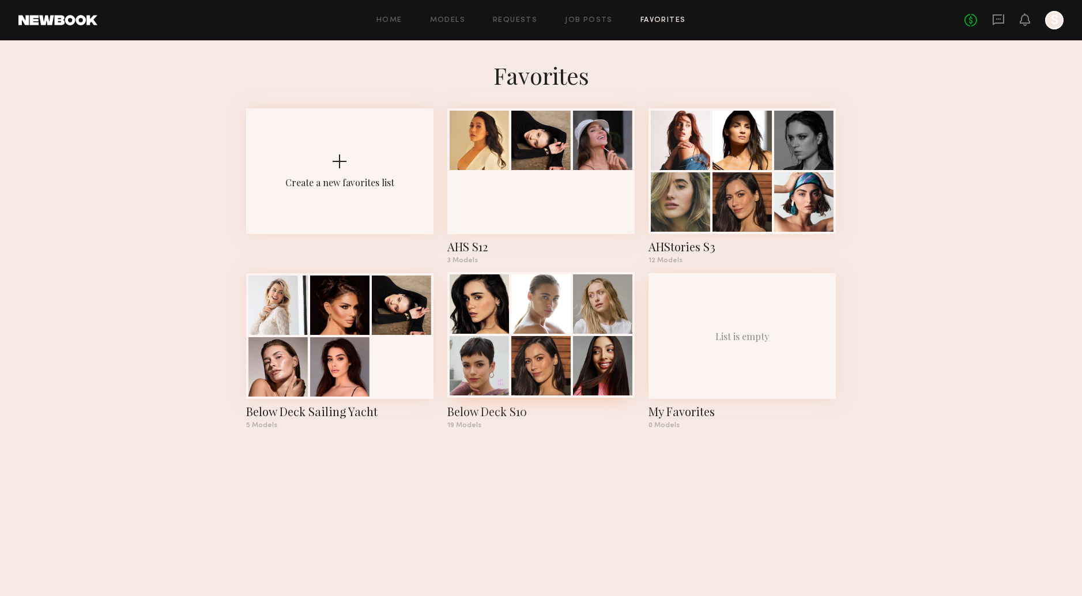
click at [557, 330] on div at bounding box center [540, 303] width 59 height 59
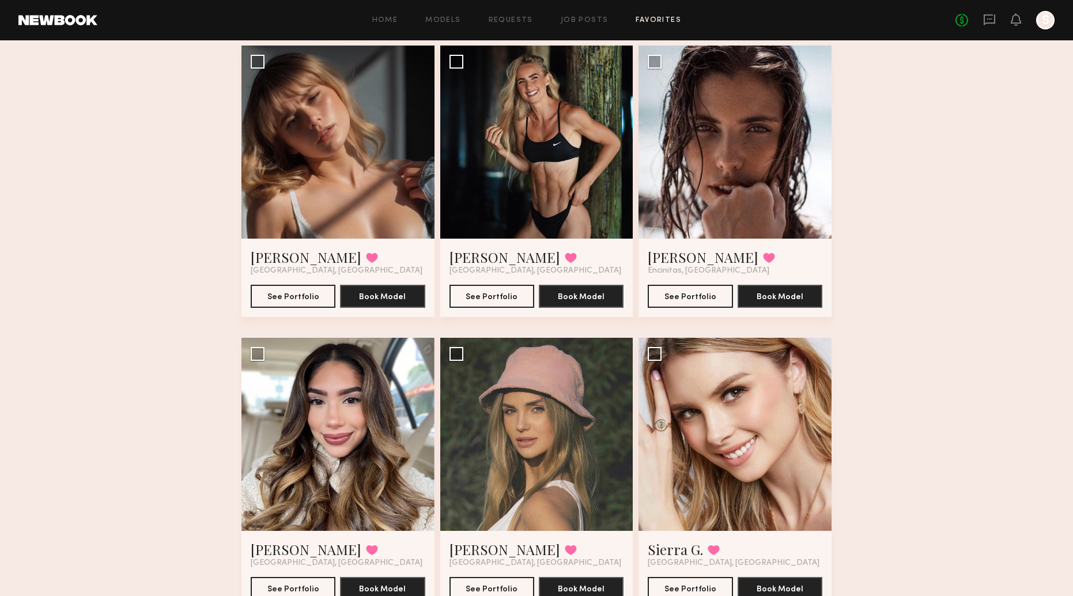
scroll to position [698, 0]
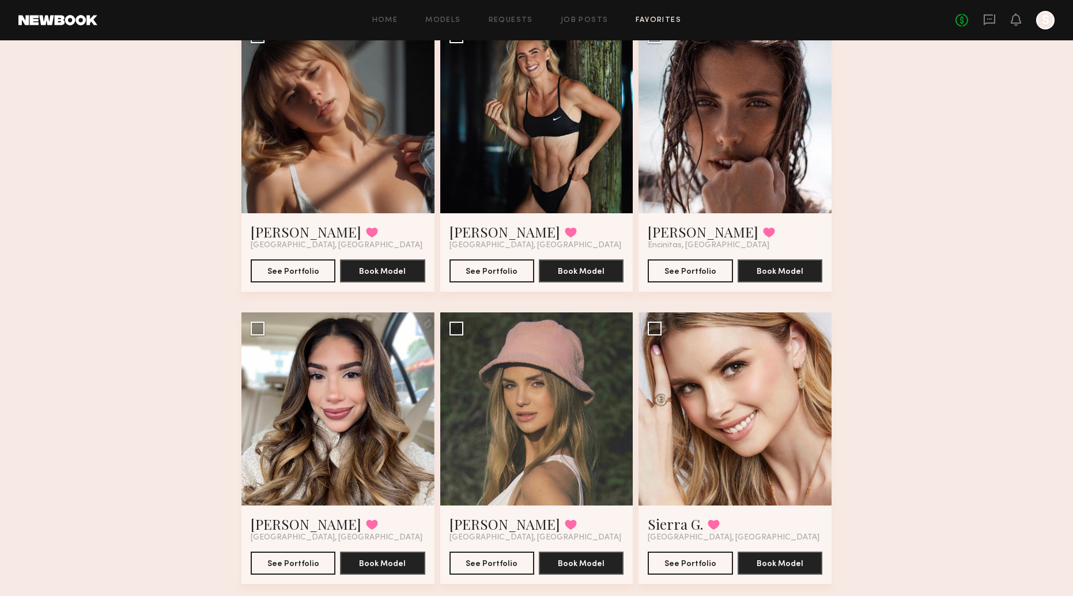
click at [361, 144] on div at bounding box center [337, 116] width 193 height 193
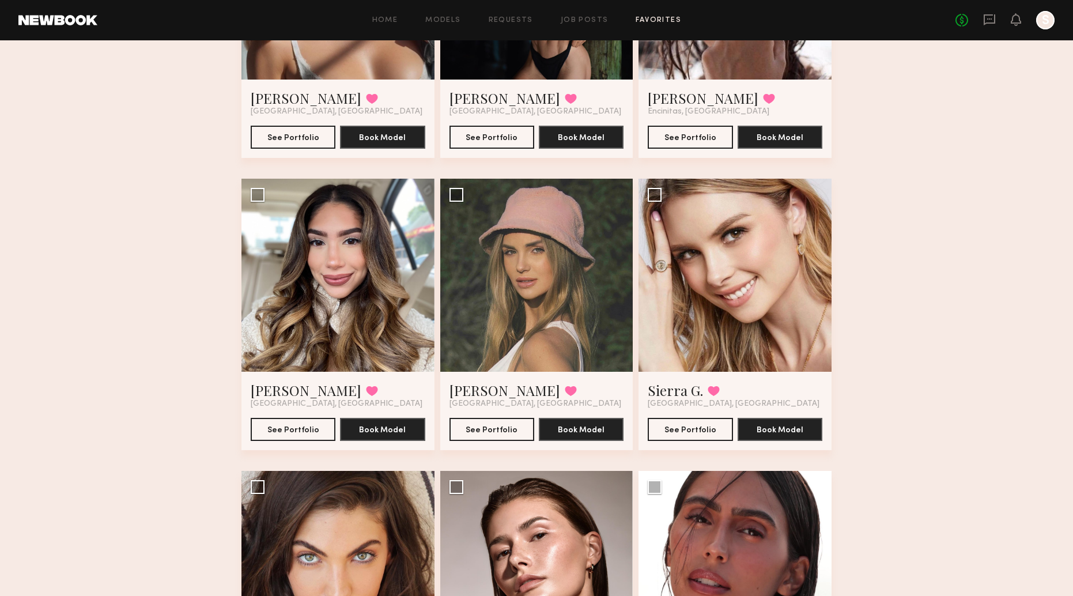
scroll to position [712, 0]
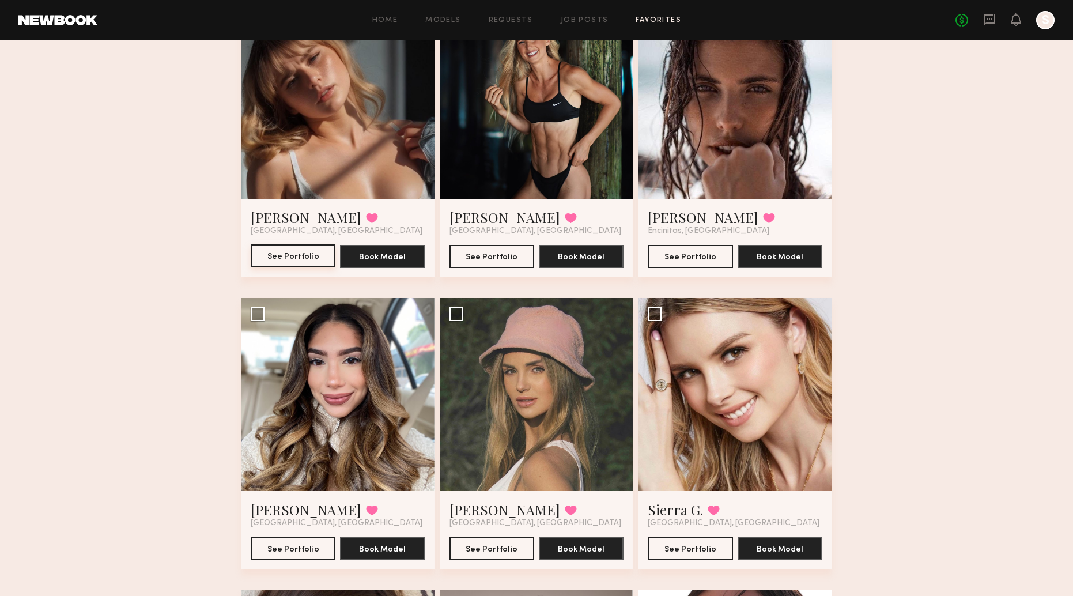
click at [302, 260] on button "See Portfolio" at bounding box center [293, 255] width 85 height 23
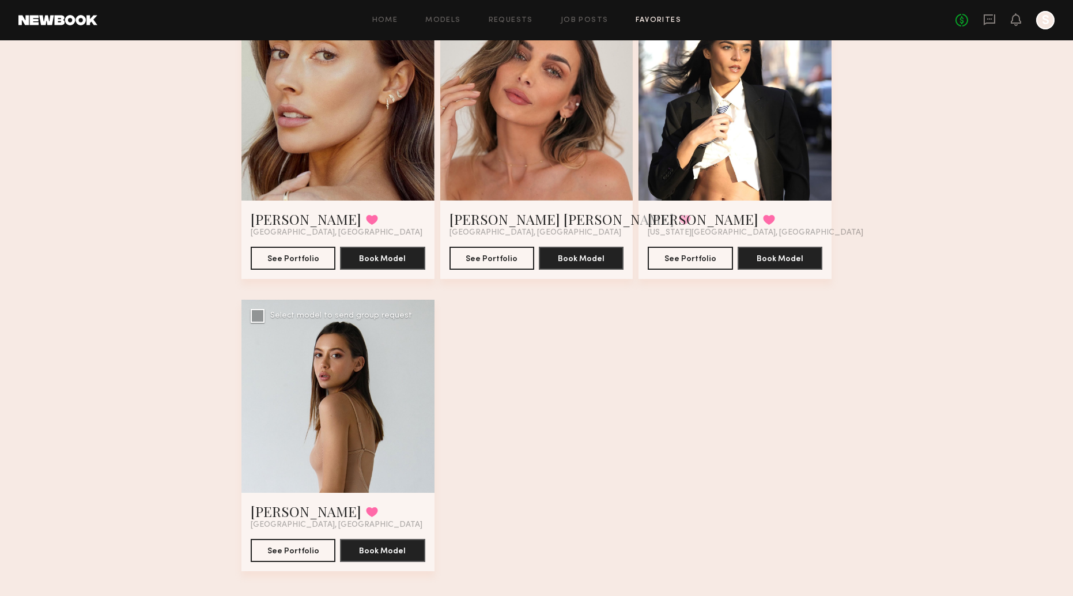
scroll to position [1600, 0]
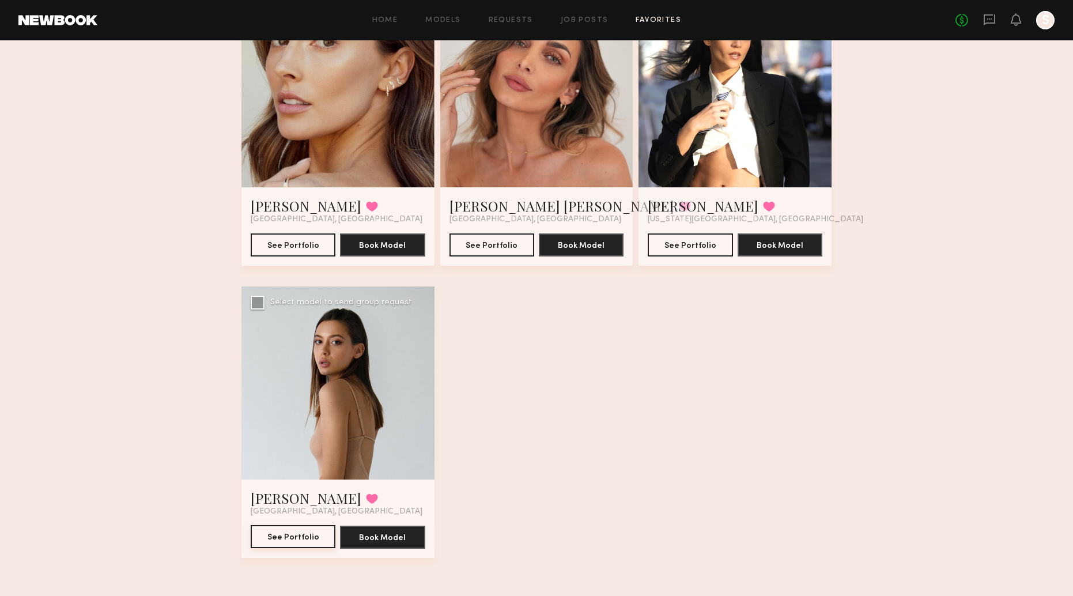
click at [273, 530] on button "See Portfolio" at bounding box center [293, 536] width 85 height 23
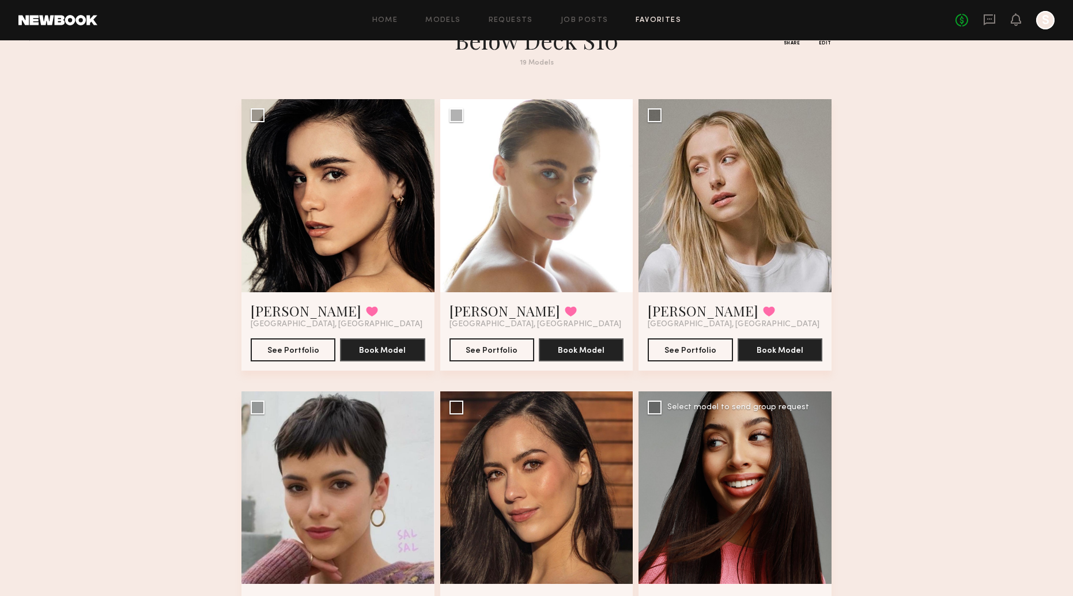
scroll to position [0, 0]
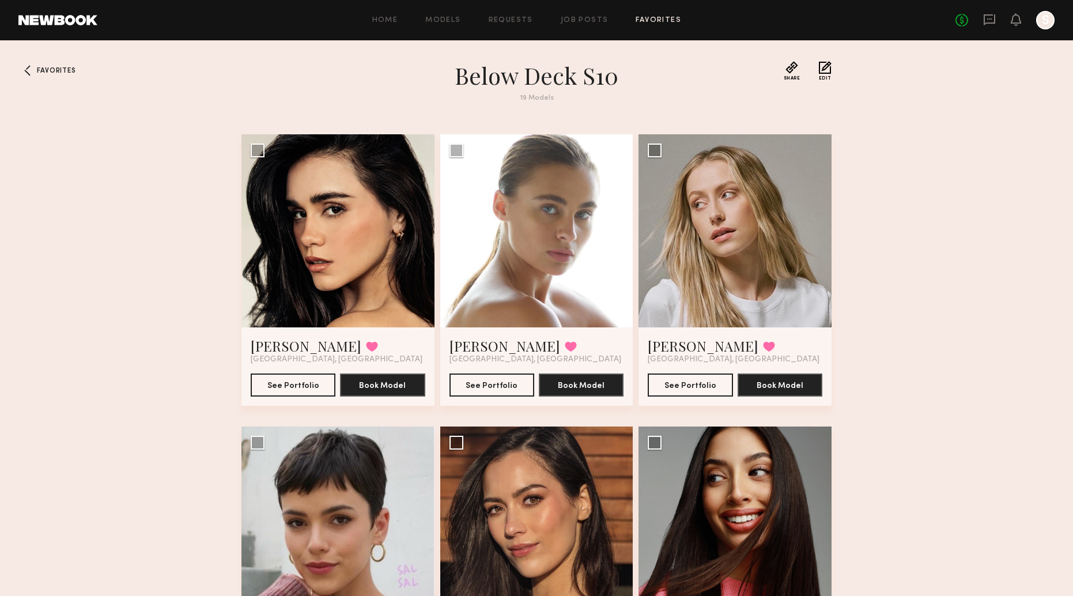
click at [659, 25] on div "Home Models Requests Job Posts Favorites Sign Out No fees up to $5,000 S" at bounding box center [575, 20] width 957 height 18
click at [659, 22] on link "Favorites" at bounding box center [659, 20] width 46 height 7
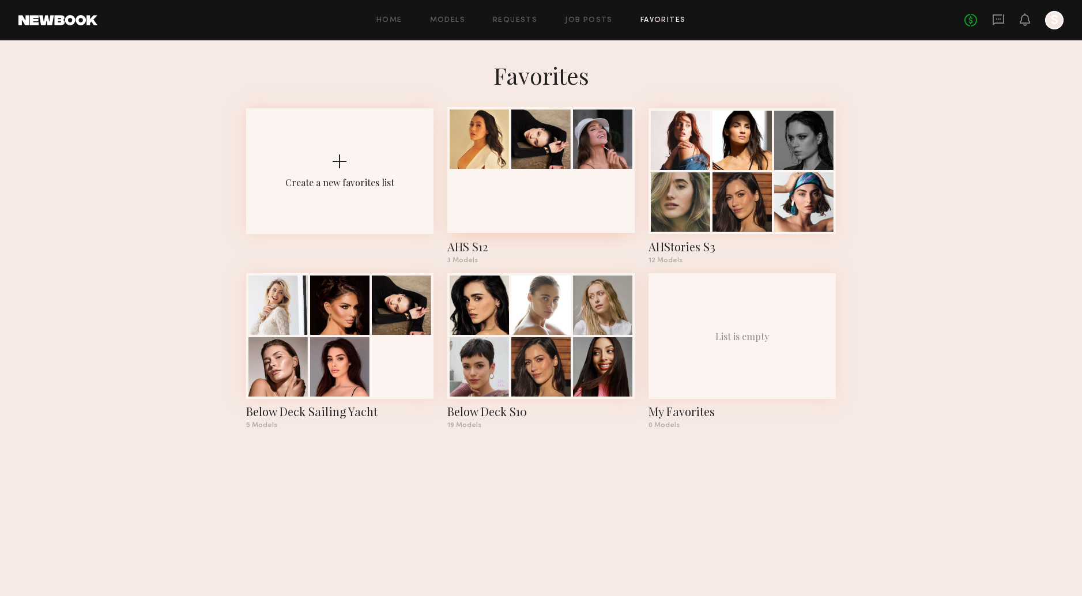
click at [569, 166] on div at bounding box center [540, 138] width 59 height 59
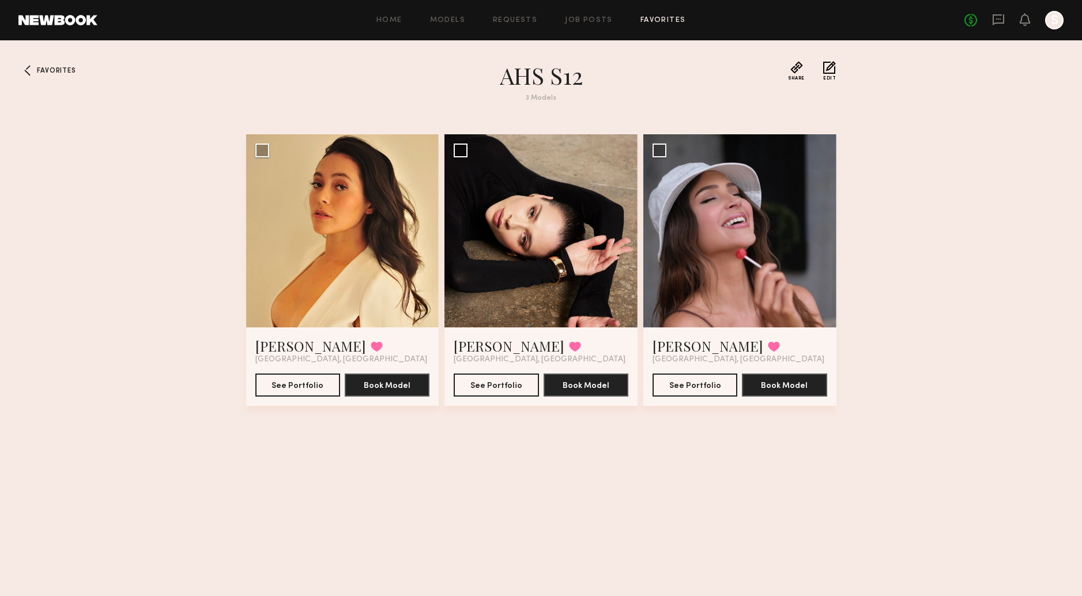
click at [658, 24] on div "Home Models Requests Job Posts Favorites Sign Out No fees up to $5,000 S" at bounding box center [580, 20] width 966 height 18
click at [659, 20] on link "Favorites" at bounding box center [663, 20] width 46 height 7
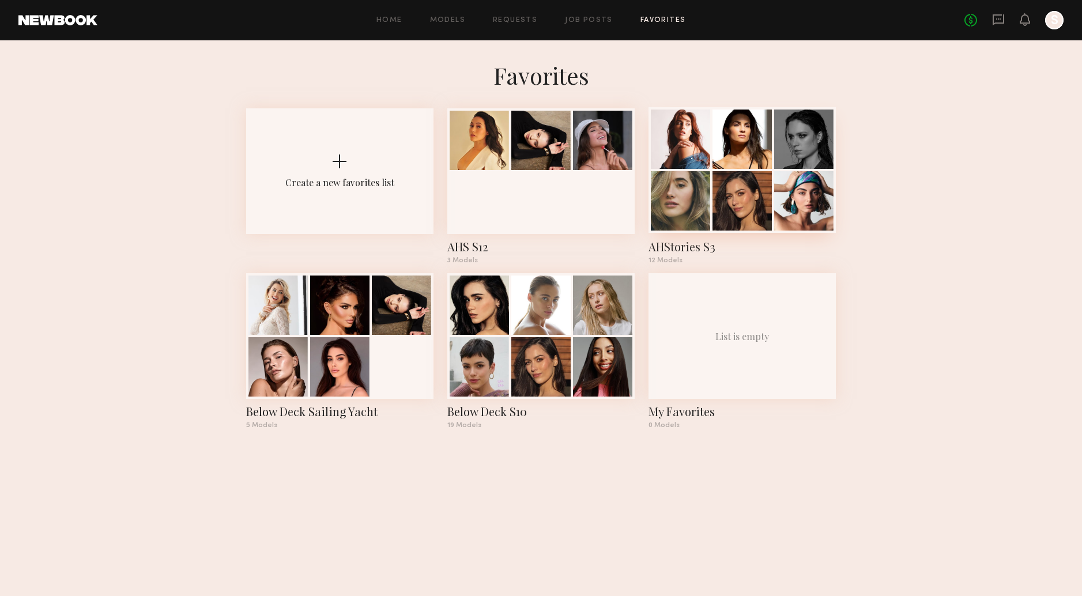
click at [710, 158] on div at bounding box center [741, 170] width 187 height 126
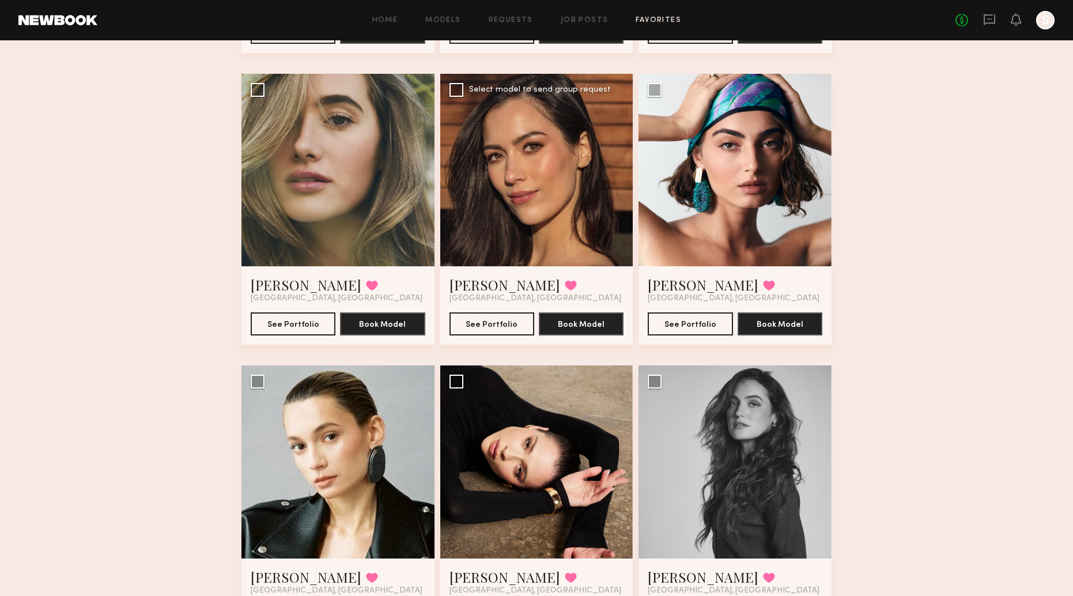
scroll to position [22, 0]
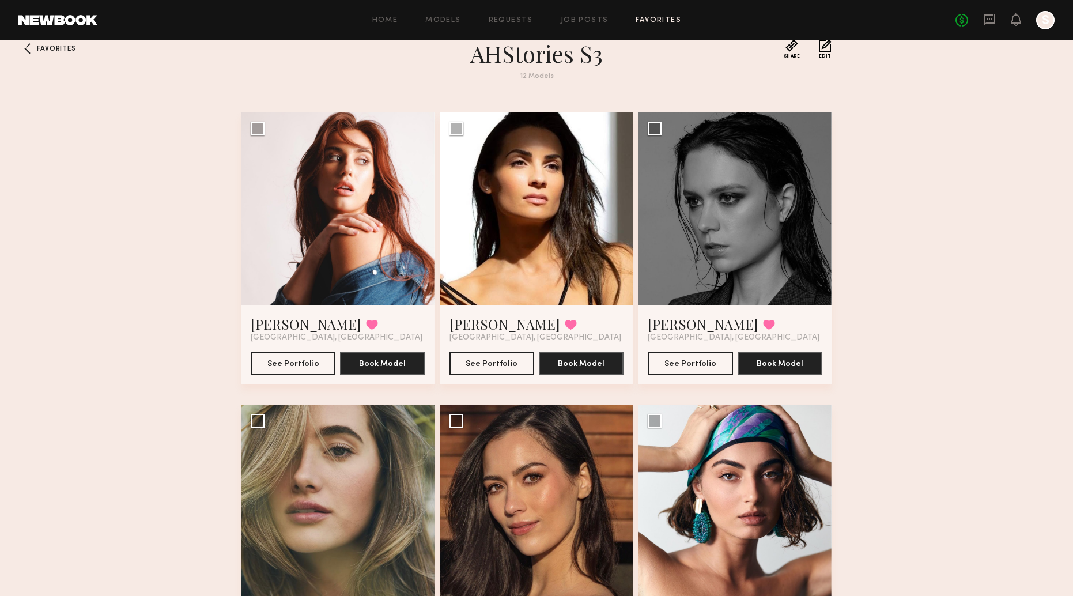
click at [664, 21] on link "Favorites" at bounding box center [659, 20] width 46 height 7
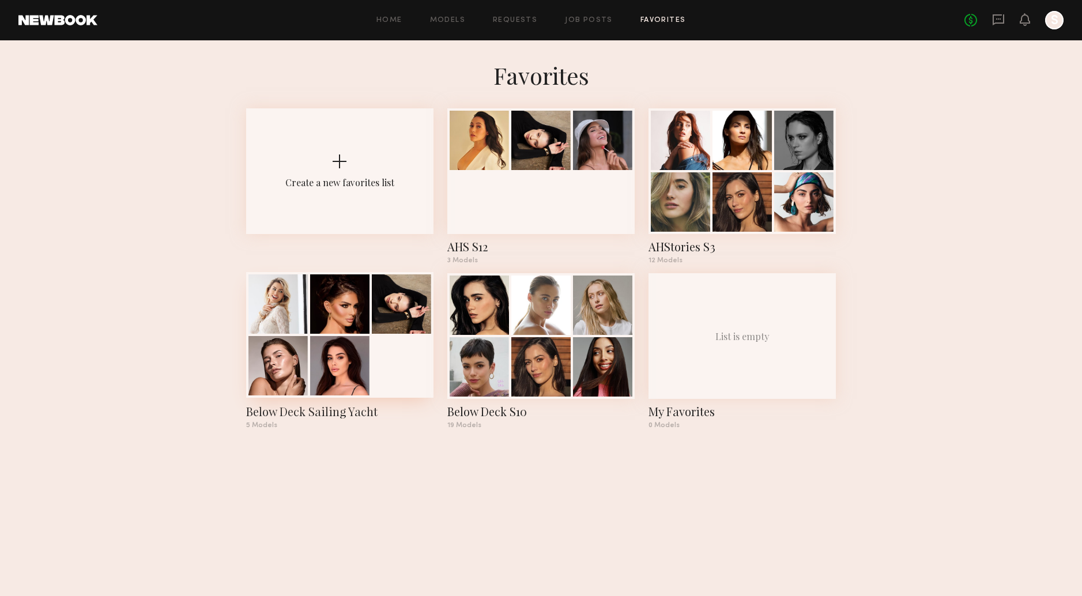
click at [375, 318] on div at bounding box center [401, 303] width 59 height 59
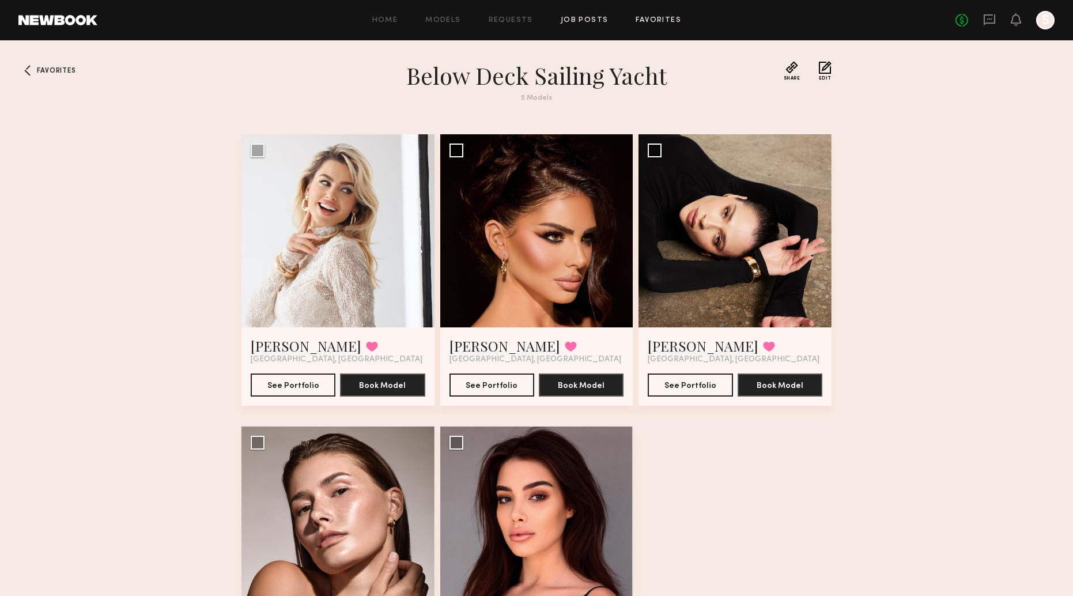
click at [592, 24] on link "Job Posts" at bounding box center [585, 20] width 48 height 7
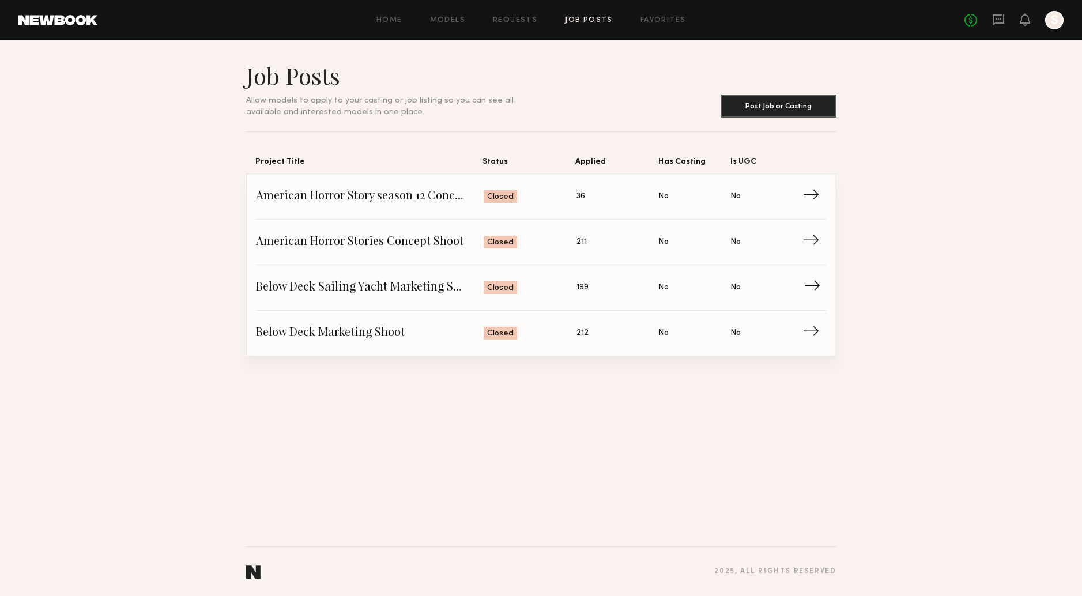
click at [380, 290] on span "Below Deck Sailing Yacht Marketing Shoot" at bounding box center [370, 287] width 228 height 17
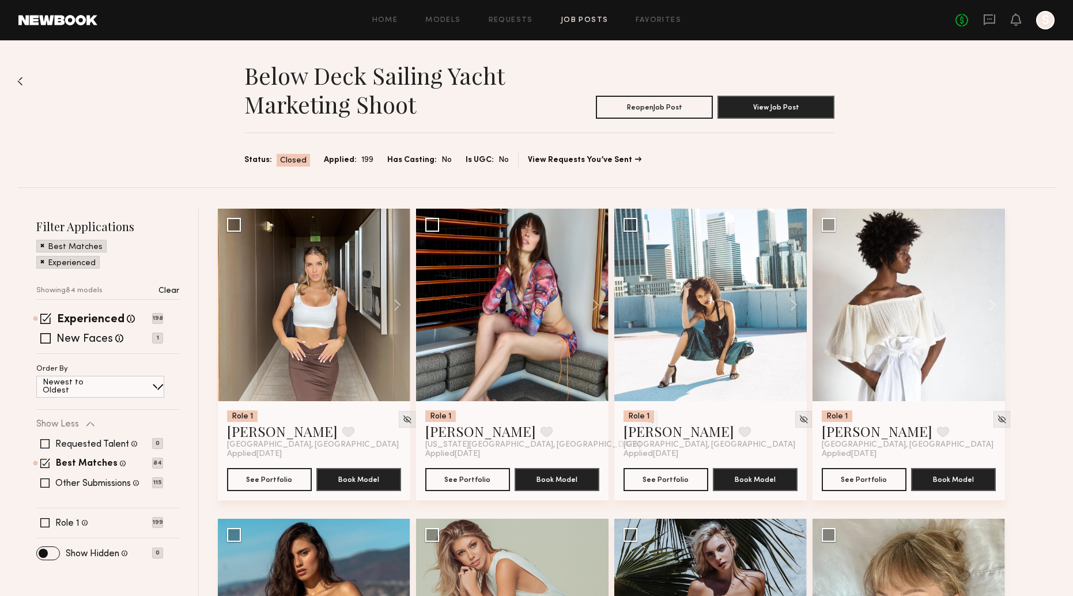
click at [586, 10] on header "Home Models Requests Job Posts Favorites Sign Out No fees up to $5,000 S" at bounding box center [536, 20] width 1073 height 40
click at [585, 17] on link "Job Posts" at bounding box center [585, 20] width 48 height 7
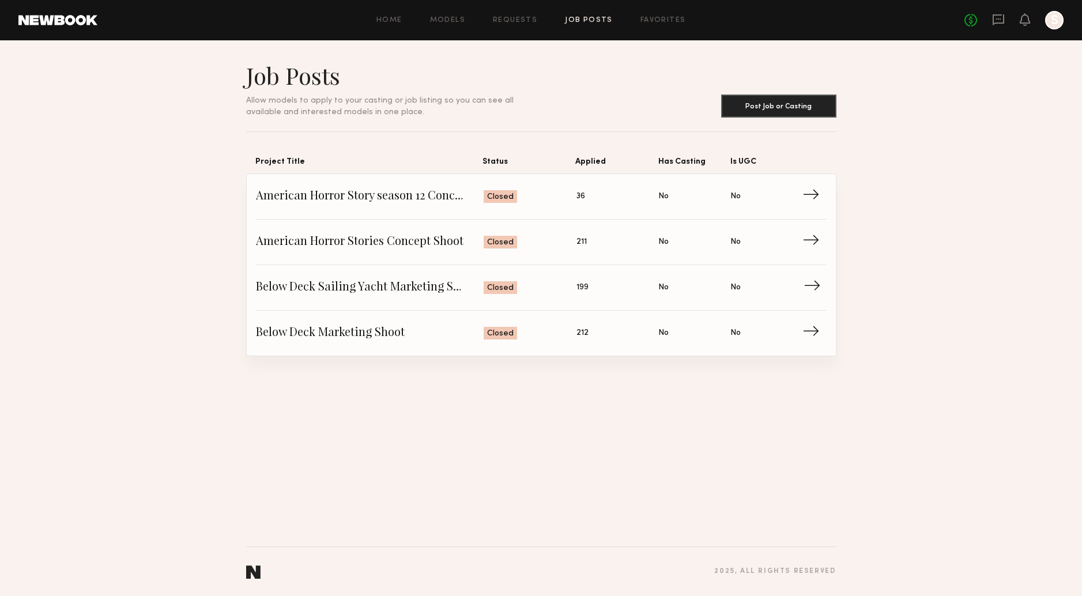
click at [396, 291] on span "Below Deck Sailing Yacht Marketing Shoot" at bounding box center [370, 287] width 228 height 17
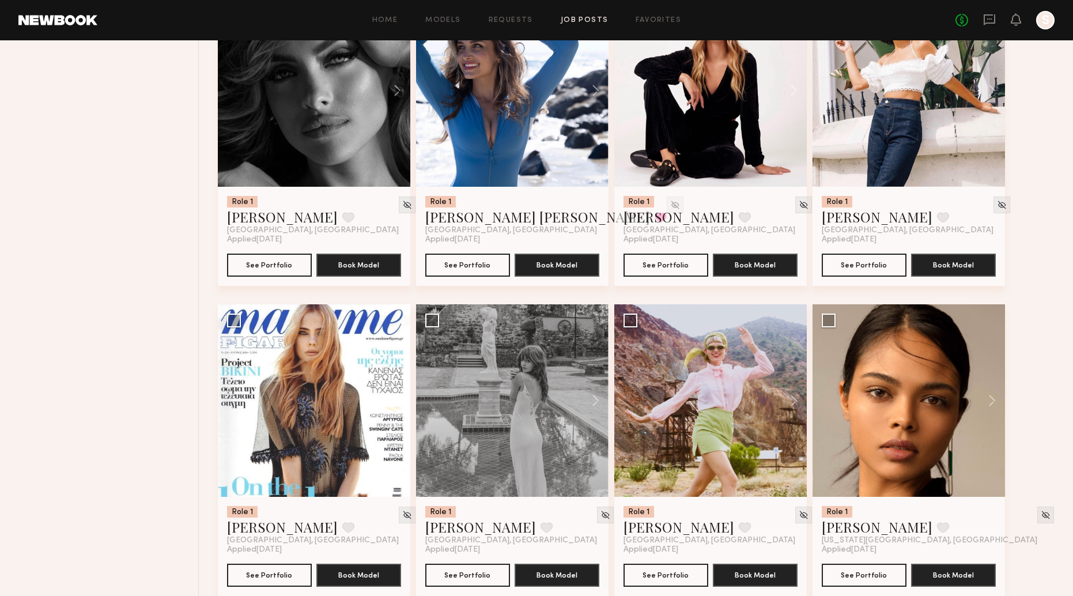
scroll to position [1555, 0]
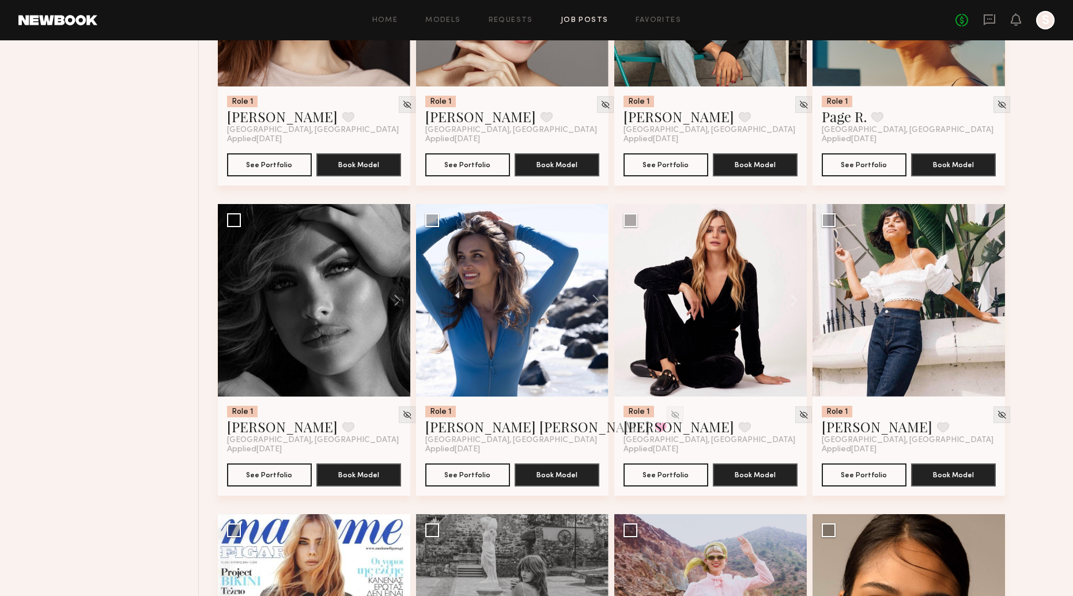
click at [598, 20] on link "Job Posts" at bounding box center [585, 20] width 48 height 7
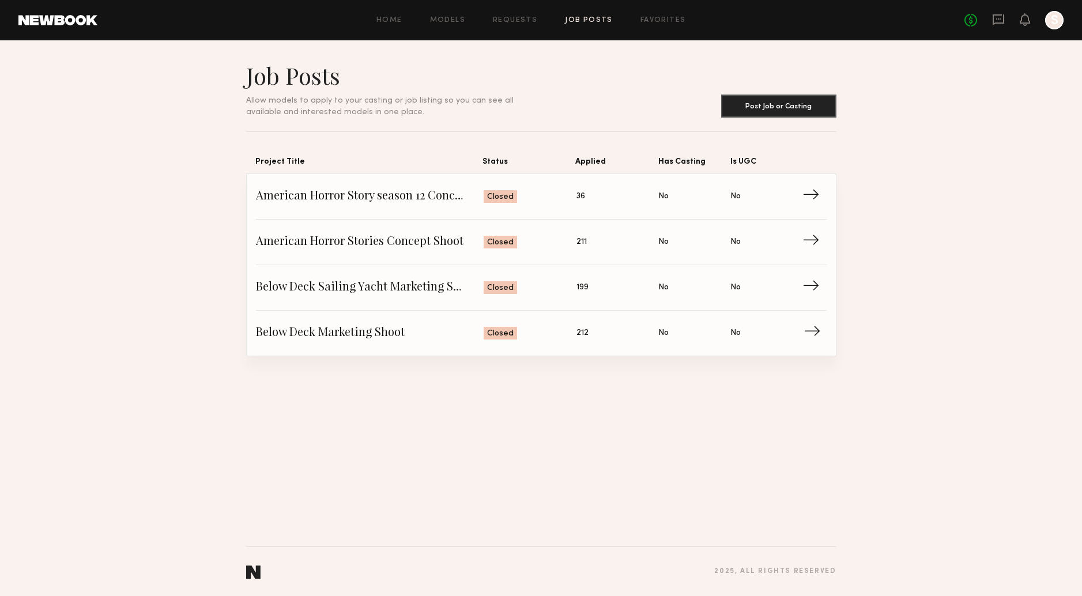
click at [335, 338] on span "Below Deck Marketing Shoot" at bounding box center [370, 332] width 228 height 17
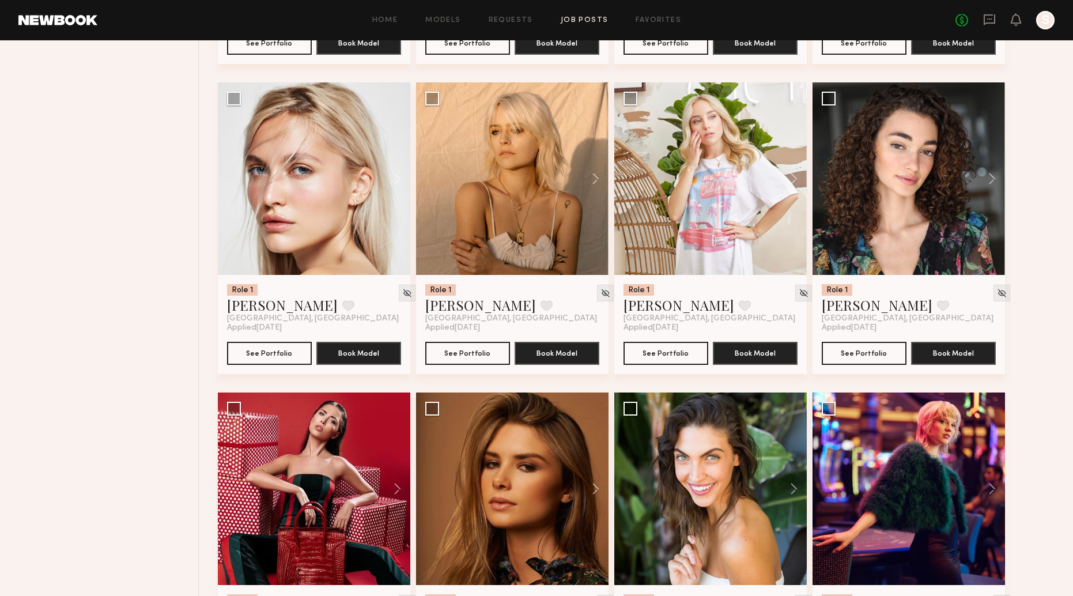
scroll to position [4156, 0]
click at [538, 226] on div at bounding box center [512, 179] width 192 height 192
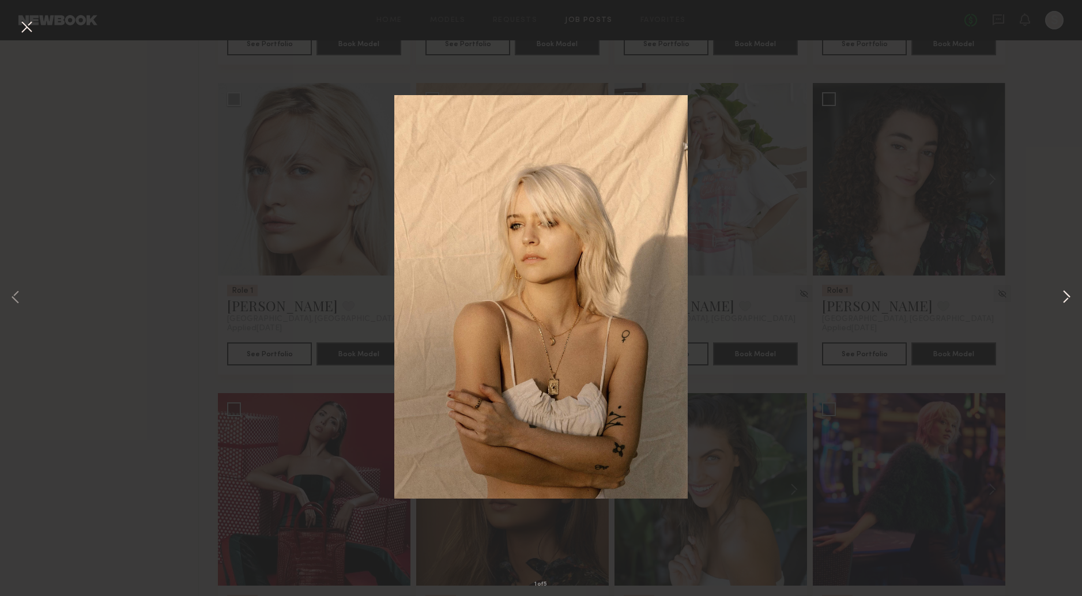
click at [1062, 292] on button at bounding box center [1066, 297] width 14 height 477
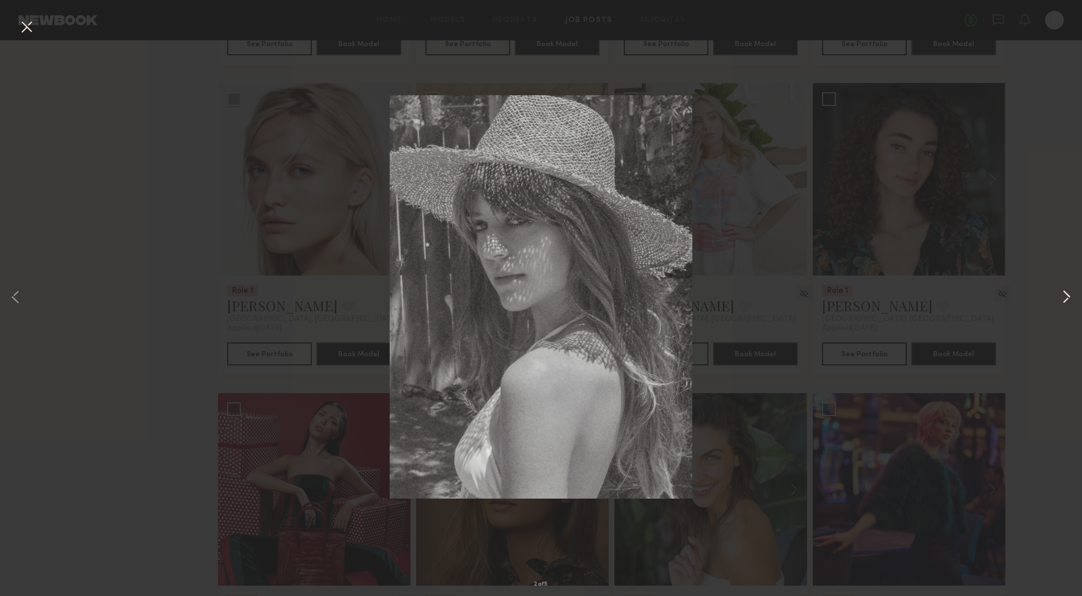
click at [1062, 292] on button at bounding box center [1066, 297] width 14 height 477
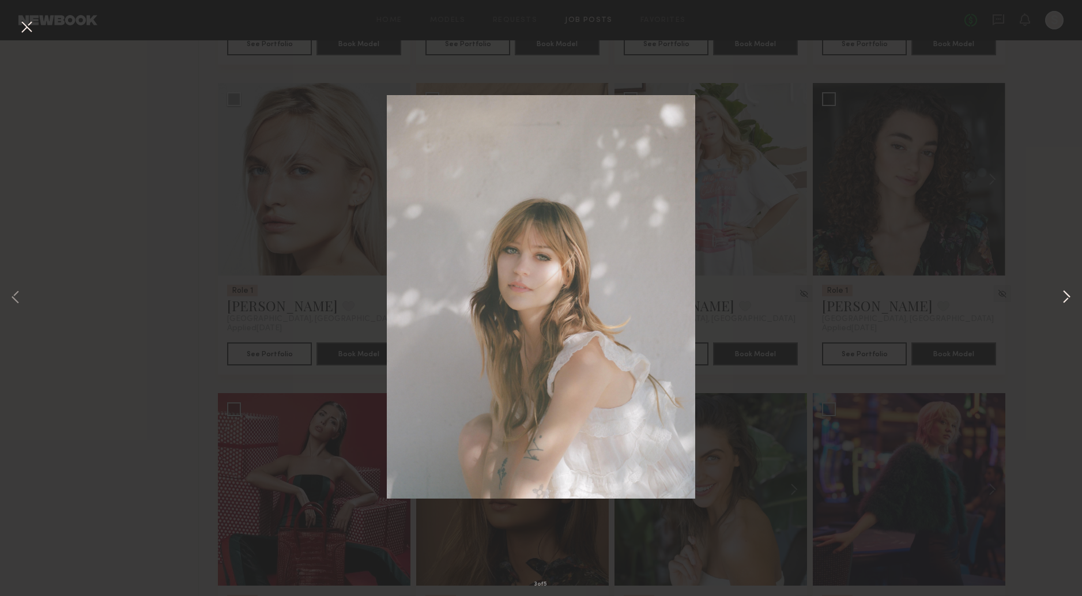
click at [1062, 292] on button at bounding box center [1066, 297] width 14 height 477
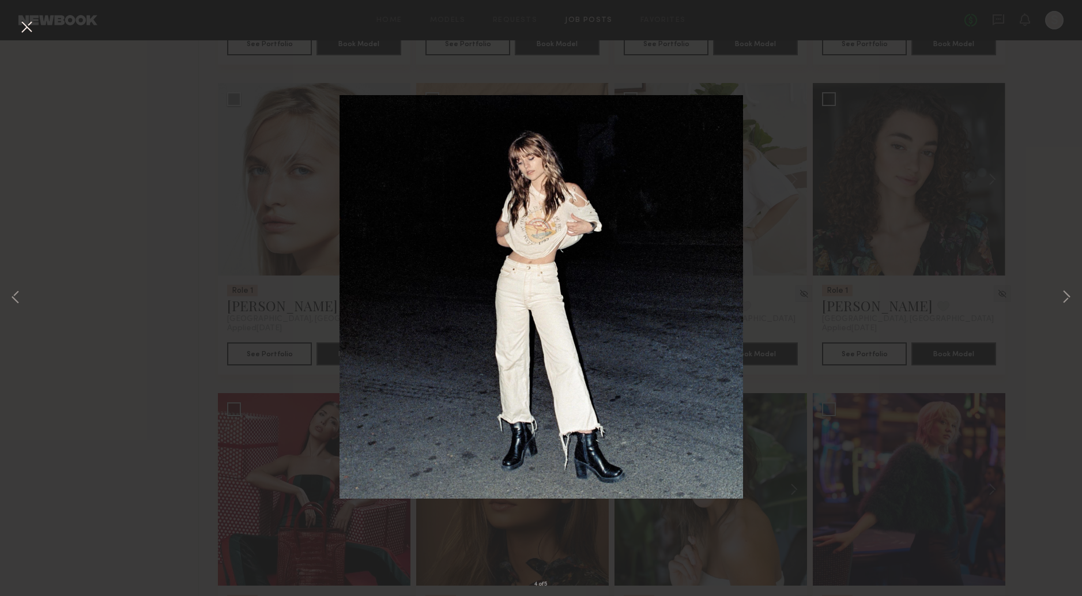
click at [23, 29] on button at bounding box center [26, 27] width 18 height 21
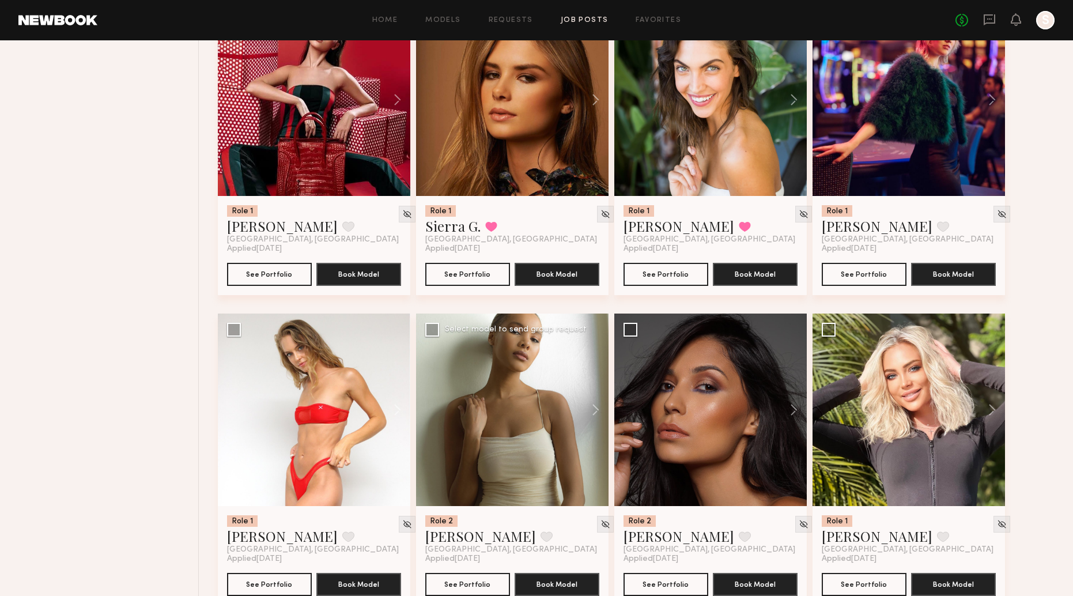
scroll to position [4545, 0]
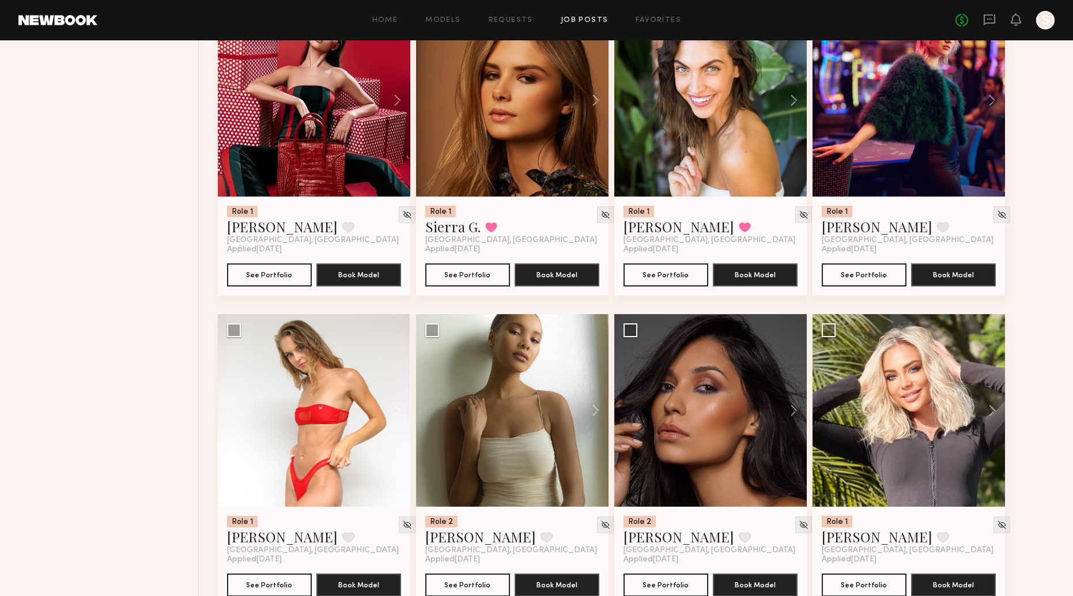
click at [513, 143] on div at bounding box center [512, 100] width 192 height 192
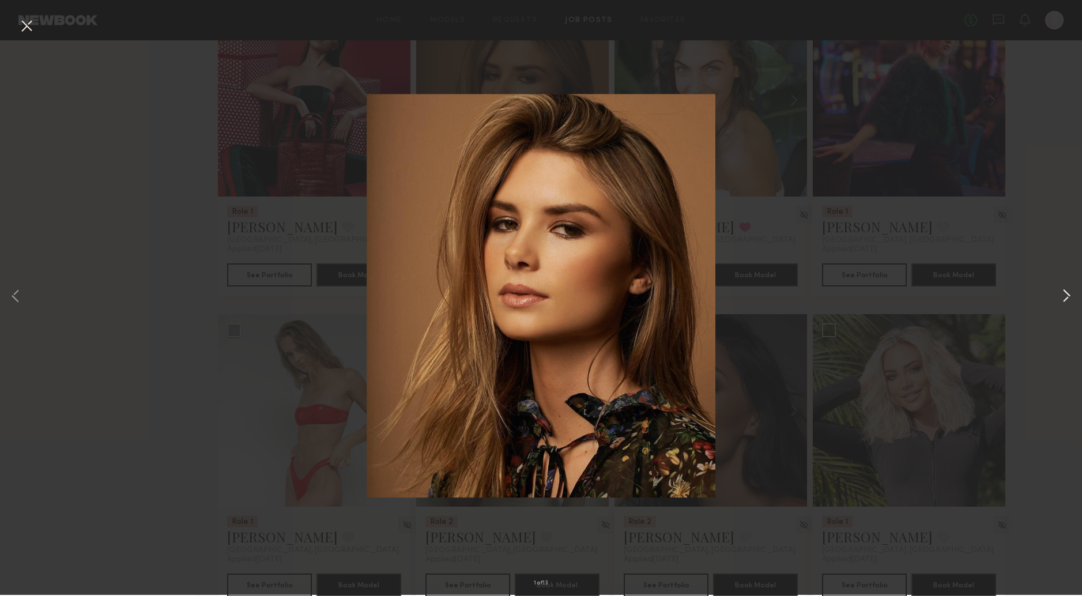
click at [1063, 295] on button at bounding box center [1066, 297] width 14 height 477
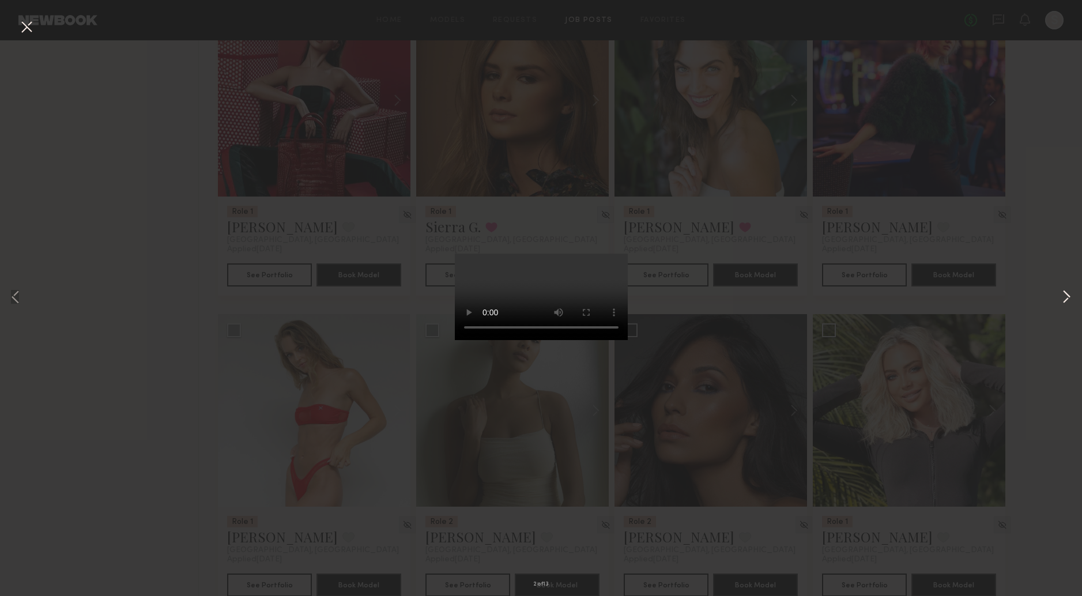
click at [1063, 295] on button at bounding box center [1066, 297] width 14 height 477
click at [131, 233] on div "4 of 13" at bounding box center [541, 298] width 1082 height 596
click at [1046, 186] on div "4 of 13" at bounding box center [541, 298] width 1082 height 596
click at [24, 26] on button at bounding box center [26, 27] width 18 height 21
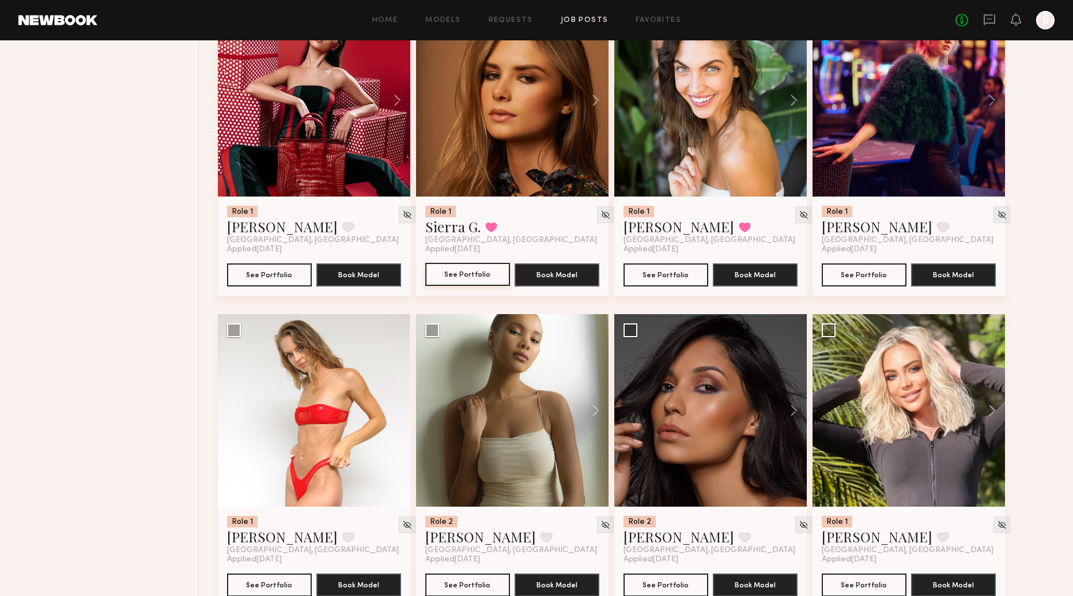
click at [456, 277] on button "See Portfolio" at bounding box center [467, 274] width 85 height 23
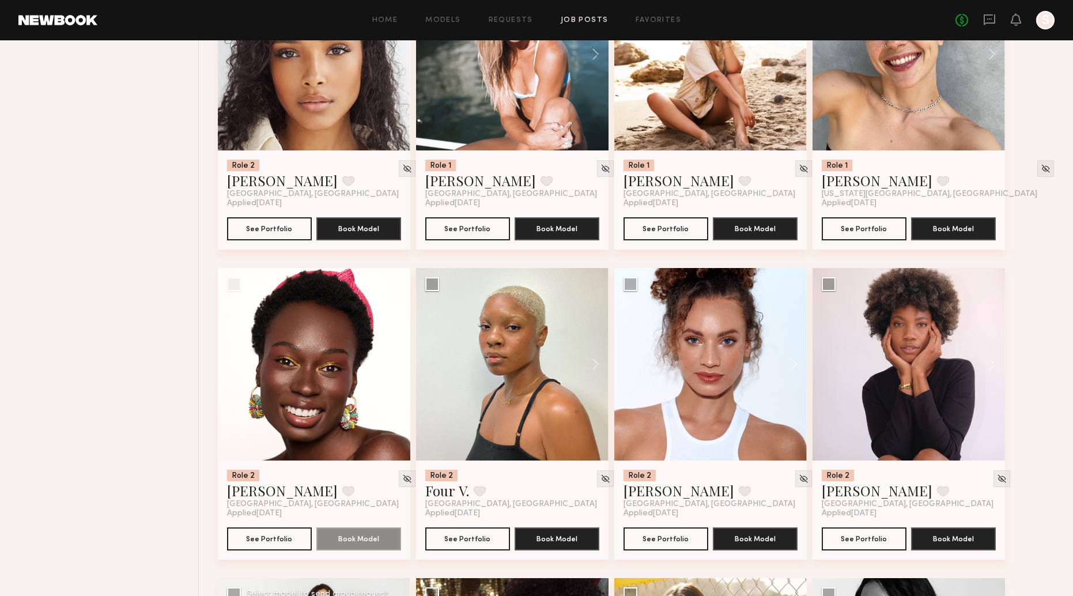
scroll to position [6964, 0]
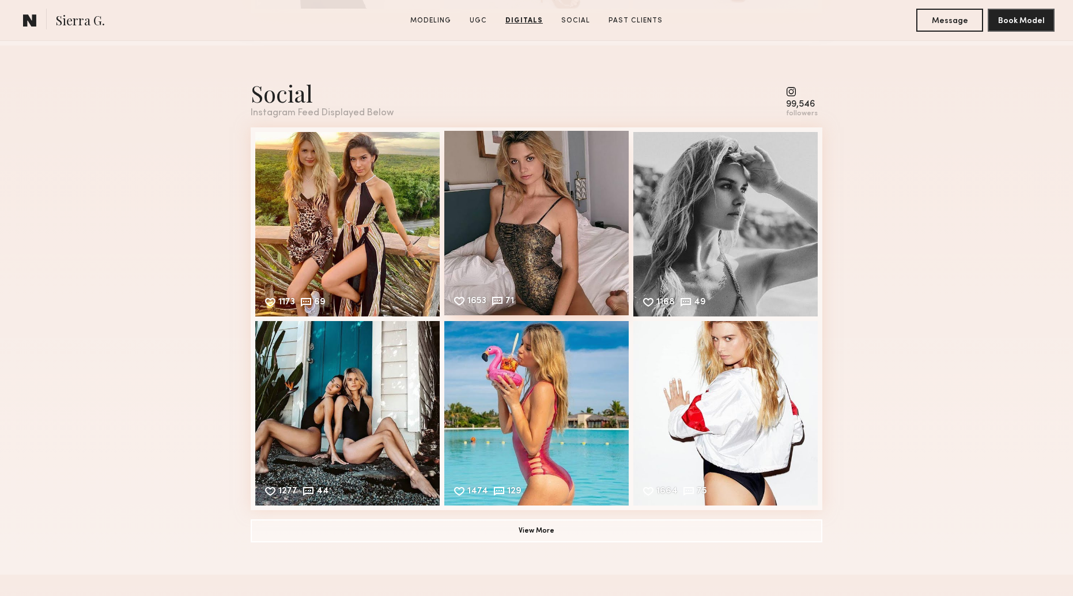
scroll to position [2579, 0]
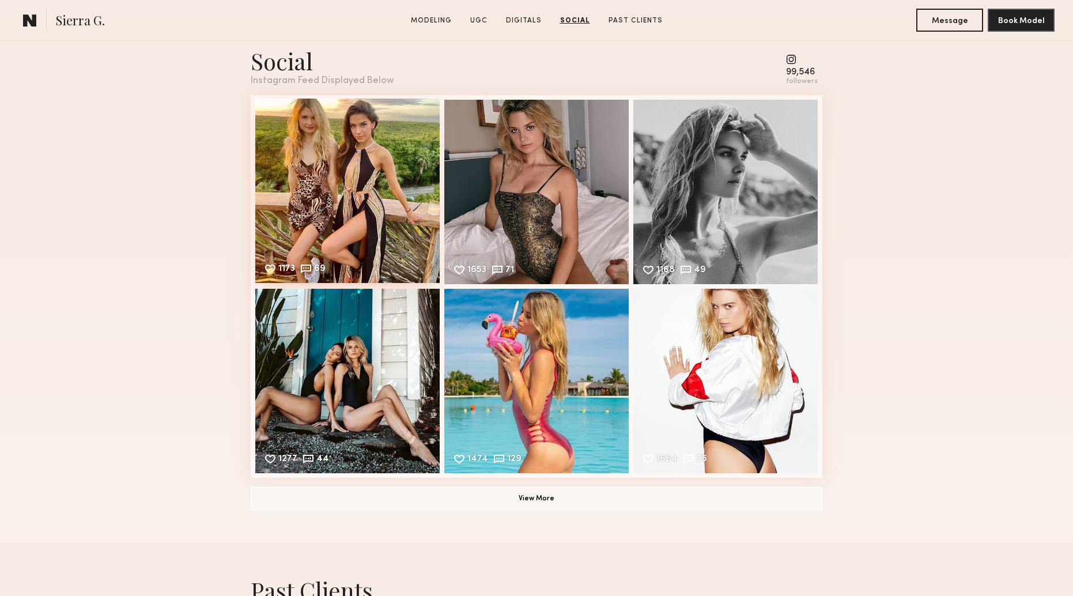
click at [367, 155] on div "1173 69 Likes & comments displayed to show model’s engagement" at bounding box center [347, 191] width 184 height 184
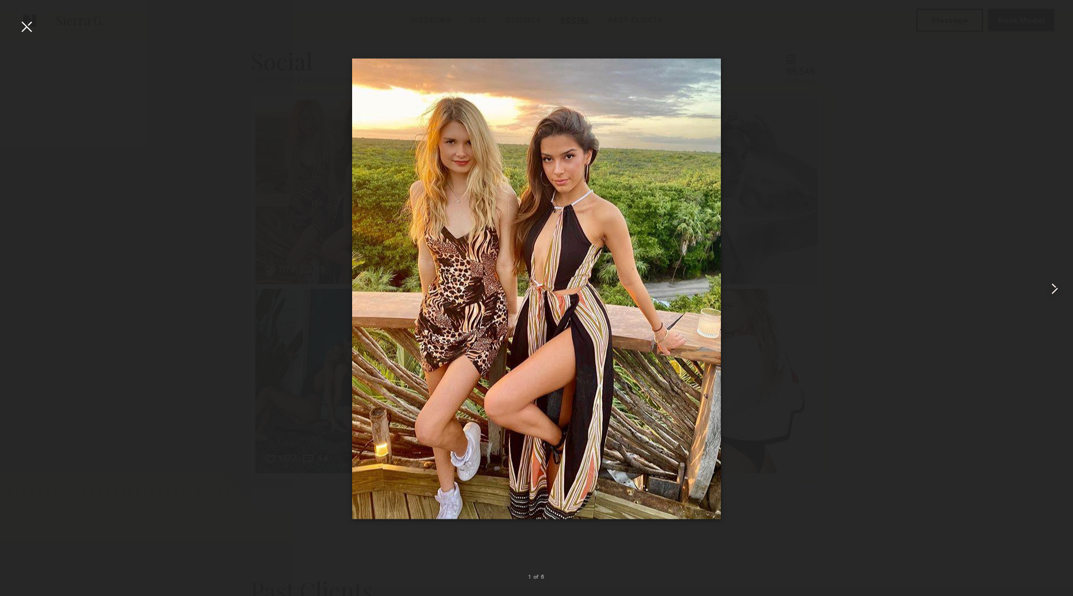
click at [1053, 289] on common-icon at bounding box center [1054, 288] width 18 height 18
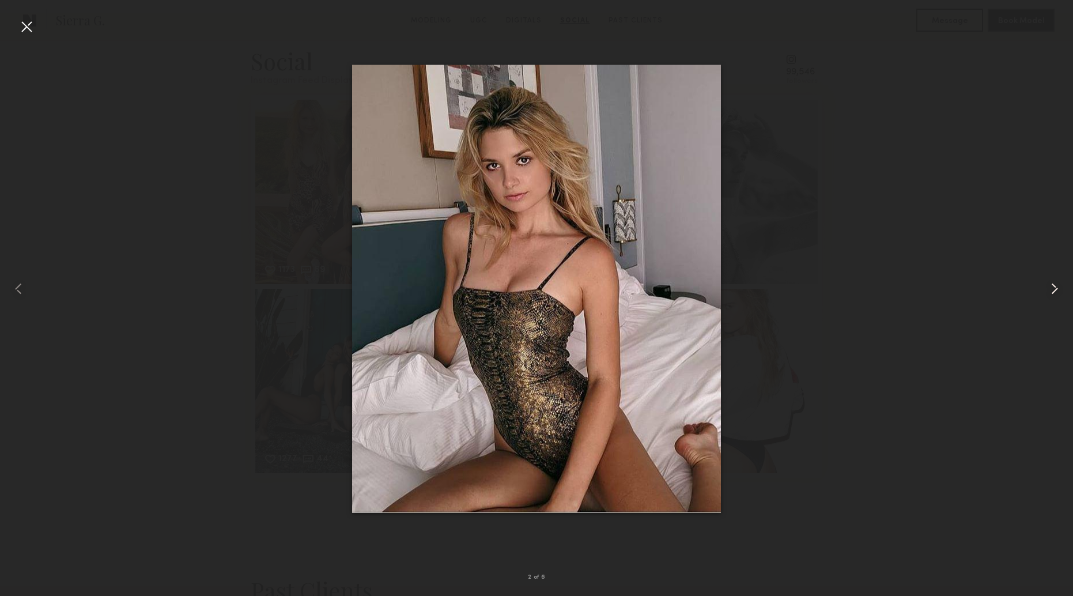
click at [1053, 289] on common-icon at bounding box center [1054, 288] width 18 height 18
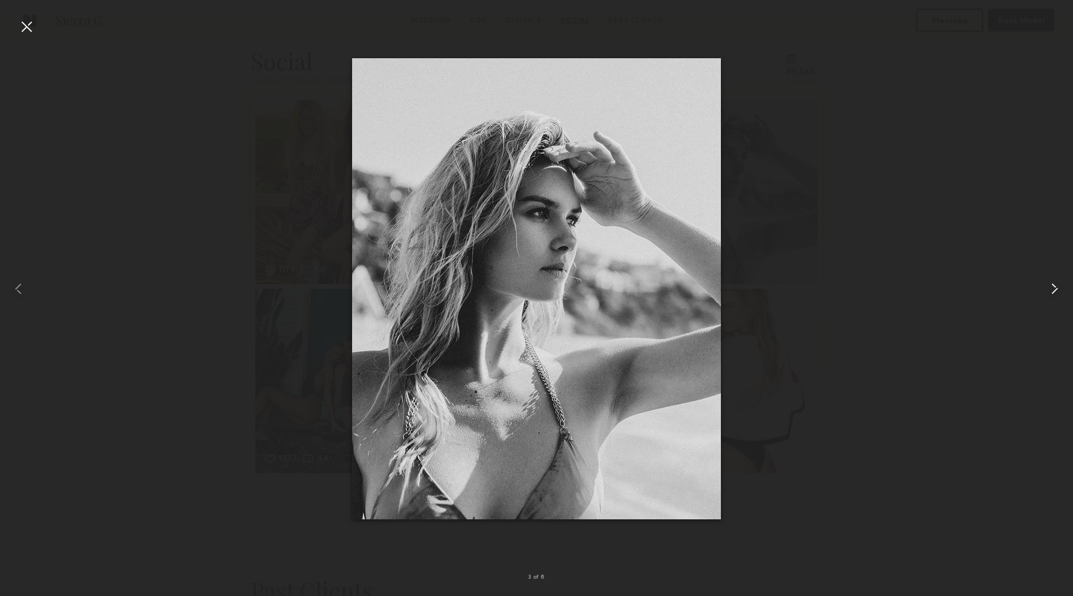
click at [1053, 289] on common-icon at bounding box center [1054, 288] width 18 height 18
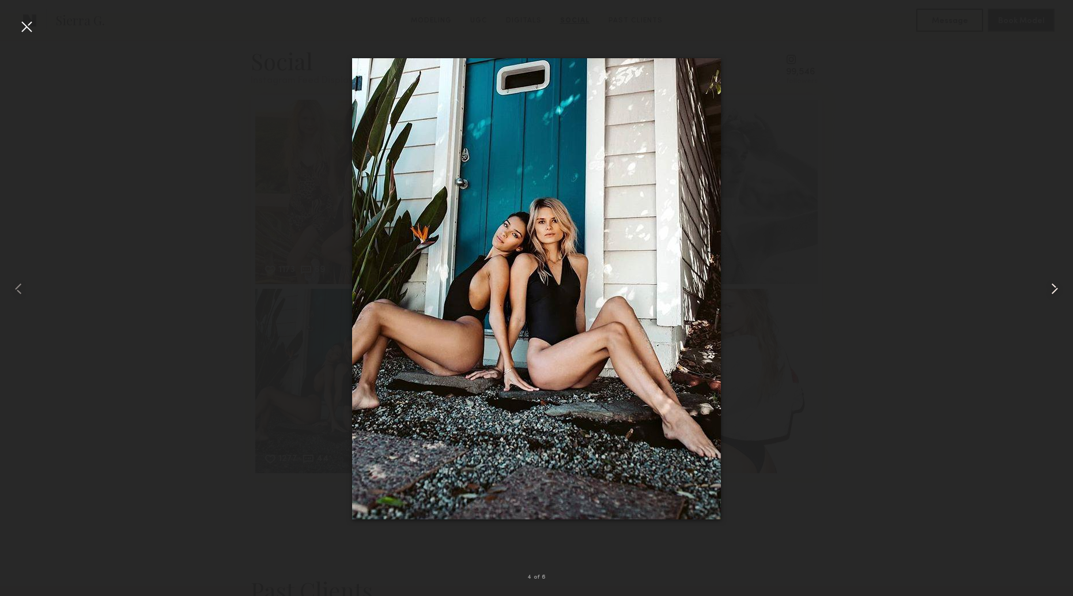
click at [1053, 289] on common-icon at bounding box center [1054, 288] width 18 height 18
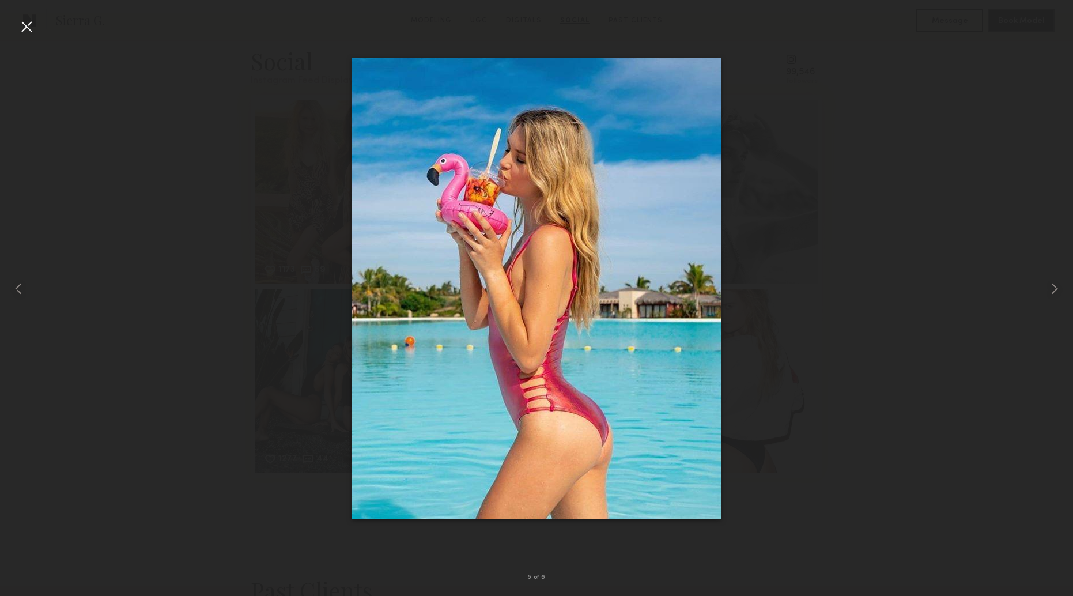
click at [30, 31] on div at bounding box center [26, 26] width 18 height 18
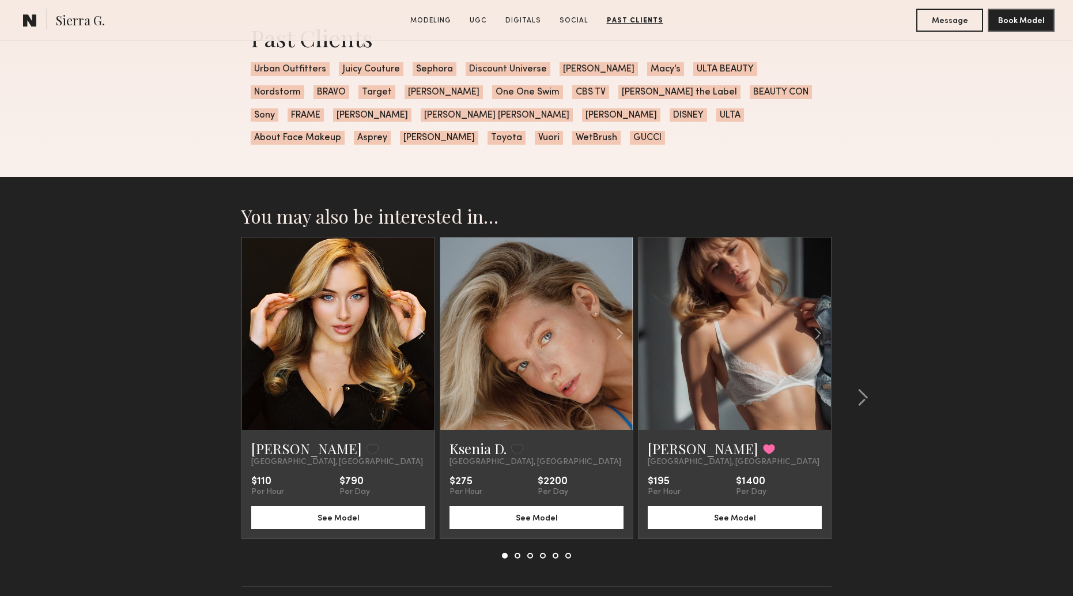
scroll to position [3179, 0]
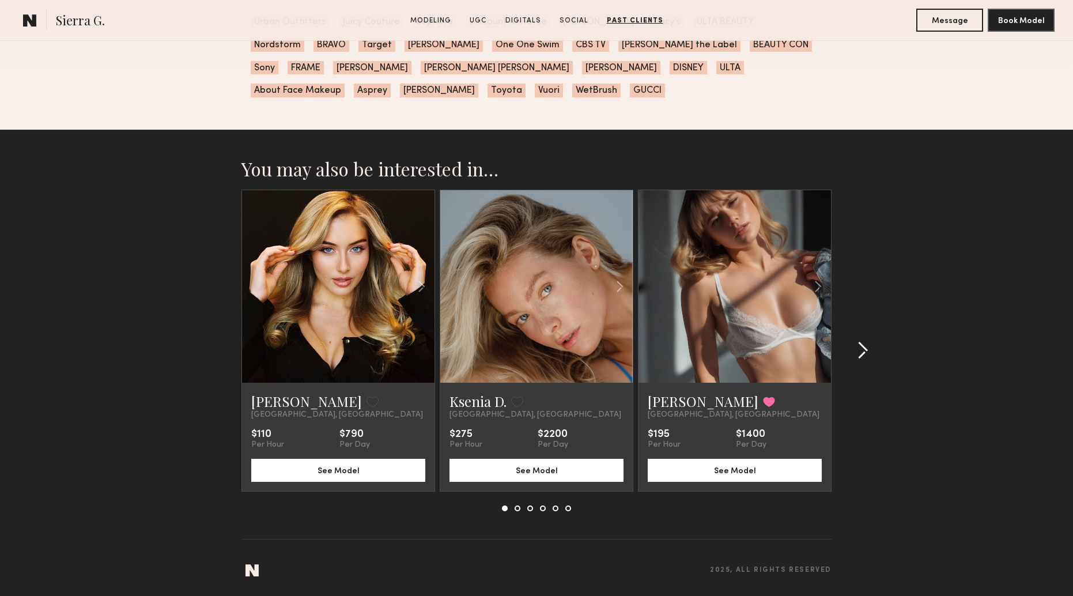
click at [864, 350] on common-icon at bounding box center [863, 350] width 12 height 18
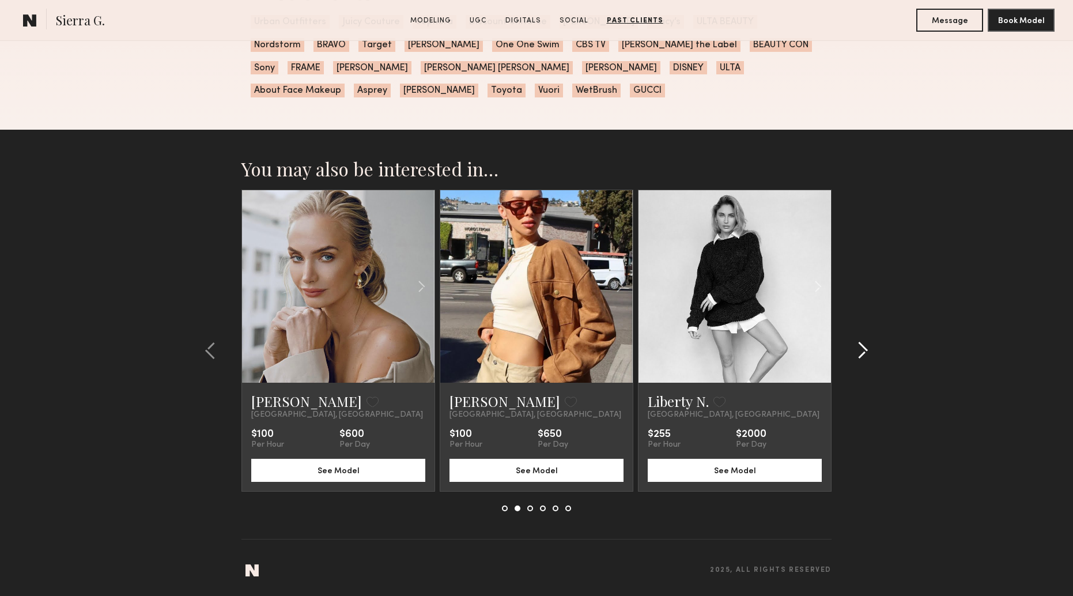
click at [864, 350] on common-icon at bounding box center [863, 350] width 12 height 18
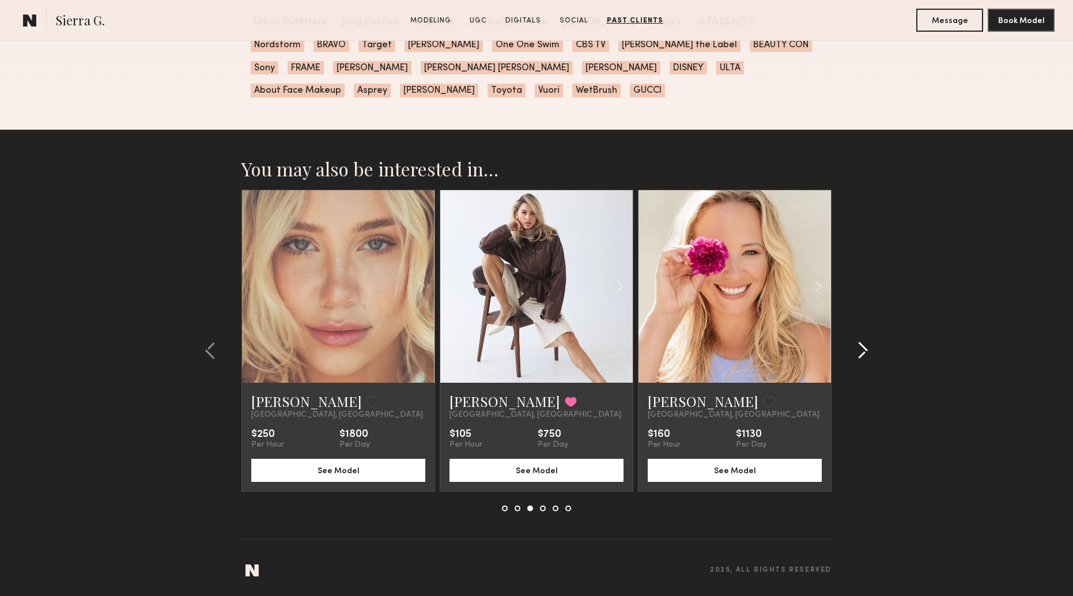
click at [864, 350] on common-icon at bounding box center [863, 350] width 12 height 18
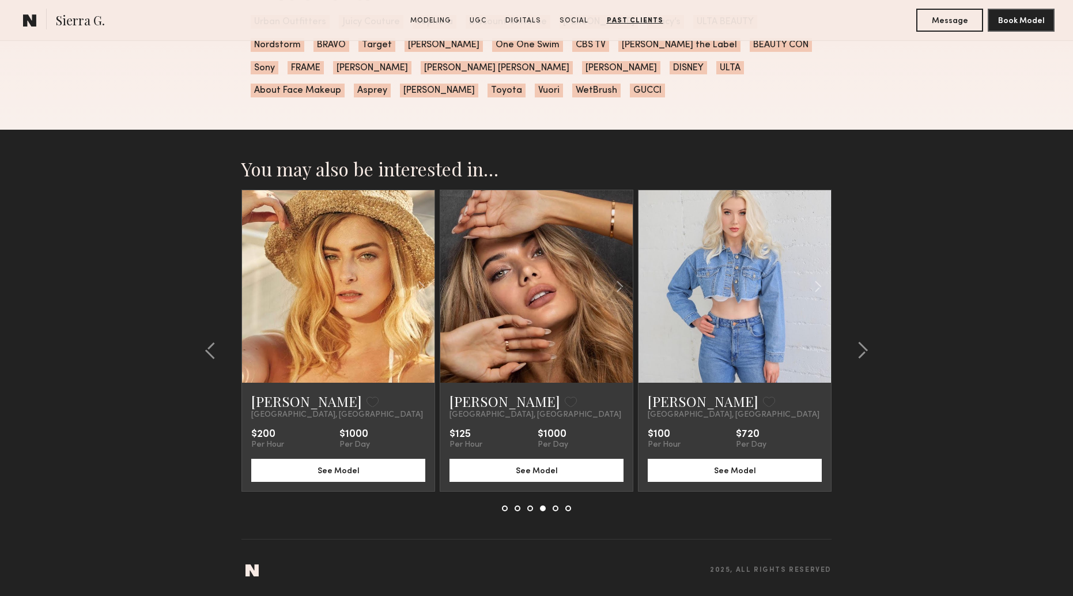
click at [547, 313] on link at bounding box center [537, 286] width 66 height 192
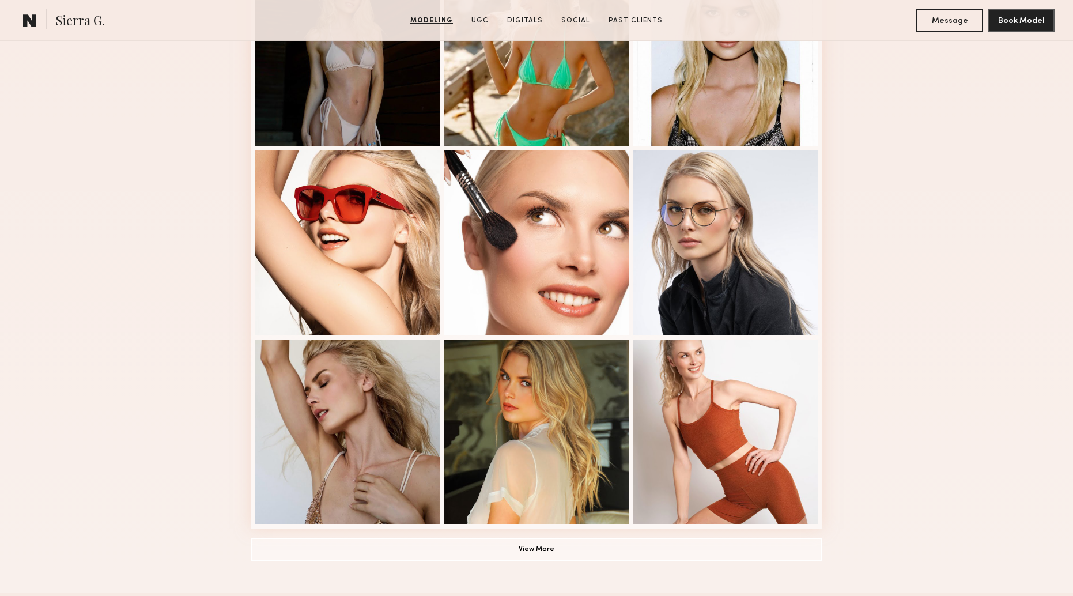
scroll to position [0, 0]
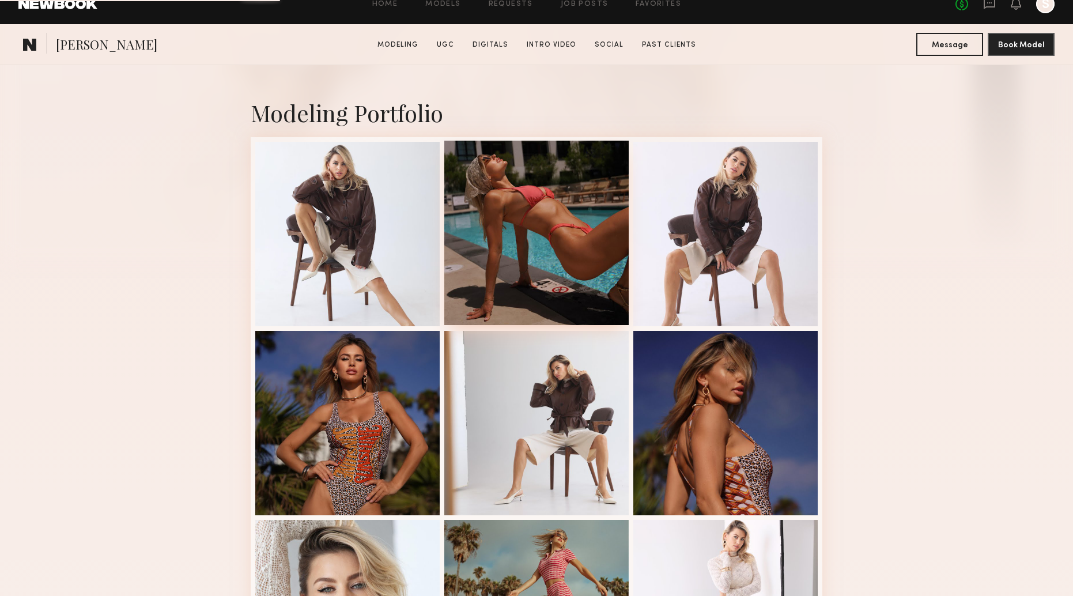
scroll to position [224, 0]
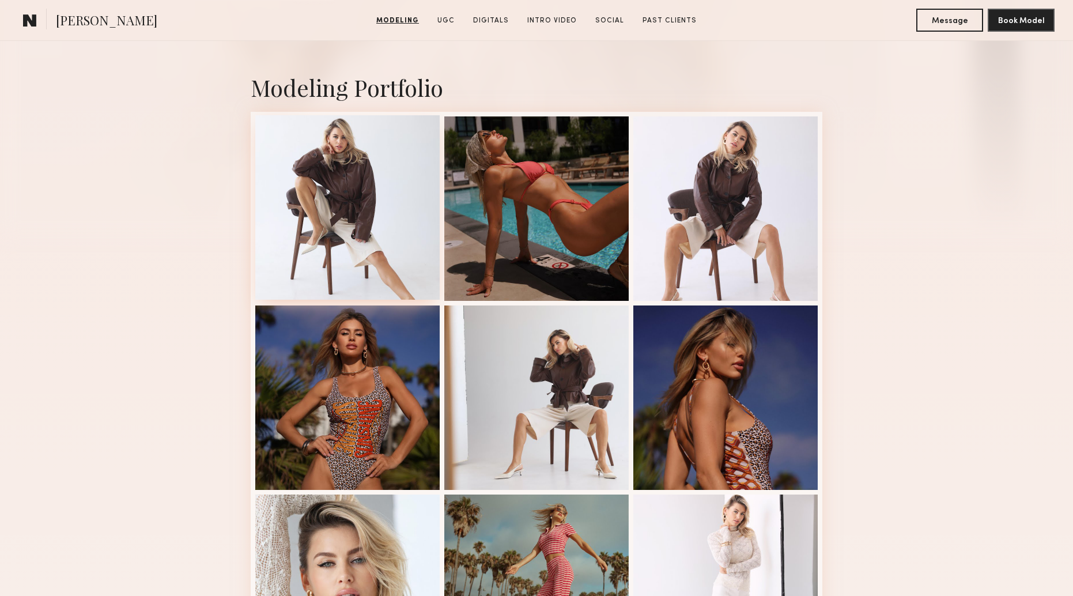
click at [395, 187] on div at bounding box center [347, 207] width 184 height 184
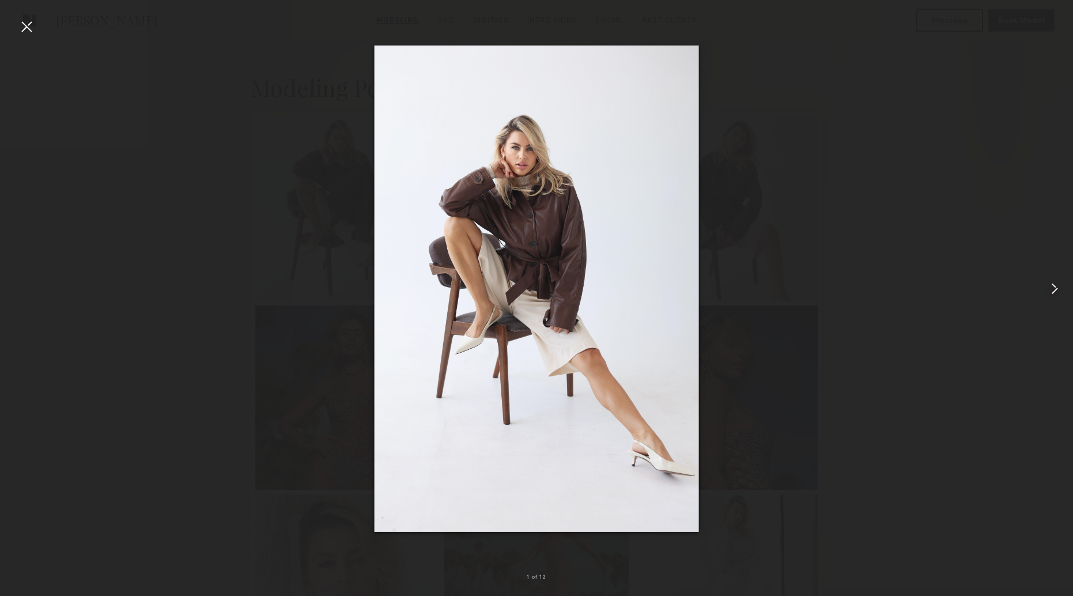
click at [1056, 292] on common-icon at bounding box center [1054, 288] width 18 height 18
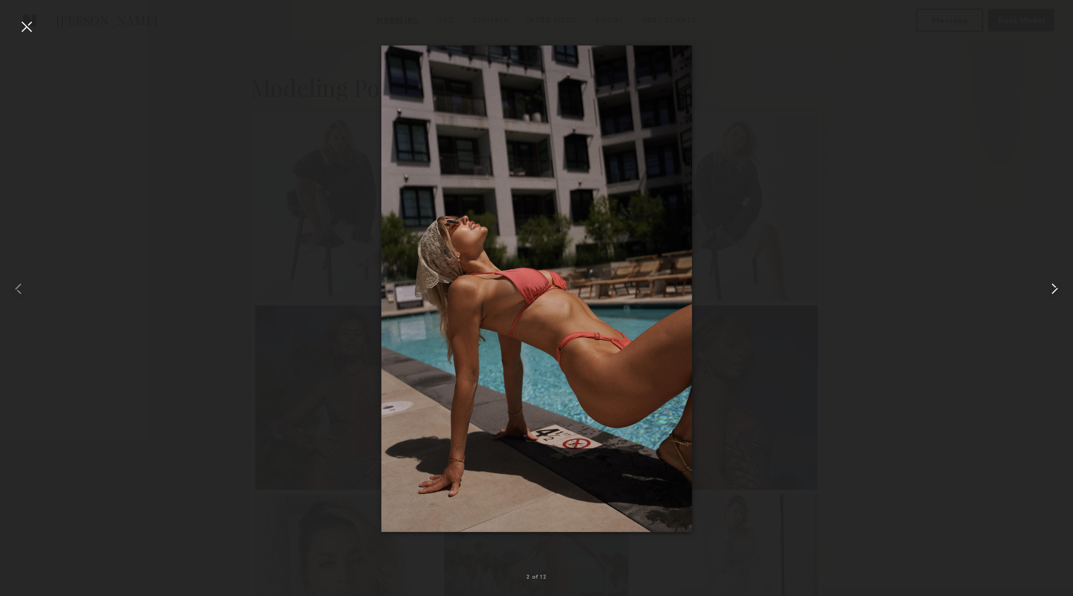
click at [1056, 292] on common-icon at bounding box center [1054, 288] width 18 height 18
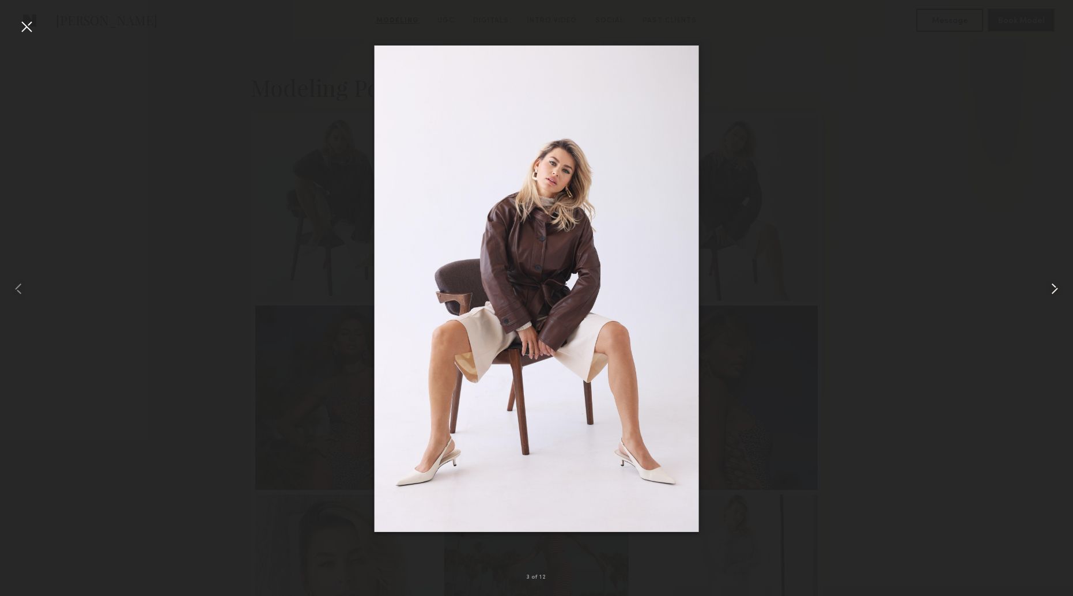
click at [1056, 292] on common-icon at bounding box center [1054, 288] width 18 height 18
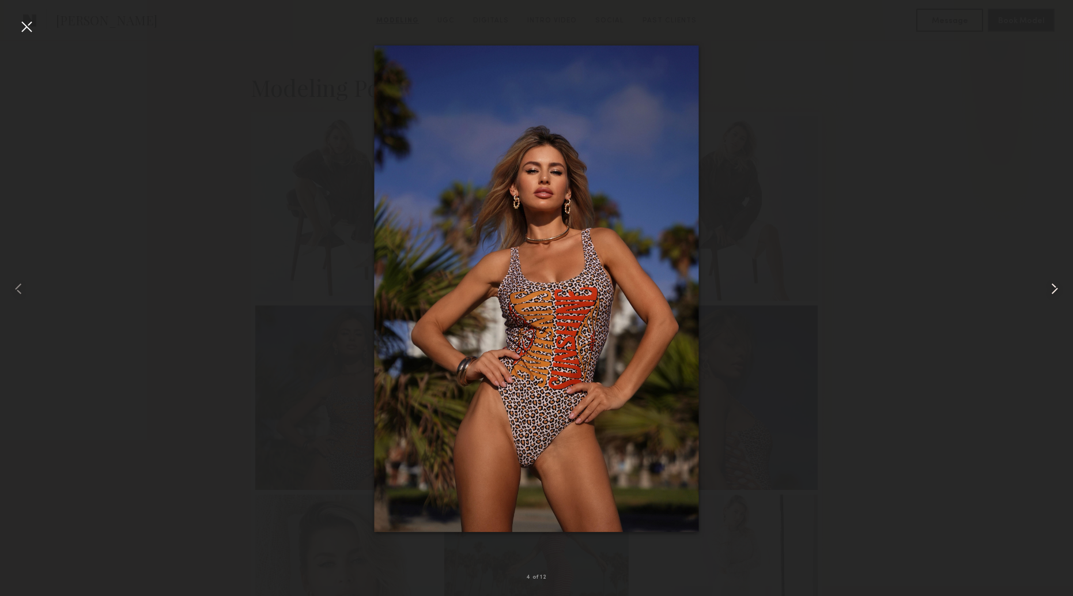
click at [1056, 292] on common-icon at bounding box center [1054, 288] width 18 height 18
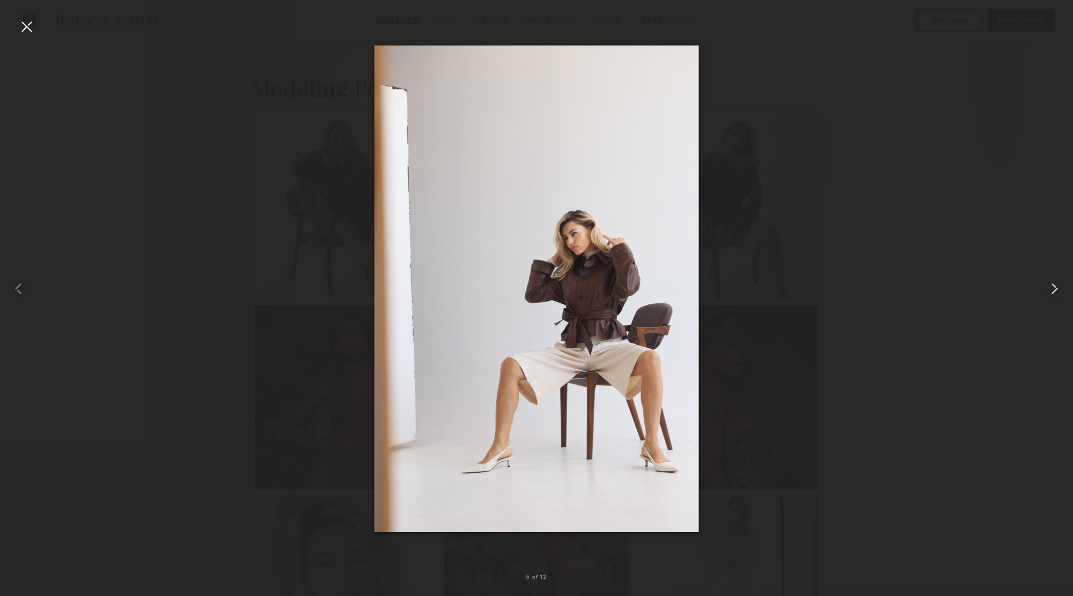
click at [1056, 292] on common-icon at bounding box center [1054, 288] width 18 height 18
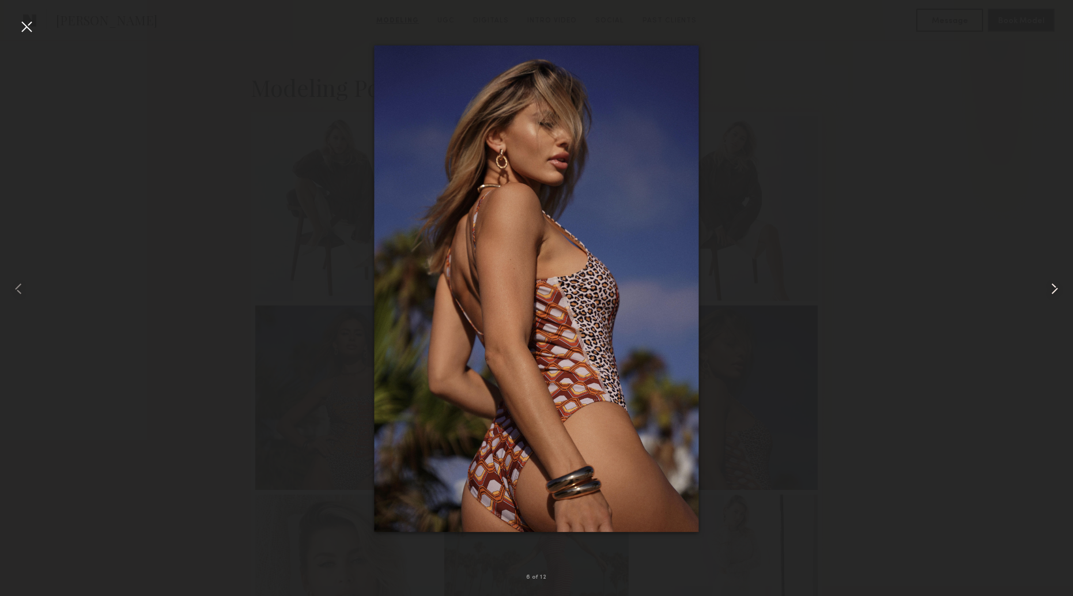
click at [1056, 292] on common-icon at bounding box center [1054, 288] width 18 height 18
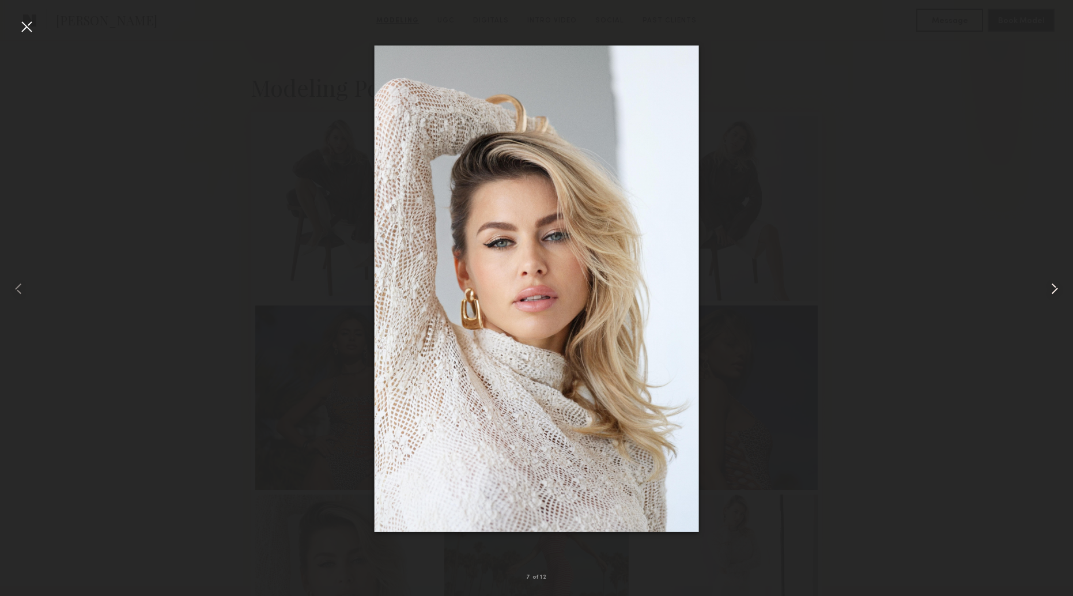
click at [1056, 292] on common-icon at bounding box center [1054, 288] width 18 height 18
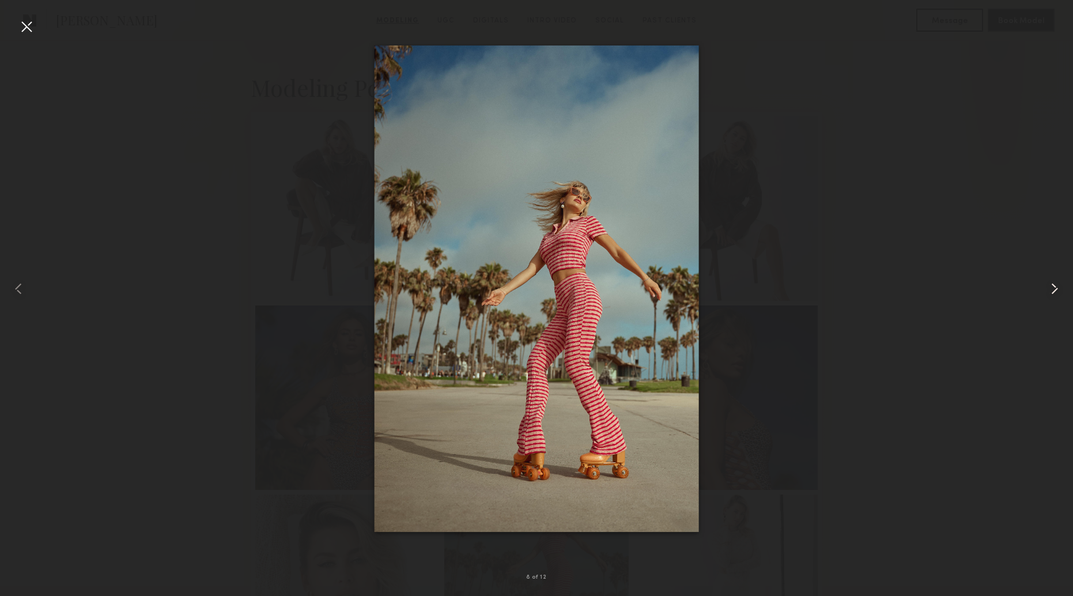
click at [1056, 292] on common-icon at bounding box center [1054, 288] width 18 height 18
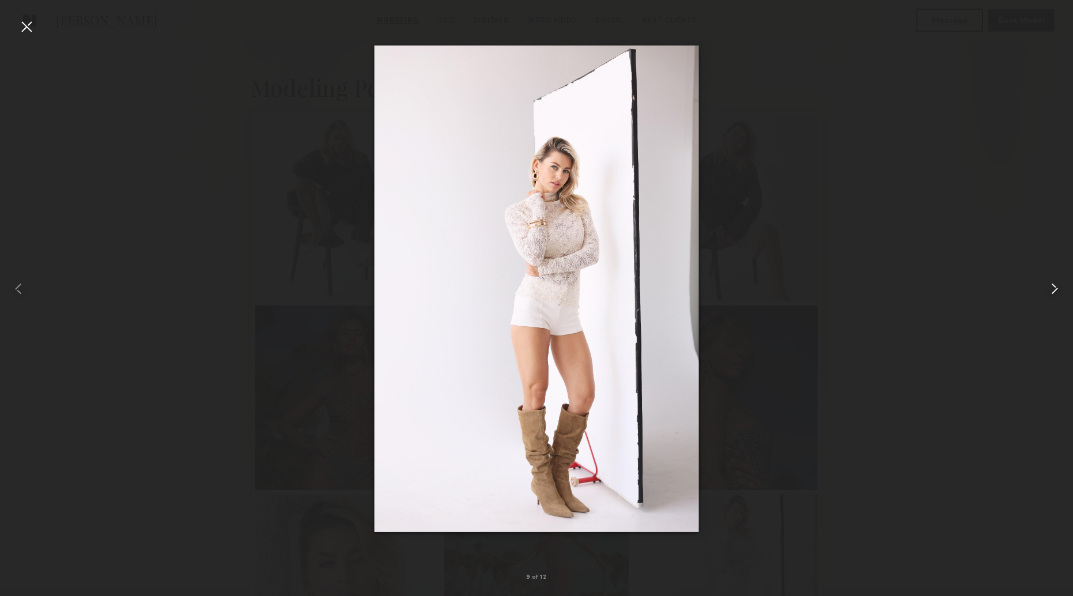
click at [1056, 292] on common-icon at bounding box center [1054, 288] width 18 height 18
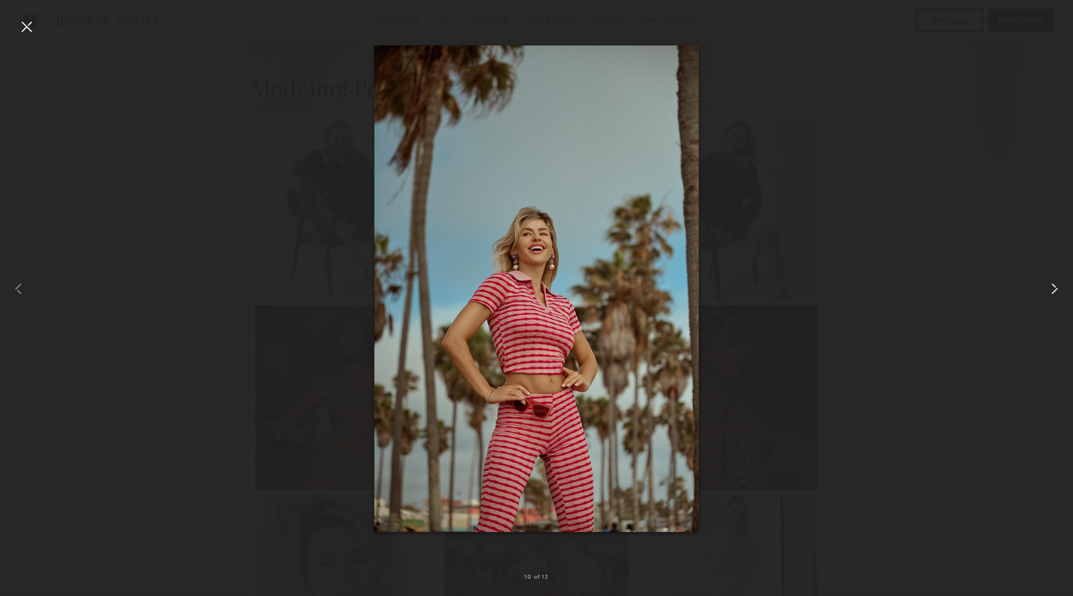
click at [1056, 292] on common-icon at bounding box center [1054, 288] width 18 height 18
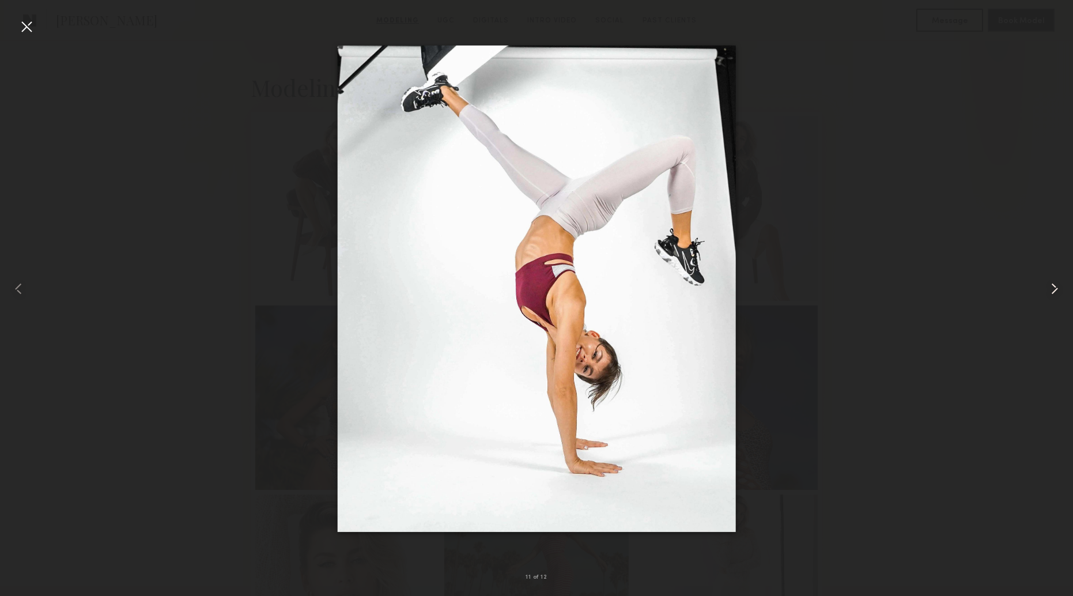
click at [1056, 292] on common-icon at bounding box center [1054, 288] width 18 height 18
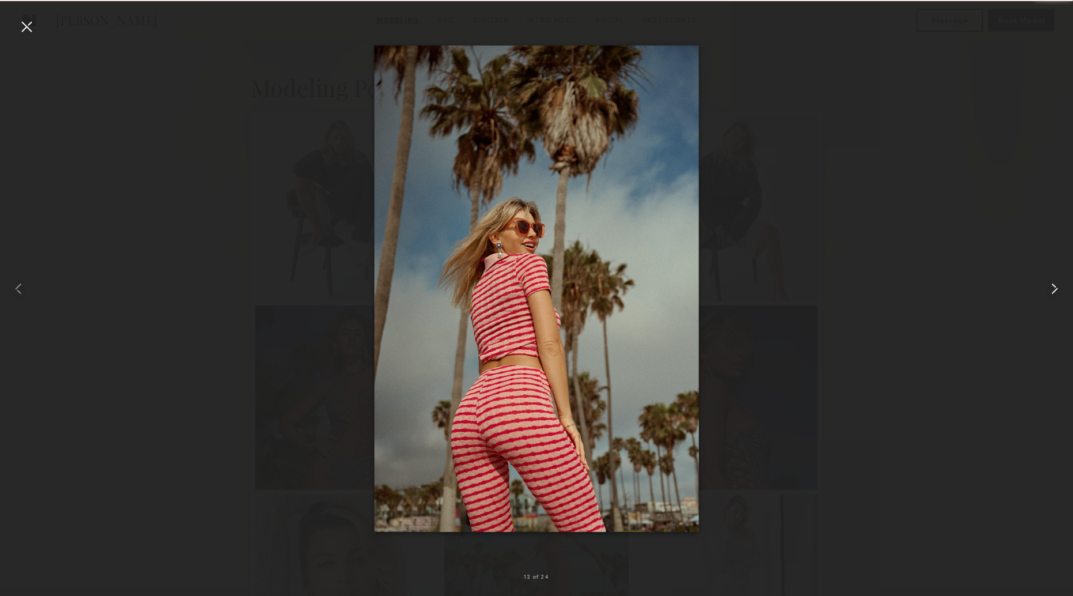
click at [1056, 292] on common-icon at bounding box center [1054, 288] width 18 height 18
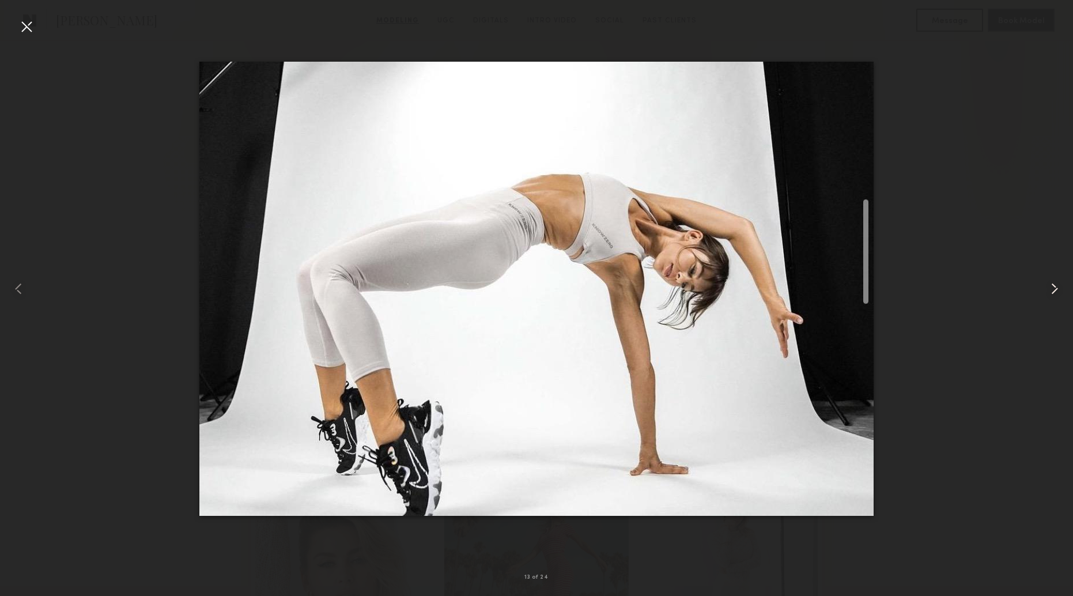
click at [1056, 292] on common-icon at bounding box center [1054, 288] width 18 height 18
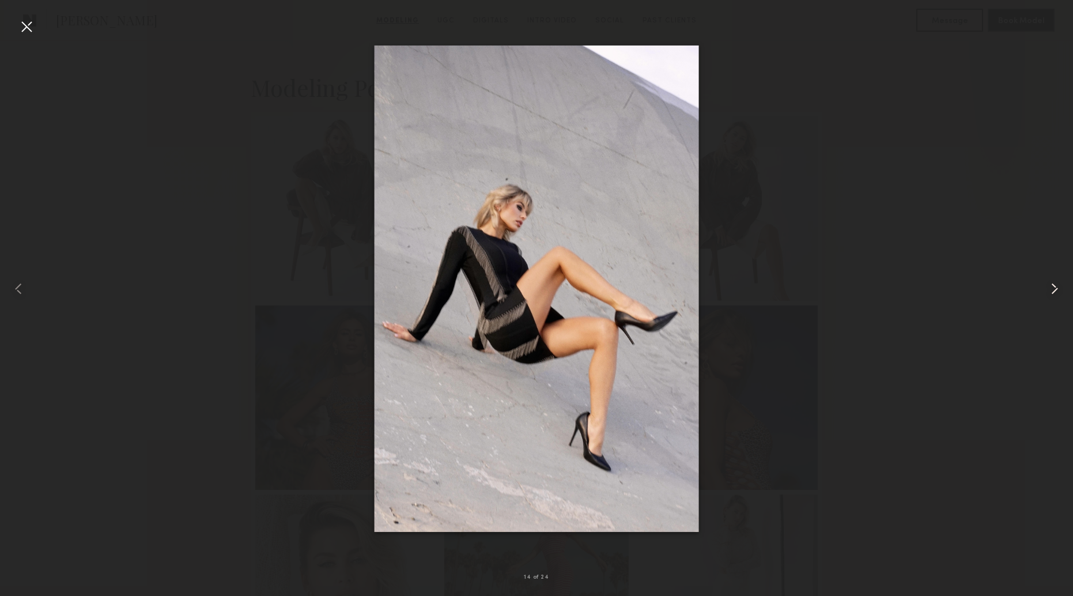
click at [1056, 292] on common-icon at bounding box center [1054, 288] width 18 height 18
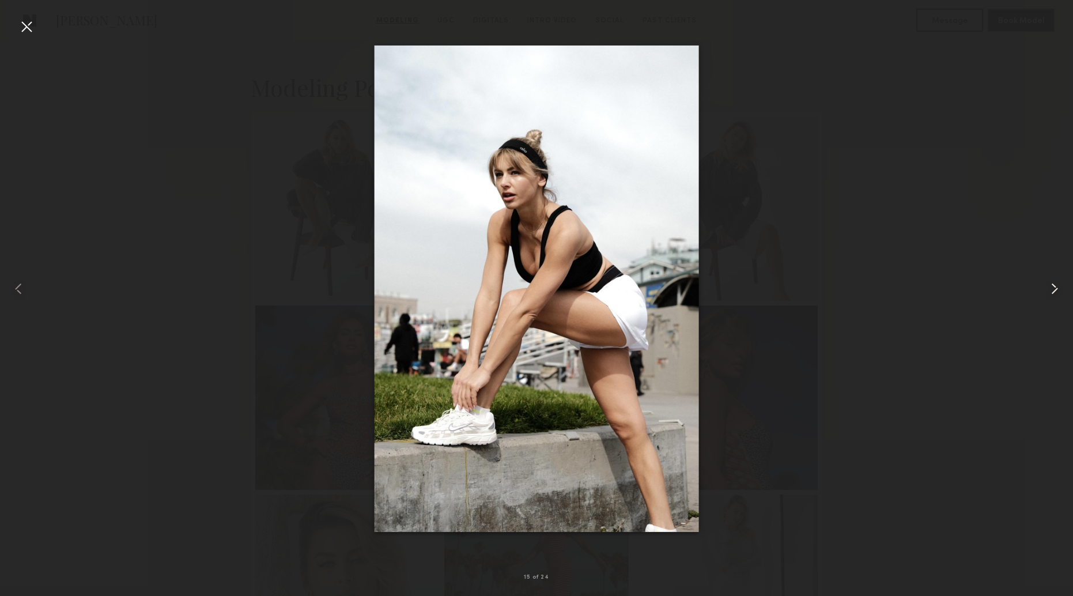
click at [1056, 292] on common-icon at bounding box center [1054, 288] width 18 height 18
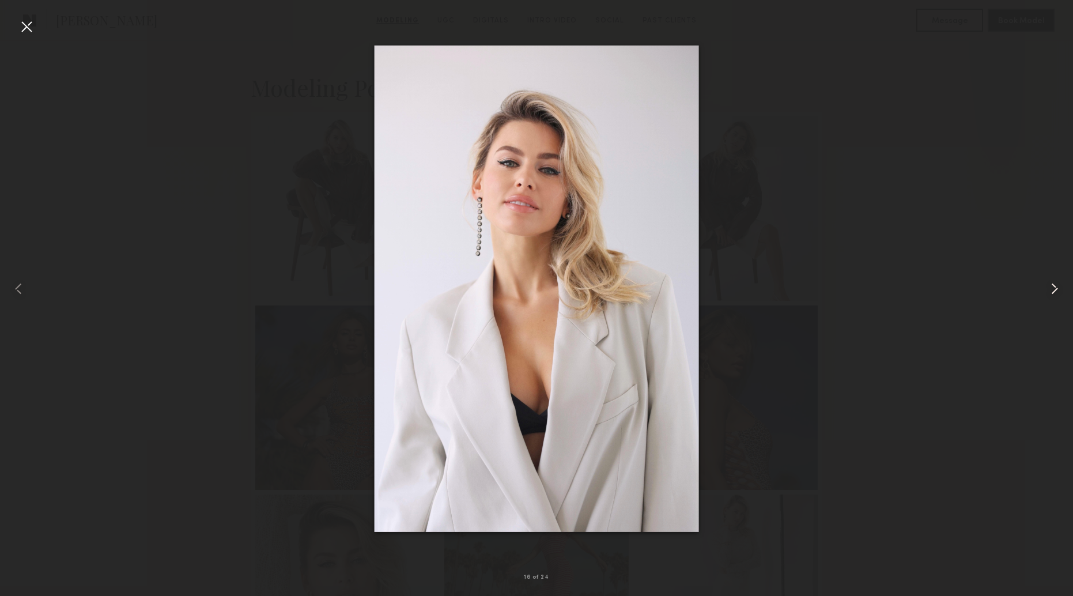
click at [1056, 292] on common-icon at bounding box center [1054, 288] width 18 height 18
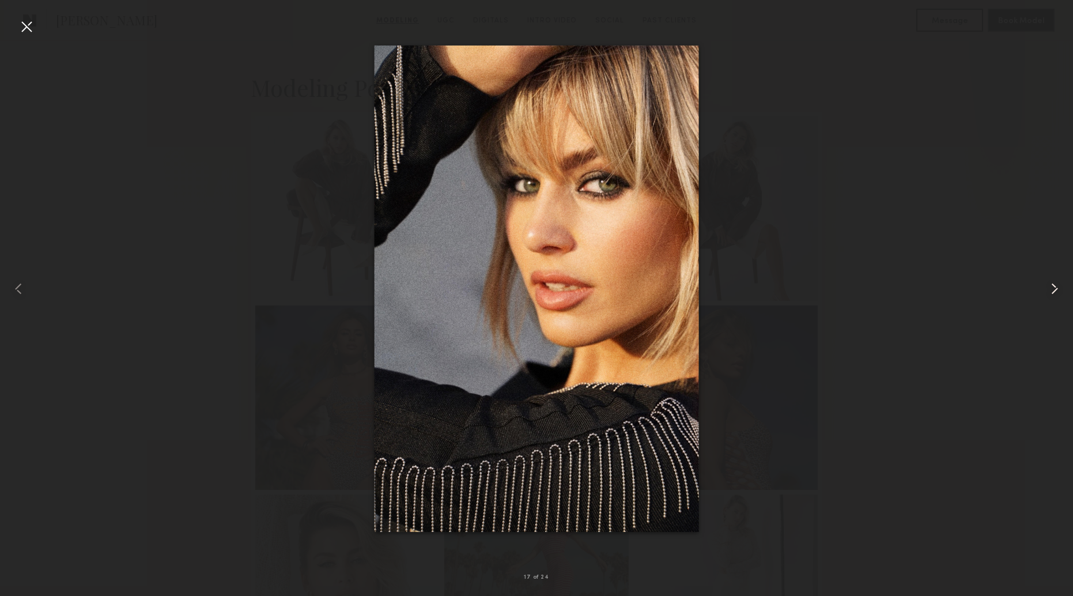
click at [1056, 292] on common-icon at bounding box center [1054, 288] width 18 height 18
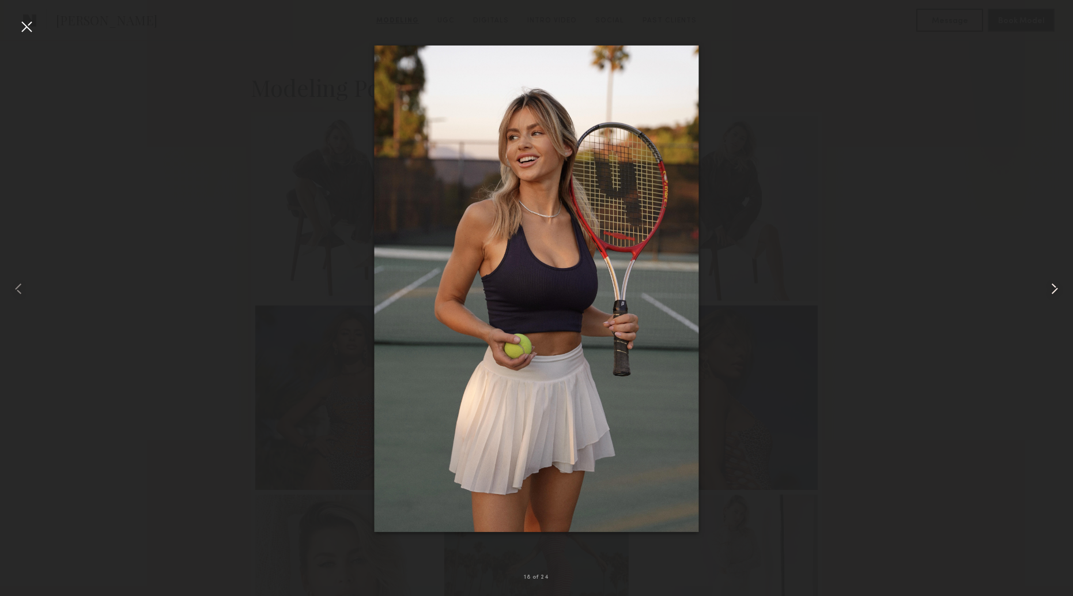
click at [1056, 292] on common-icon at bounding box center [1054, 288] width 18 height 18
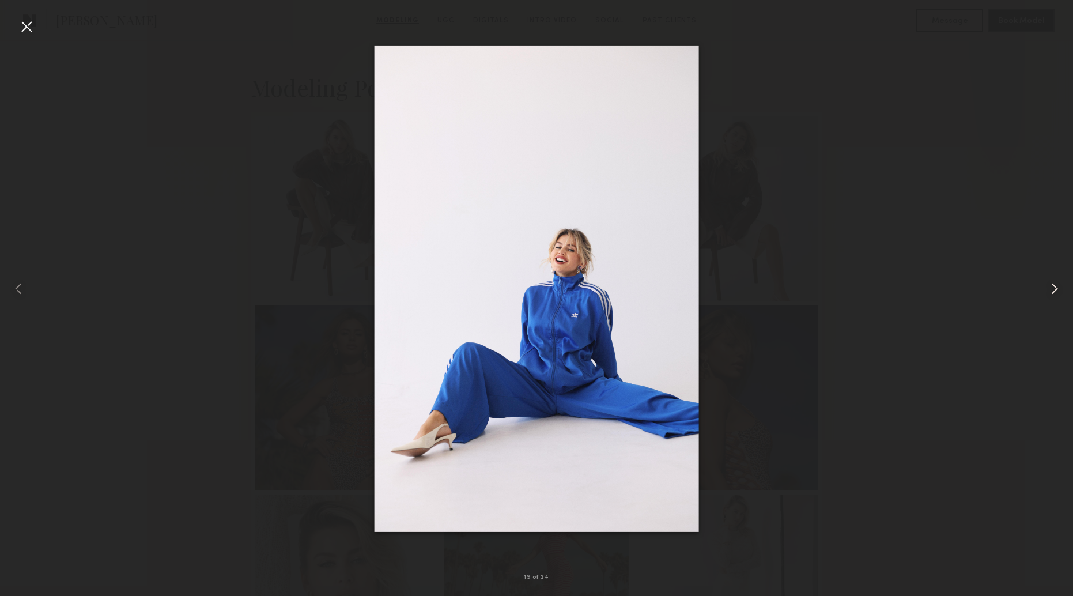
click at [1056, 292] on common-icon at bounding box center [1054, 288] width 18 height 18
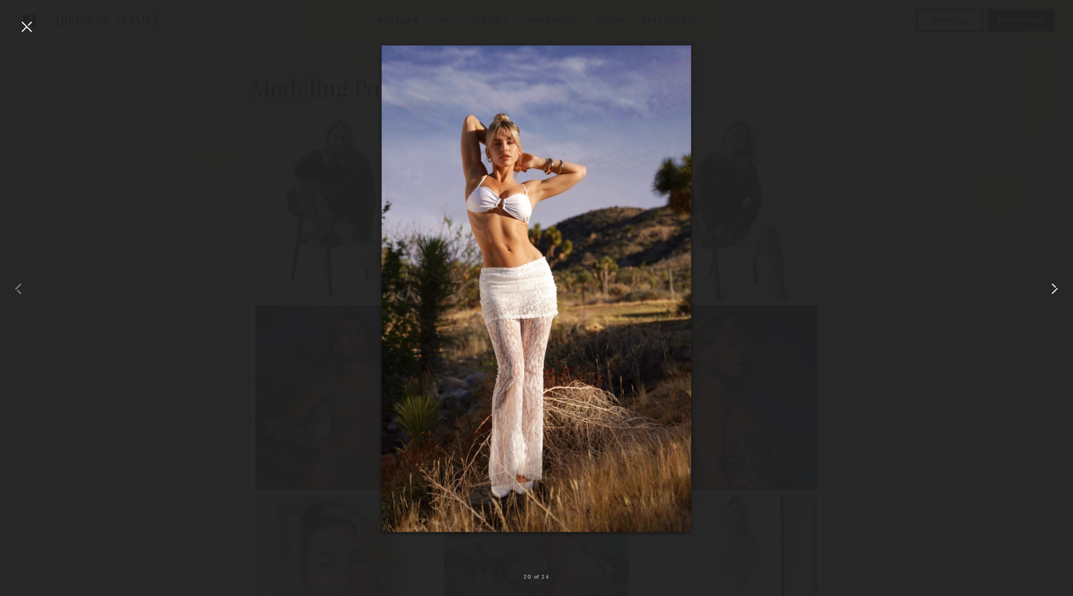
click at [1056, 292] on common-icon at bounding box center [1054, 288] width 18 height 18
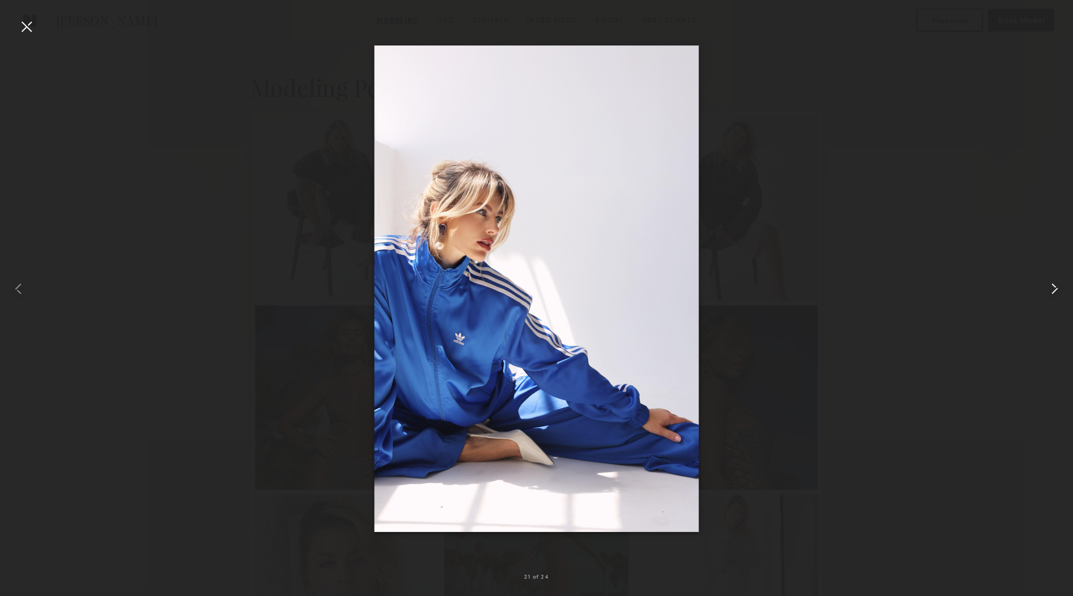
click at [1056, 292] on common-icon at bounding box center [1054, 288] width 18 height 18
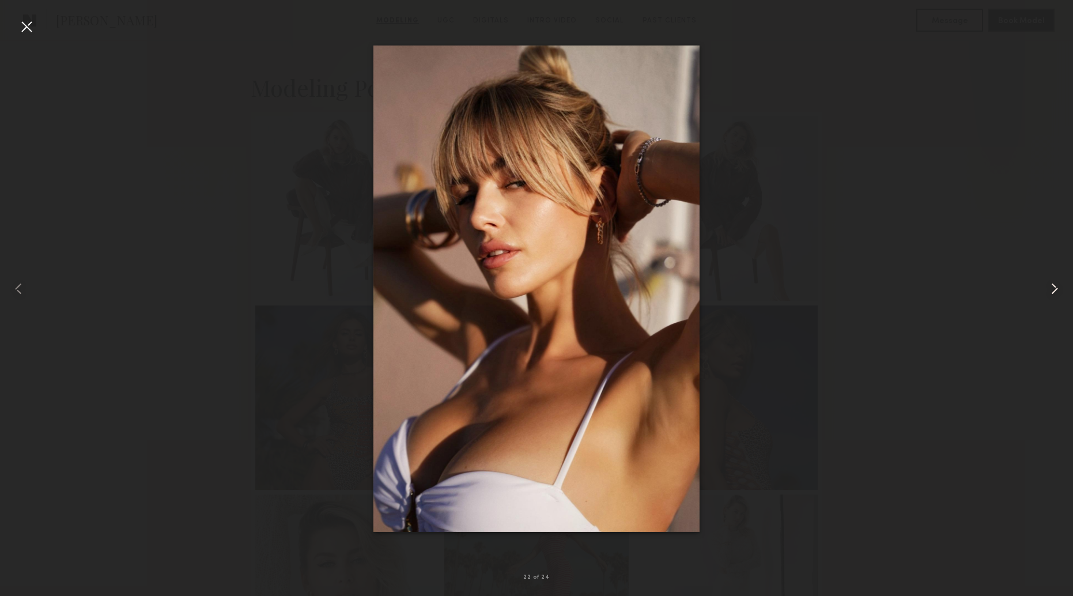
click at [1056, 292] on common-icon at bounding box center [1054, 288] width 18 height 18
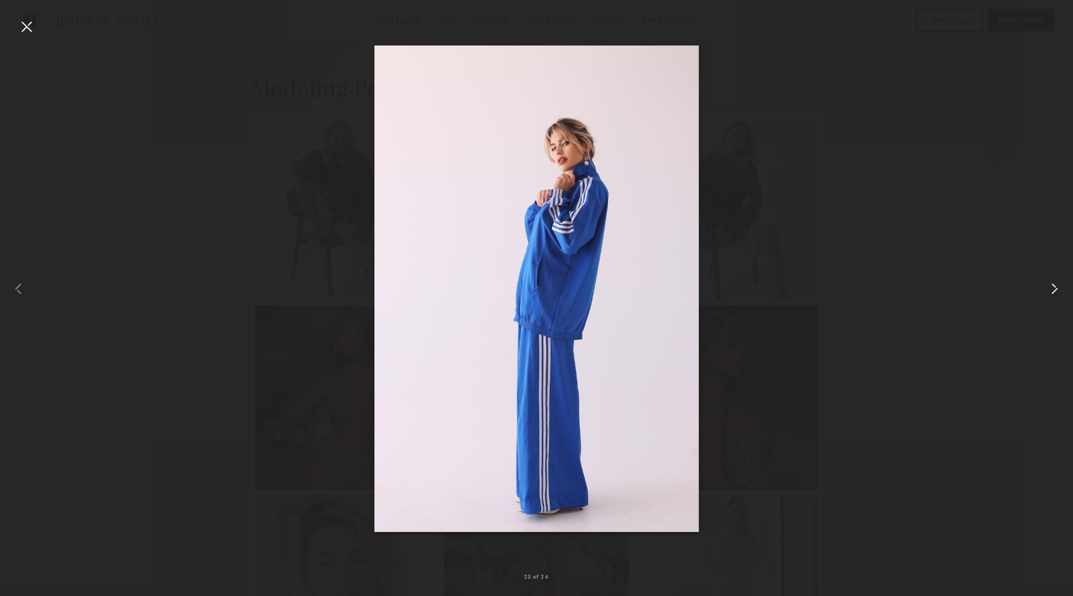
click at [1056, 292] on common-icon at bounding box center [1054, 288] width 18 height 18
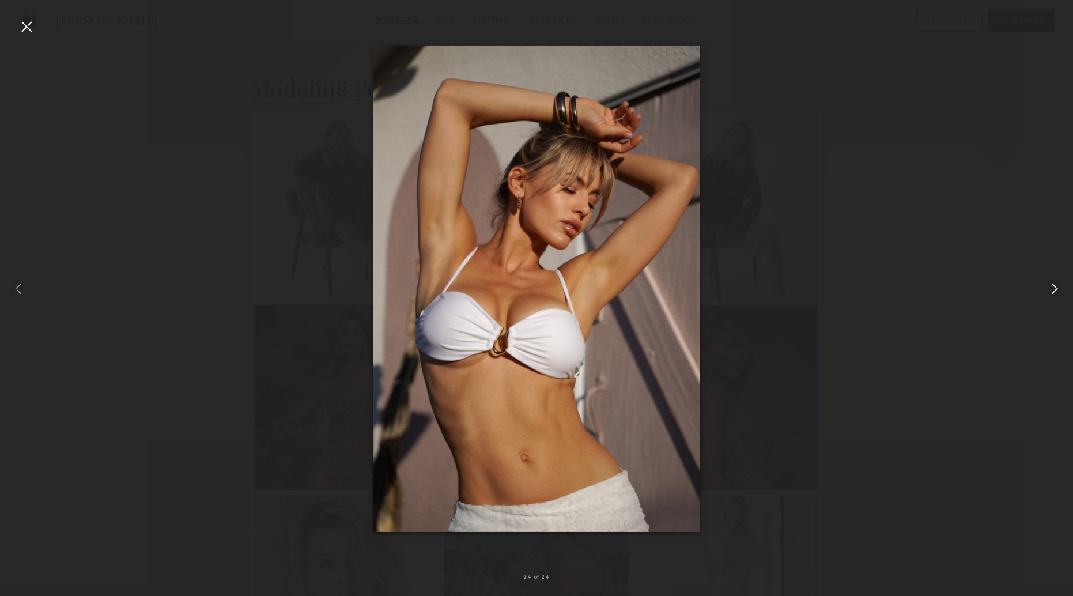
click at [1056, 292] on common-icon at bounding box center [1054, 288] width 18 height 18
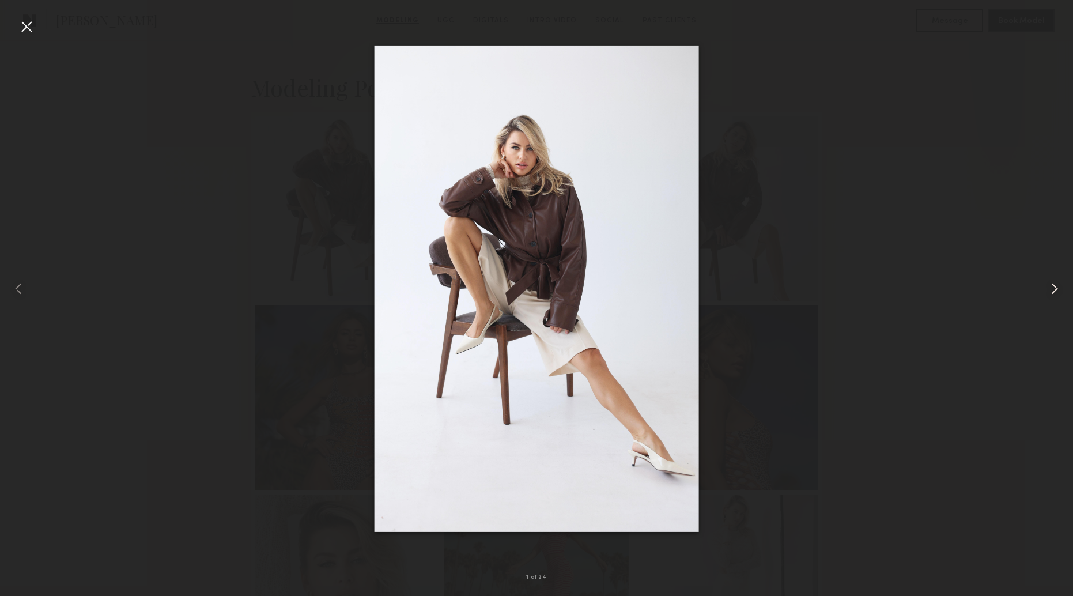
click at [1056, 292] on common-icon at bounding box center [1054, 288] width 18 height 18
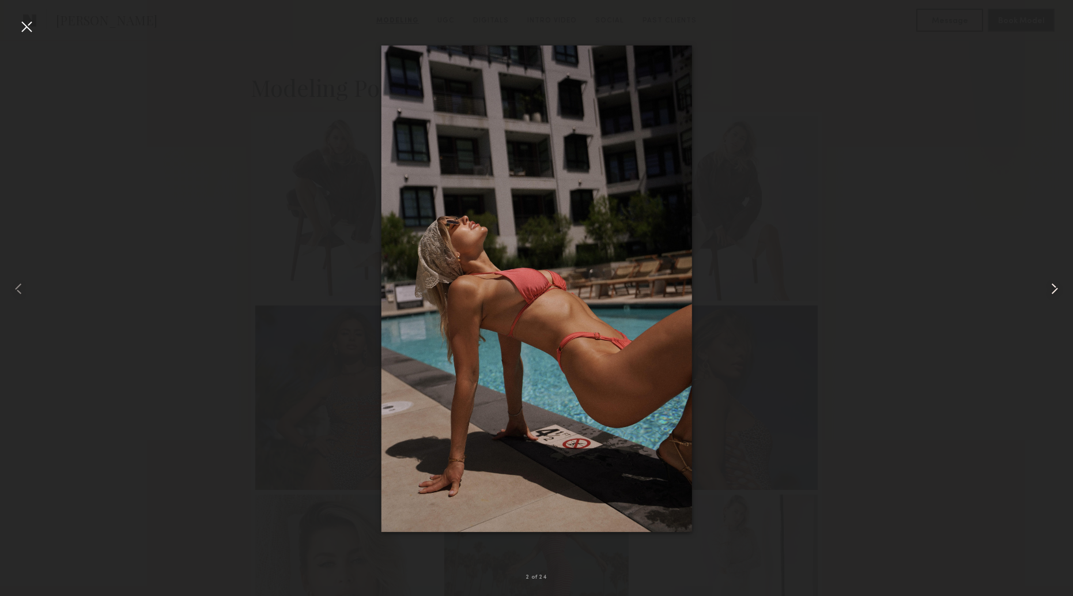
click at [1056, 292] on common-icon at bounding box center [1054, 288] width 18 height 18
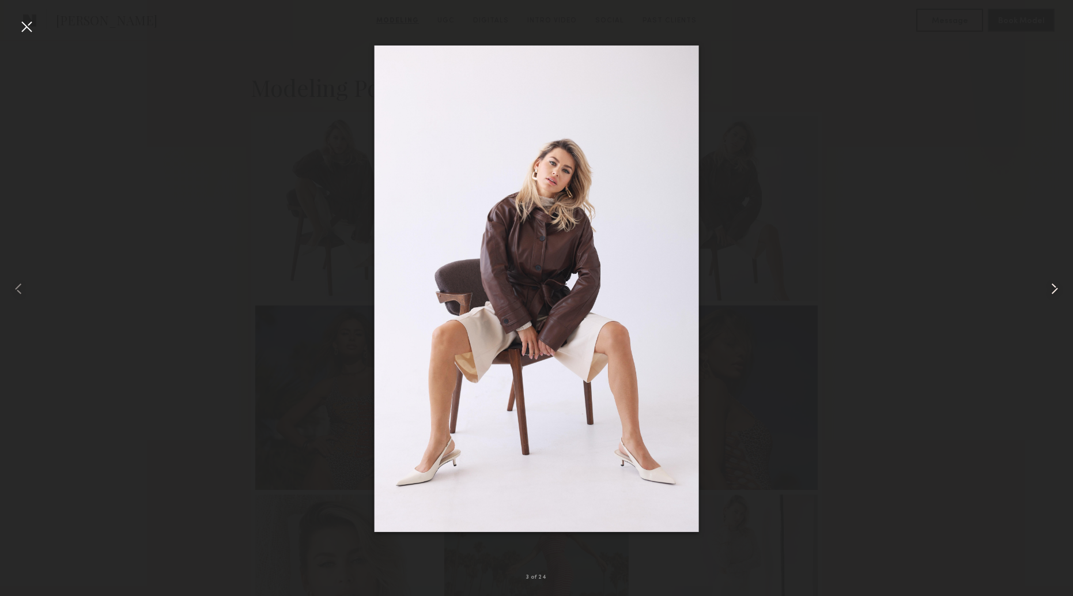
click at [1056, 292] on common-icon at bounding box center [1054, 288] width 18 height 18
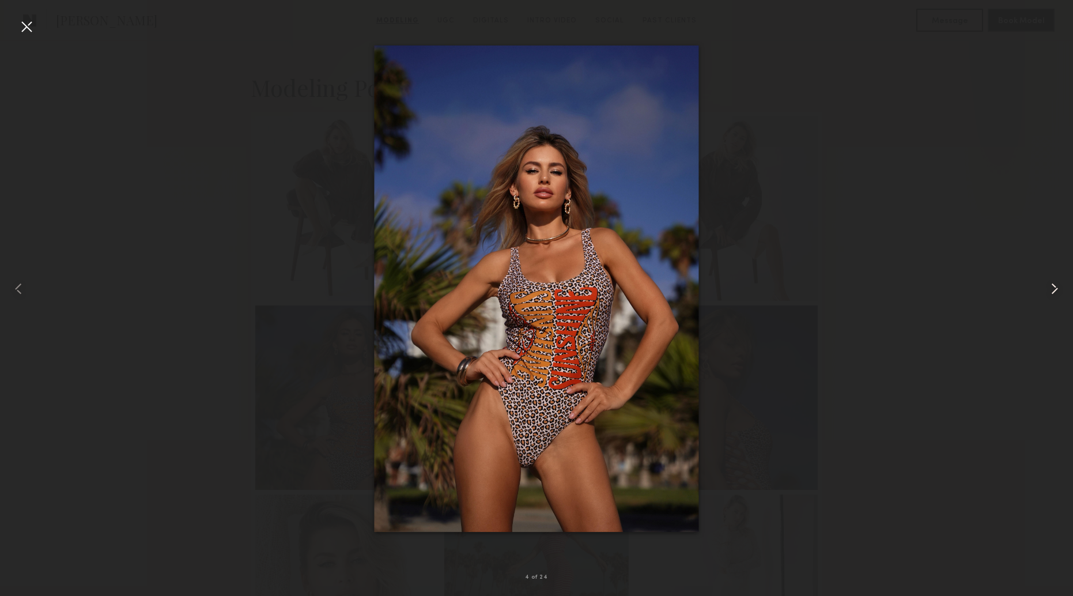
click at [1056, 292] on common-icon at bounding box center [1054, 288] width 18 height 18
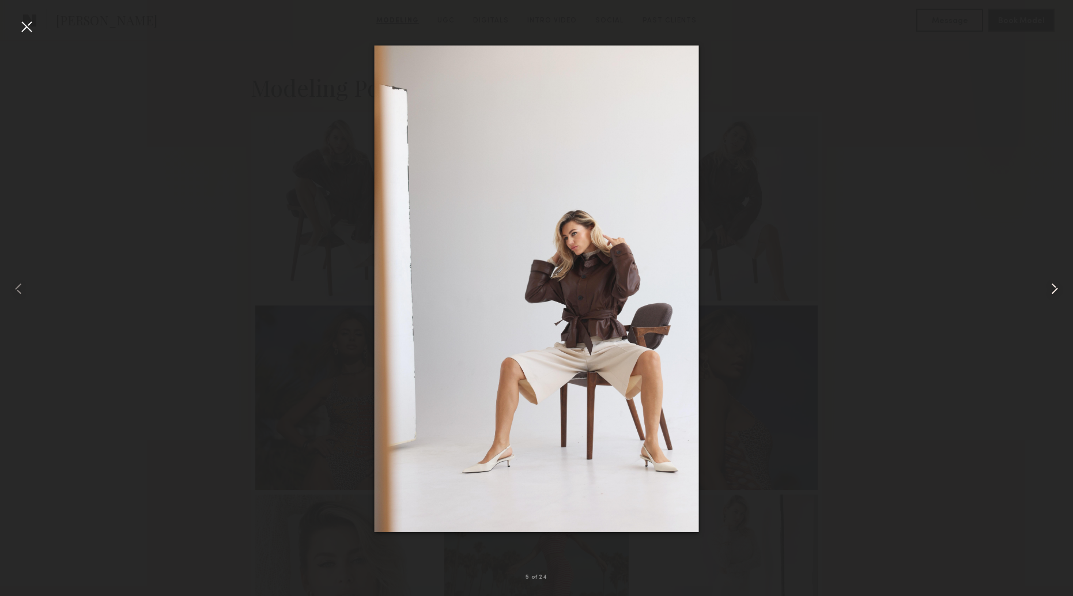
click at [1056, 292] on common-icon at bounding box center [1054, 288] width 18 height 18
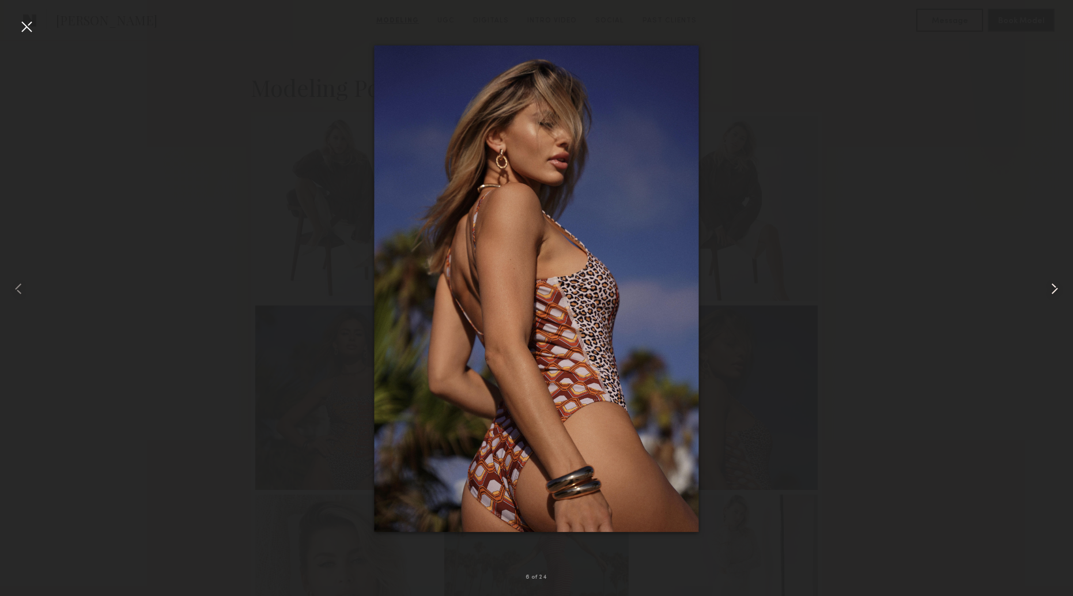
click at [1056, 292] on common-icon at bounding box center [1054, 288] width 18 height 18
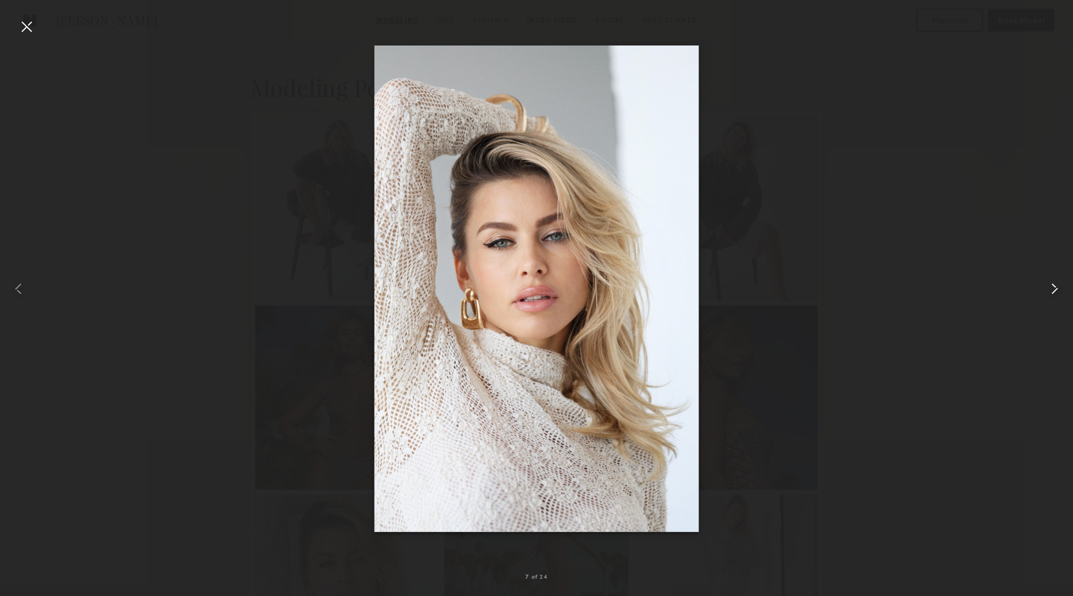
click at [1056, 292] on common-icon at bounding box center [1054, 288] width 18 height 18
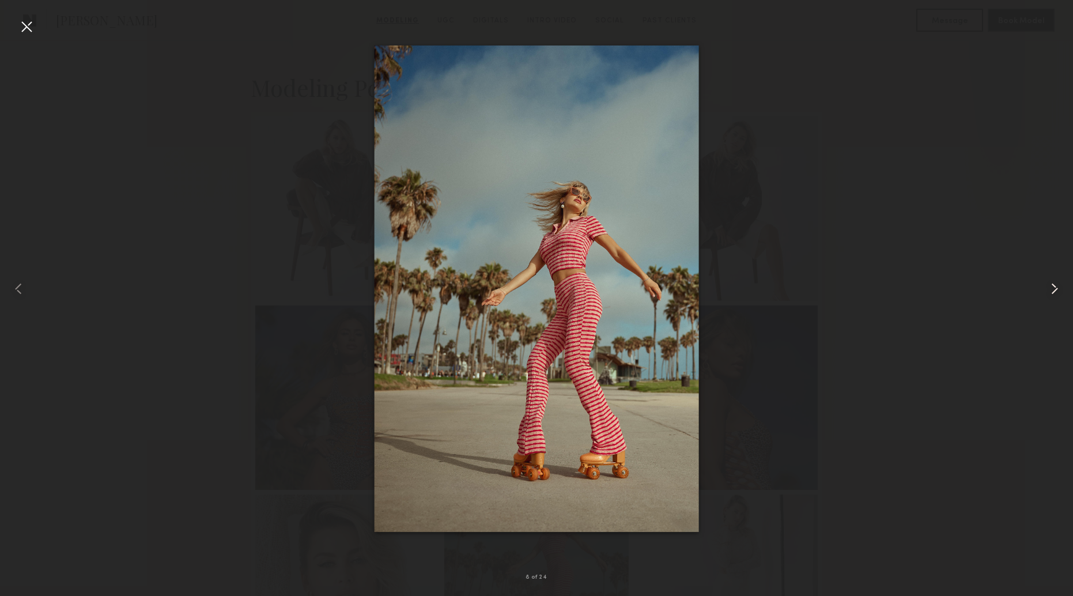
click at [1056, 292] on common-icon at bounding box center [1054, 288] width 18 height 18
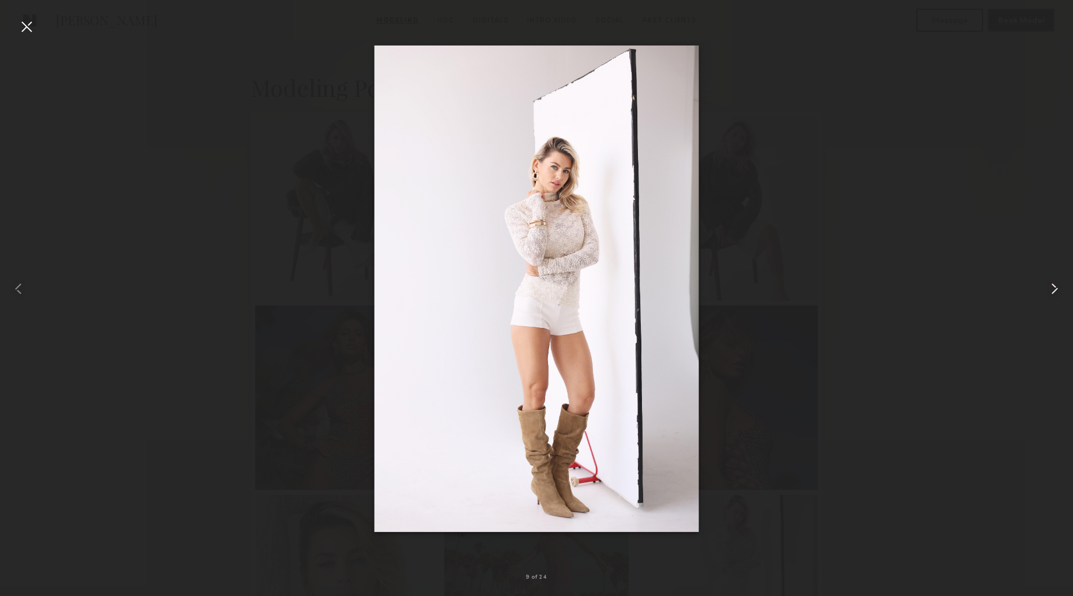
click at [1056, 292] on common-icon at bounding box center [1054, 288] width 18 height 18
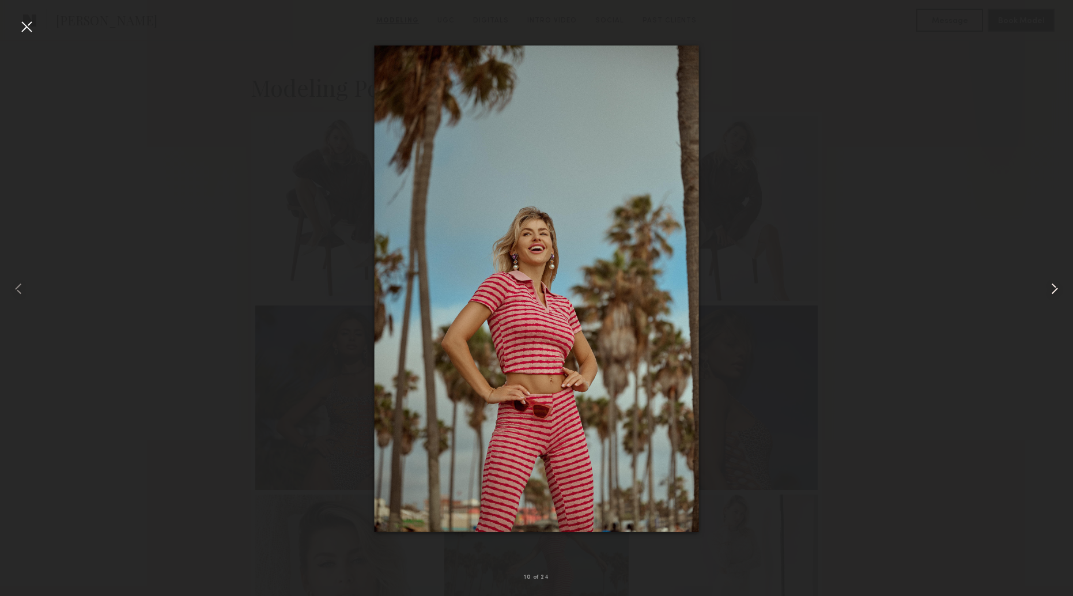
click at [1056, 292] on common-icon at bounding box center [1054, 288] width 18 height 18
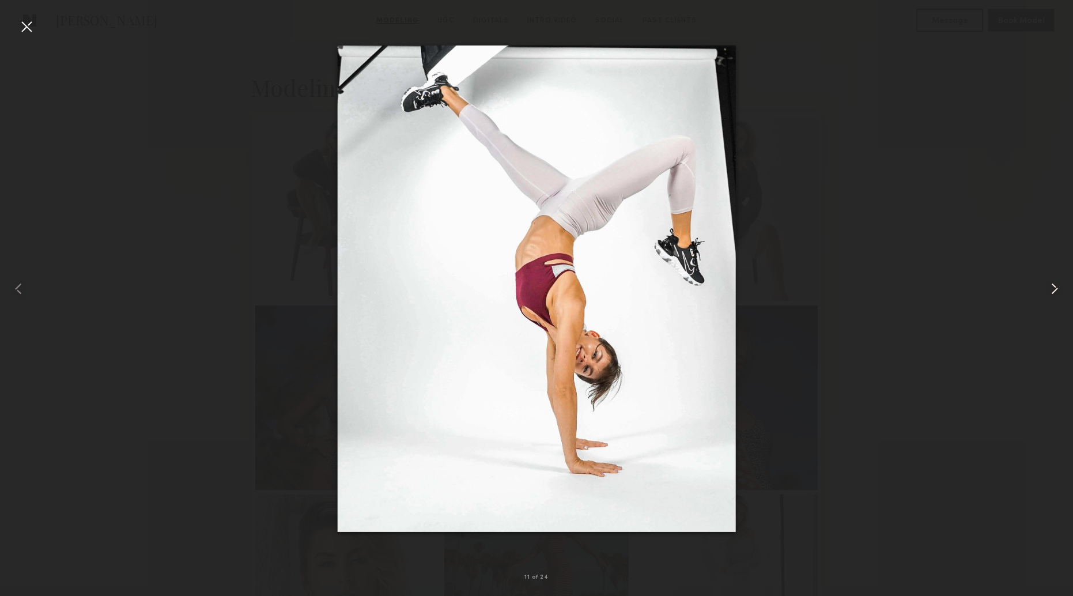
click at [1056, 292] on common-icon at bounding box center [1054, 288] width 18 height 18
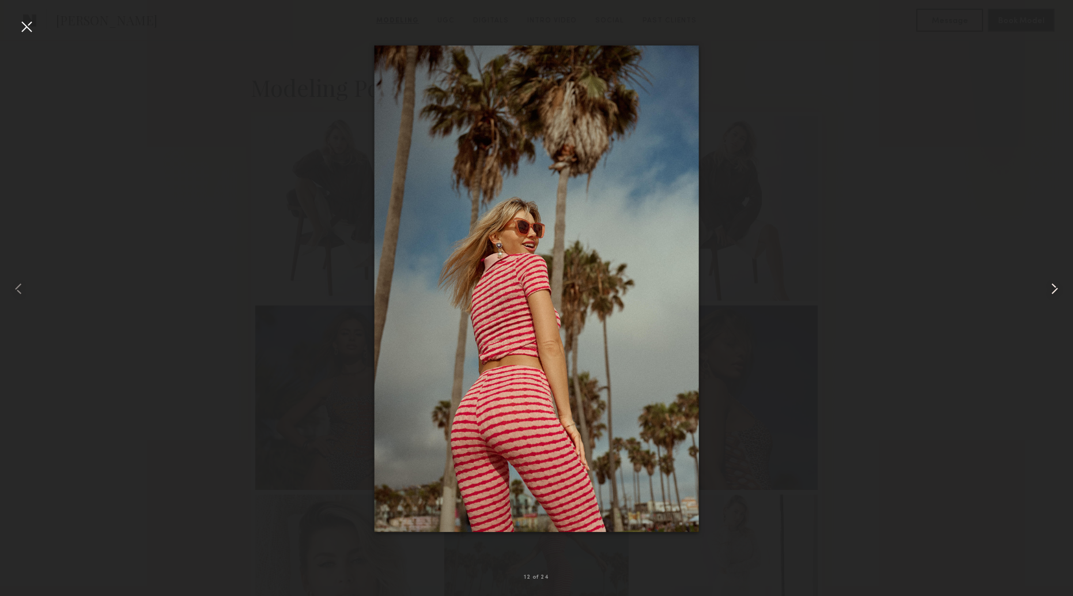
click at [1056, 292] on common-icon at bounding box center [1054, 288] width 18 height 18
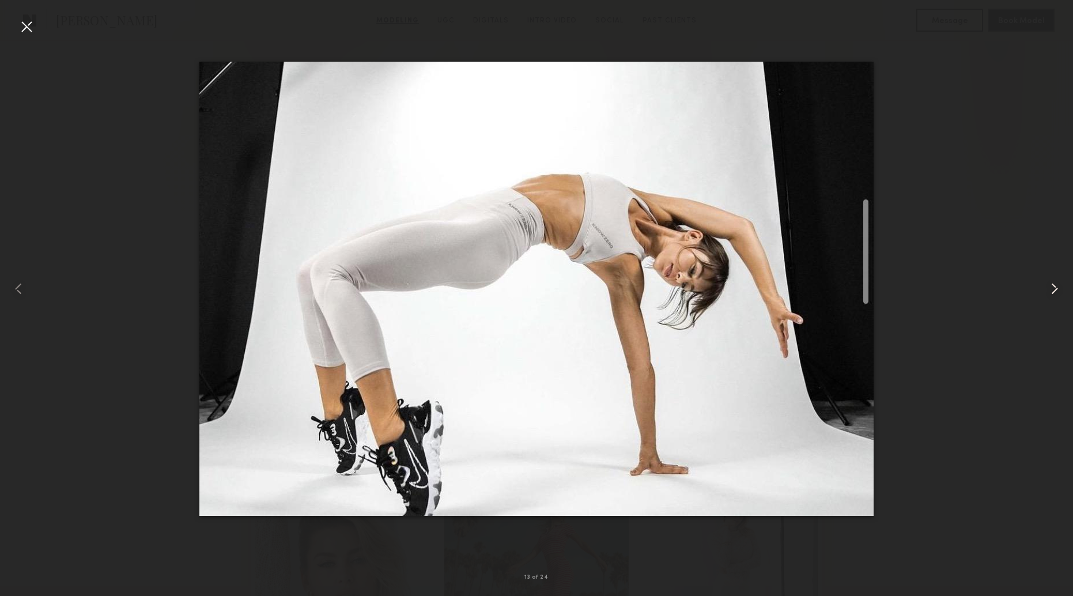
click at [1056, 292] on common-icon at bounding box center [1054, 288] width 18 height 18
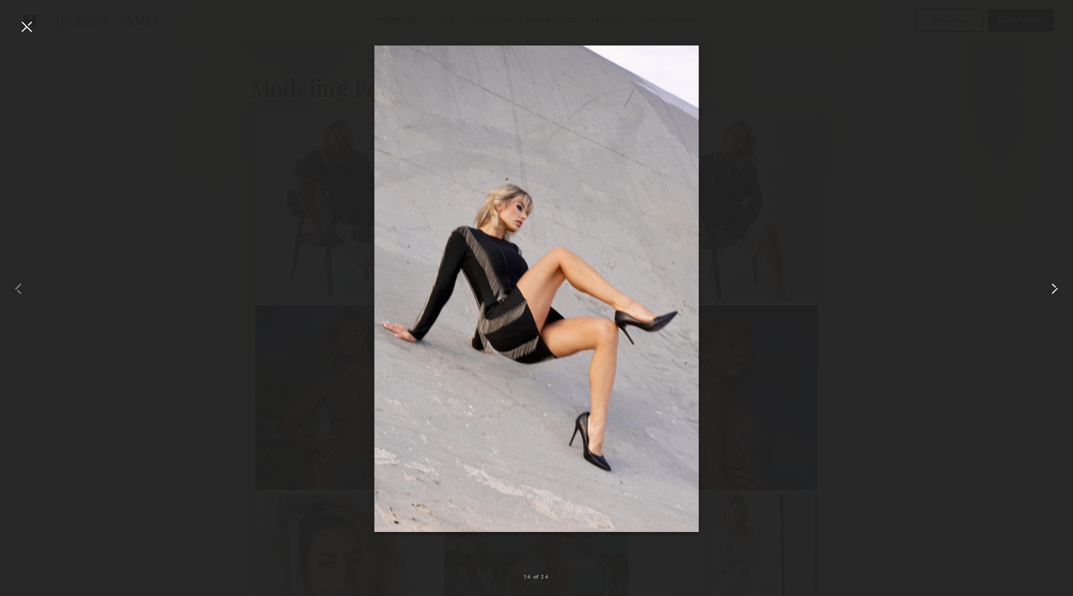
click at [1056, 292] on common-icon at bounding box center [1054, 288] width 18 height 18
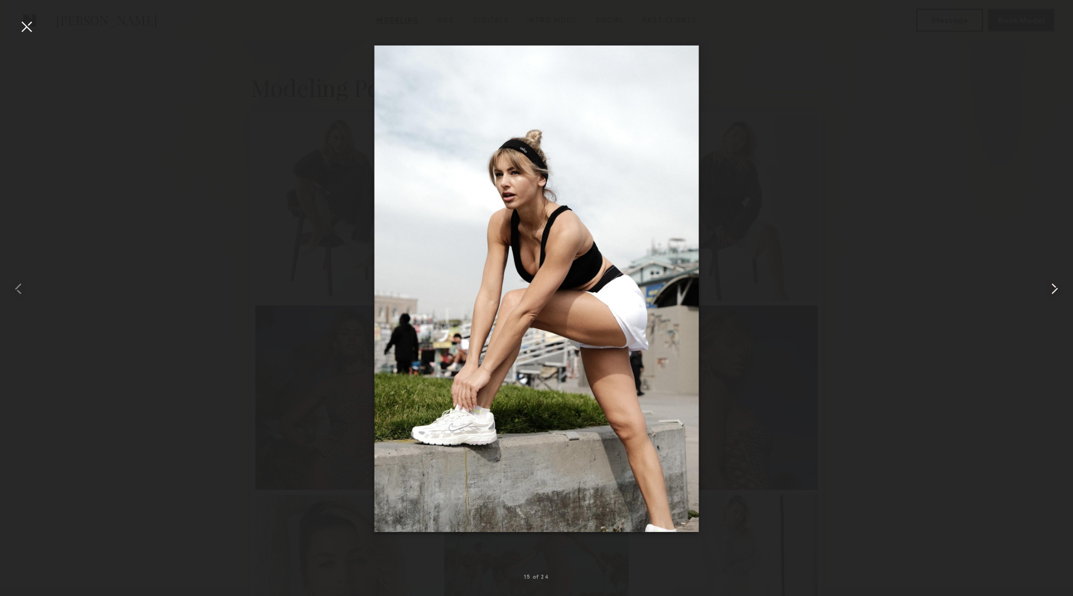
click at [1056, 292] on common-icon at bounding box center [1054, 288] width 18 height 18
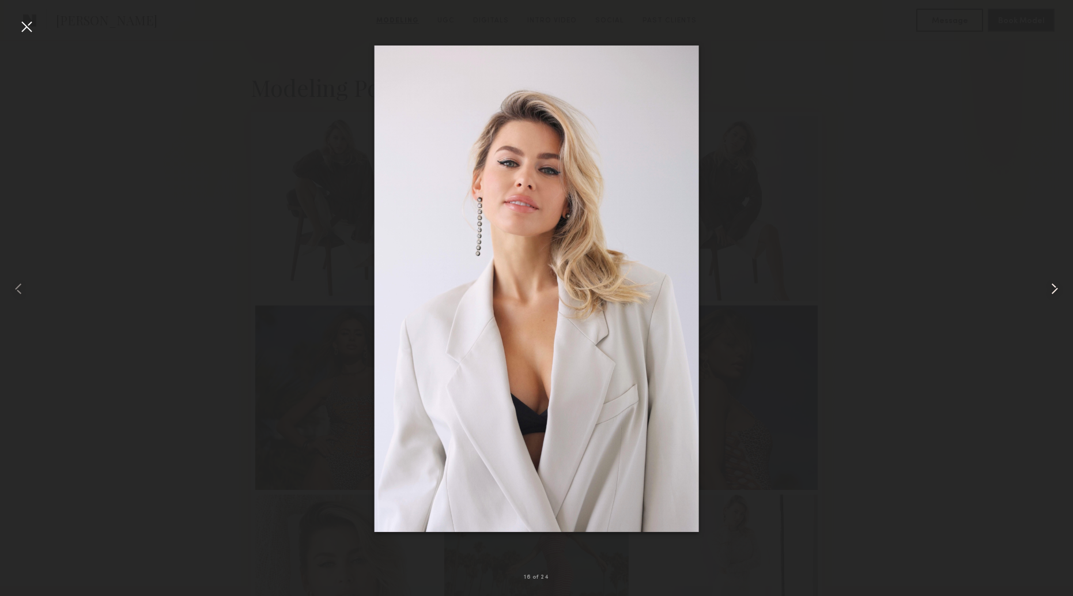
click at [1056, 292] on common-icon at bounding box center [1054, 288] width 18 height 18
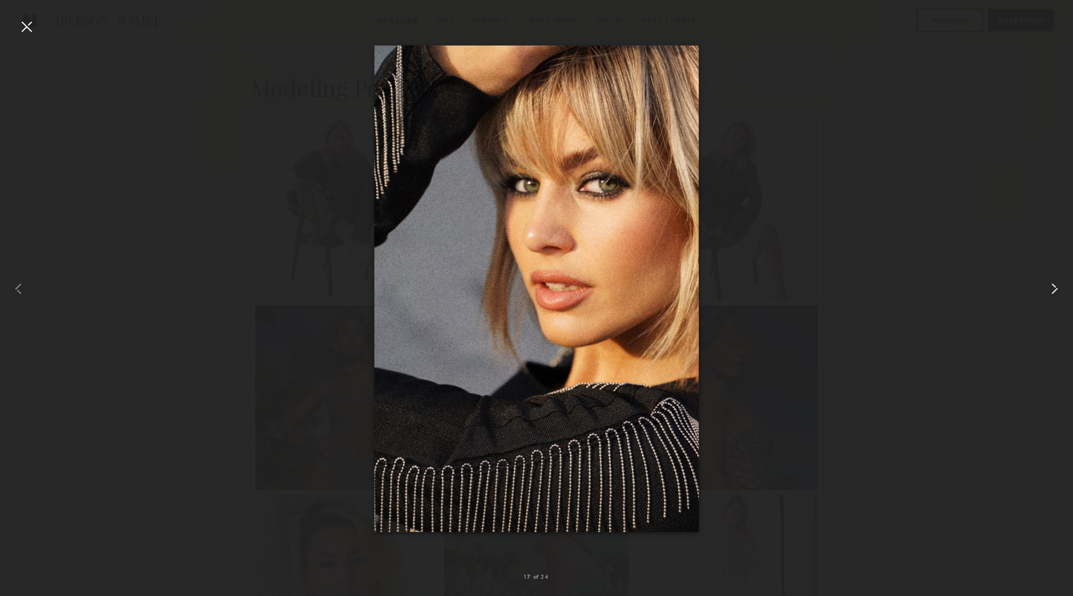
click at [1056, 292] on common-icon at bounding box center [1054, 288] width 18 height 18
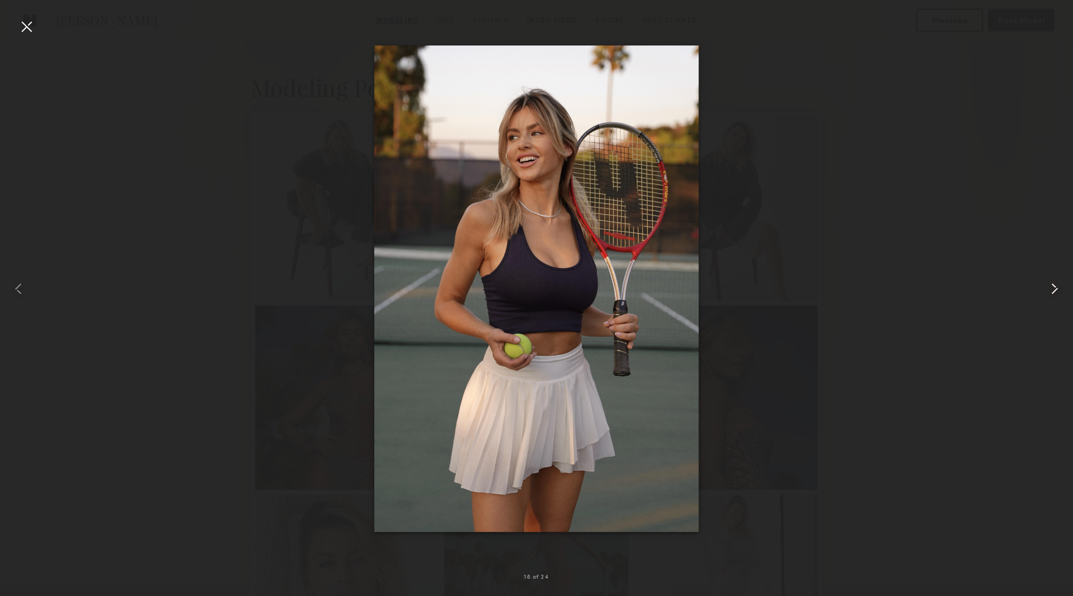
click at [1056, 292] on common-icon at bounding box center [1054, 288] width 18 height 18
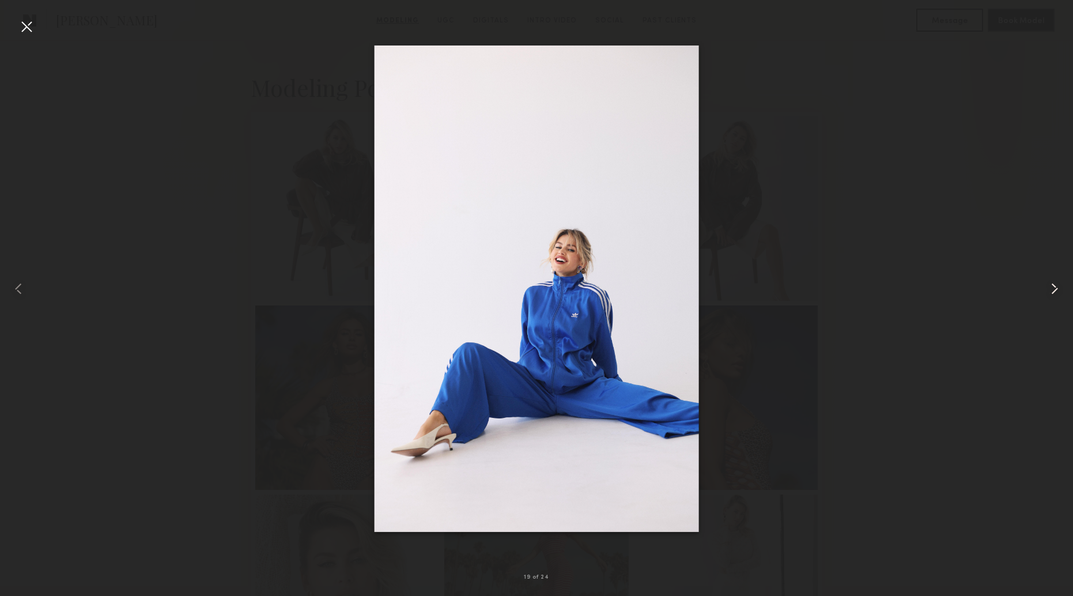
click at [1056, 292] on common-icon at bounding box center [1054, 288] width 18 height 18
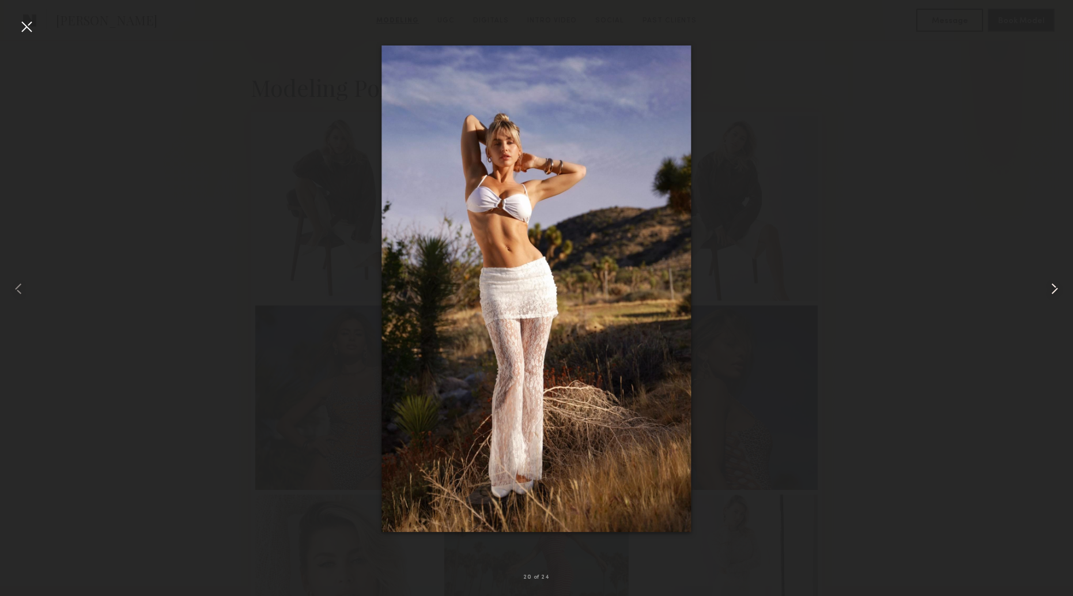
click at [1056, 292] on common-icon at bounding box center [1054, 288] width 18 height 18
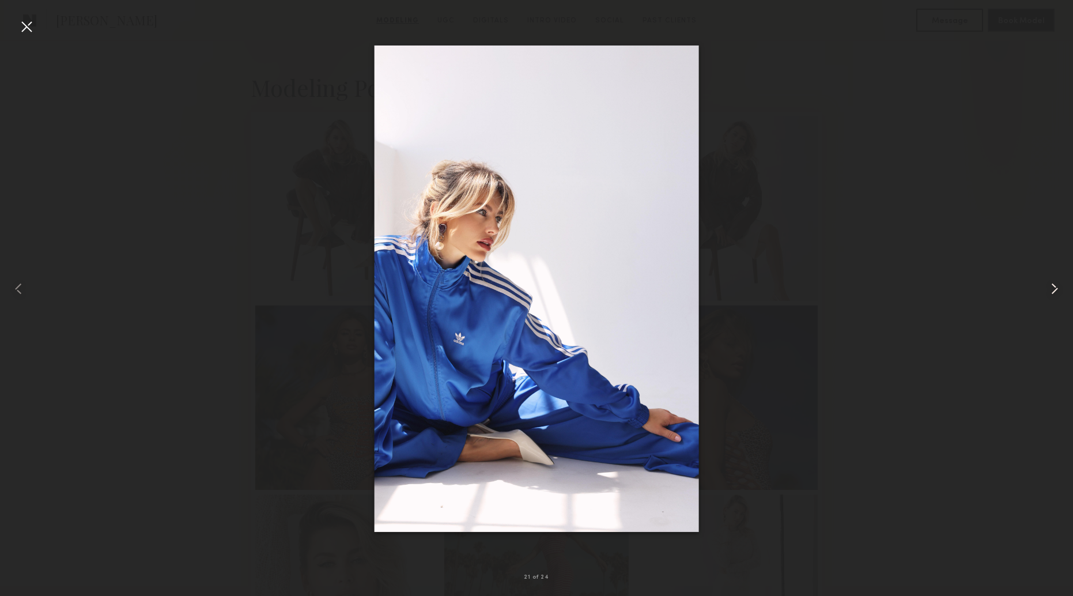
click at [1056, 292] on common-icon at bounding box center [1054, 288] width 18 height 18
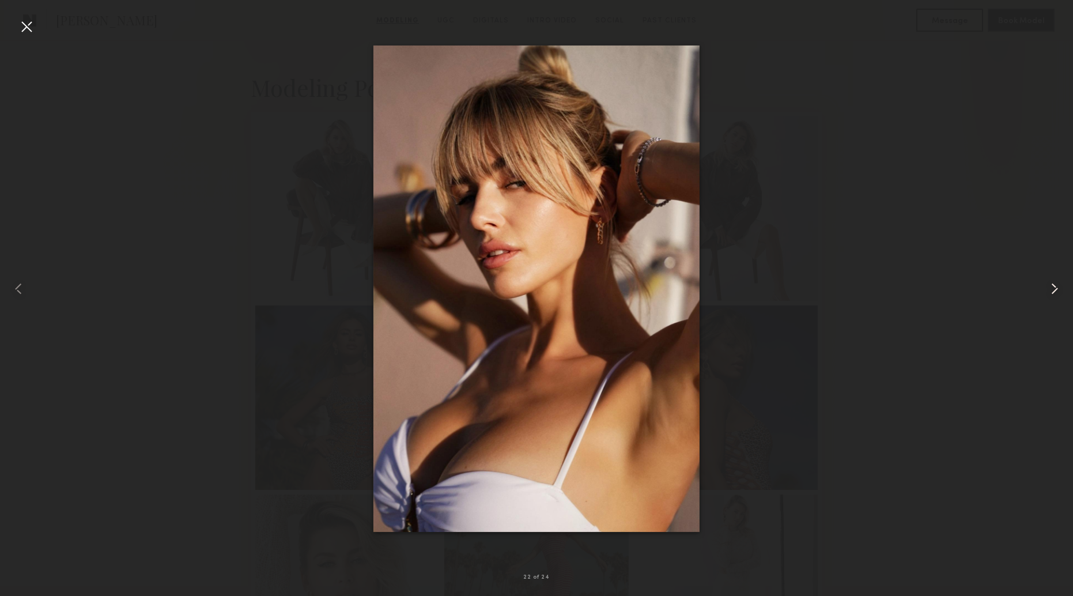
click at [1056, 292] on common-icon at bounding box center [1054, 288] width 18 height 18
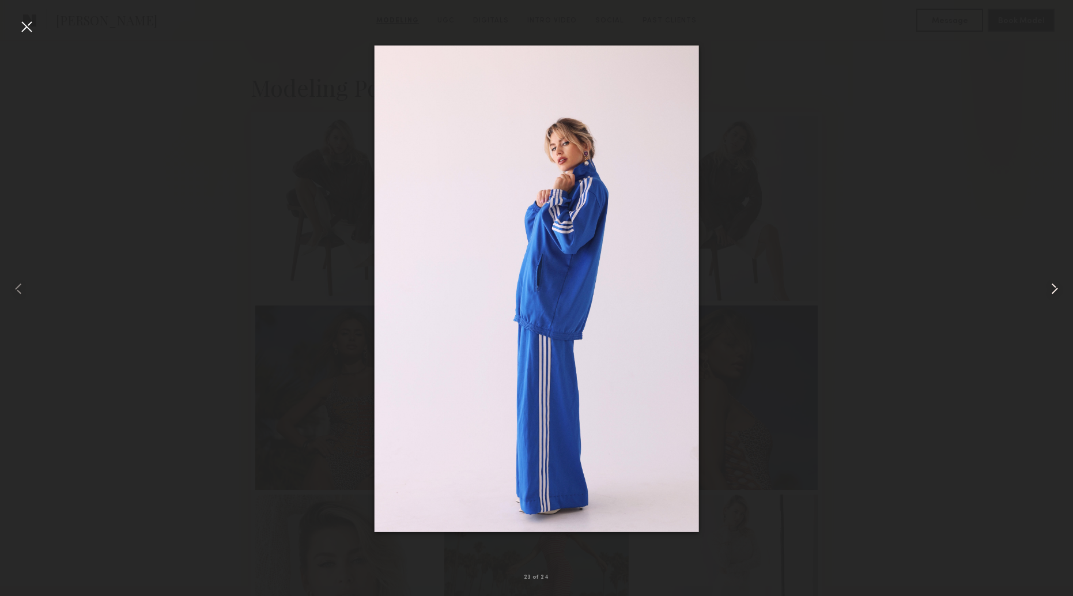
click at [1056, 292] on common-icon at bounding box center [1054, 288] width 18 height 18
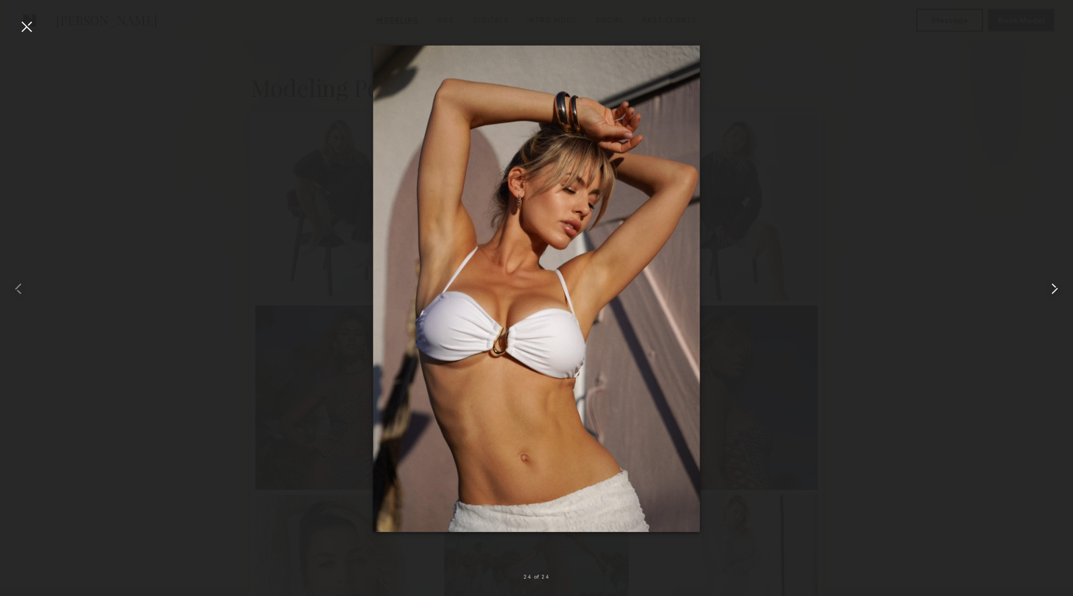
click at [1056, 292] on common-icon at bounding box center [1054, 288] width 18 height 18
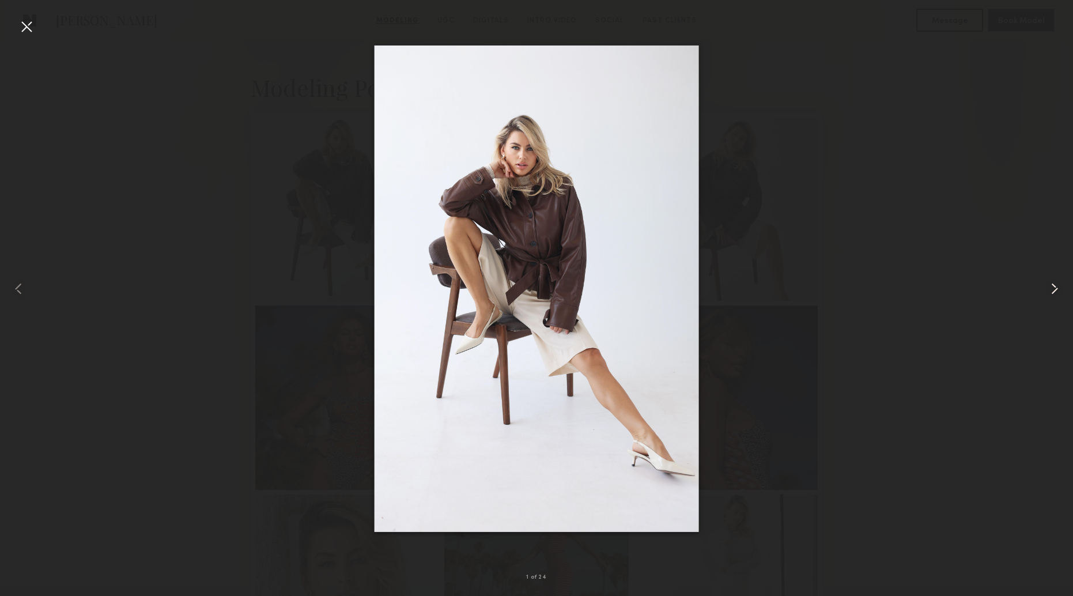
click at [1056, 292] on common-icon at bounding box center [1054, 288] width 18 height 18
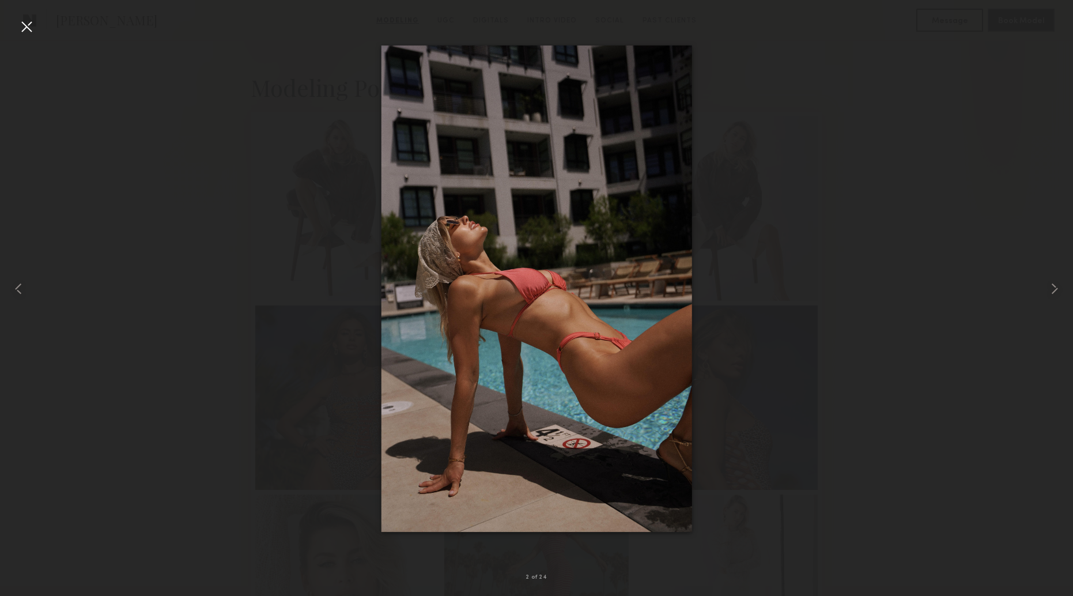
click at [24, 20] on div at bounding box center [26, 26] width 18 height 18
